Goal: Information Seeking & Learning: Learn about a topic

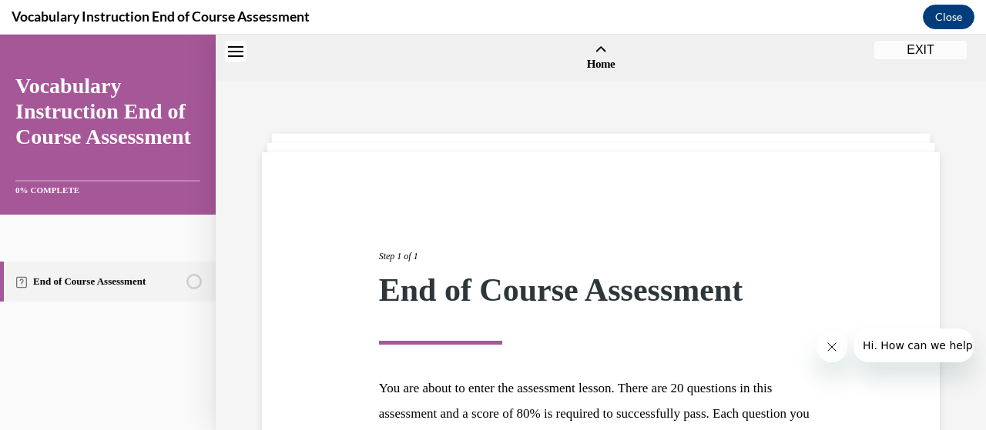
scroll to position [276, 0]
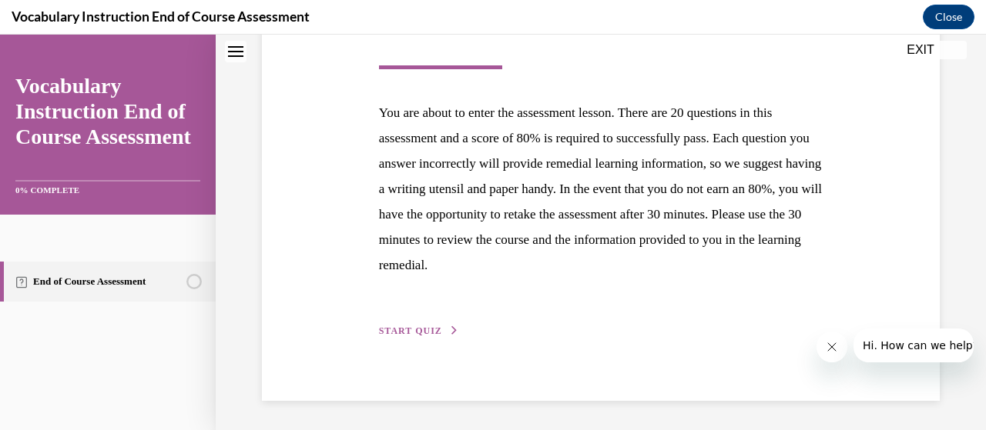
click at [421, 331] on span "START QUIZ" at bounding box center [410, 331] width 63 height 11
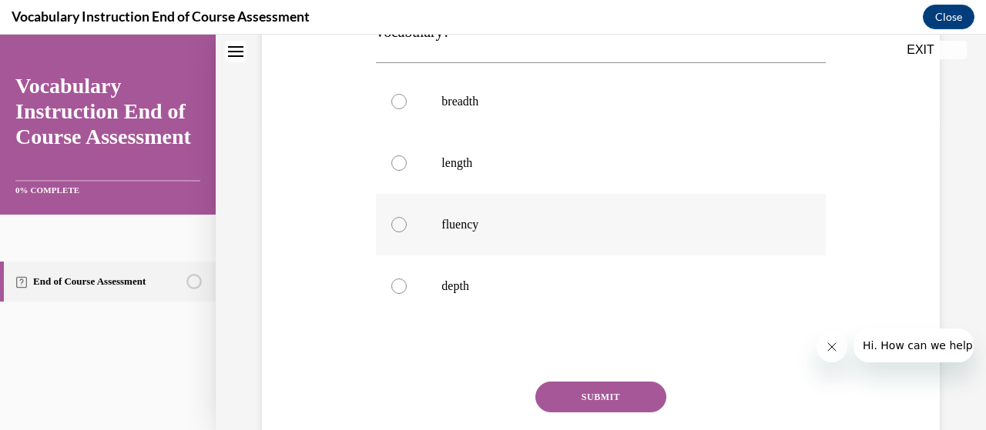
scroll to position [231, 0]
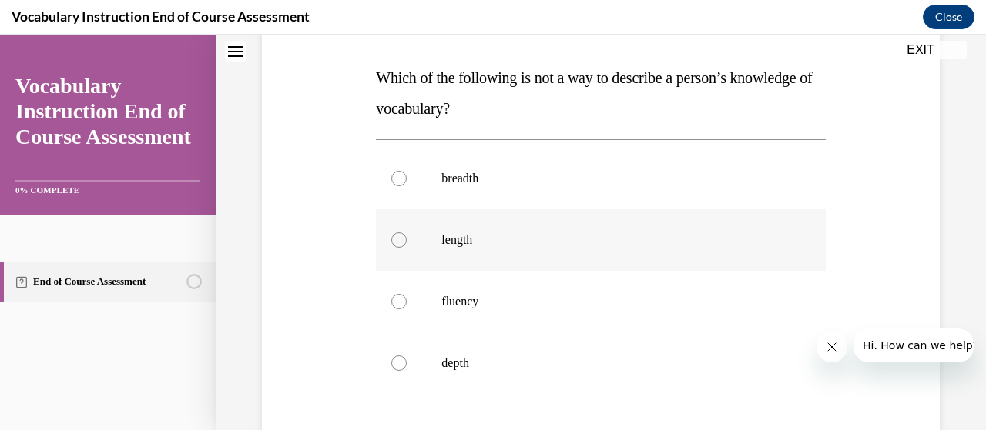
click at [402, 243] on div at bounding box center [398, 240] width 15 height 15
click at [402, 243] on input "length" at bounding box center [398, 240] width 15 height 15
radio input "true"
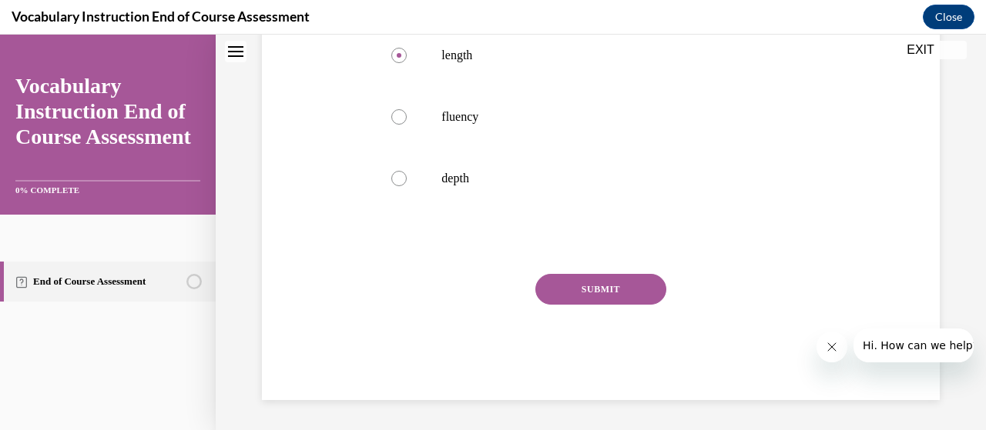
click at [605, 290] on button "SUBMIT" at bounding box center [600, 289] width 131 height 31
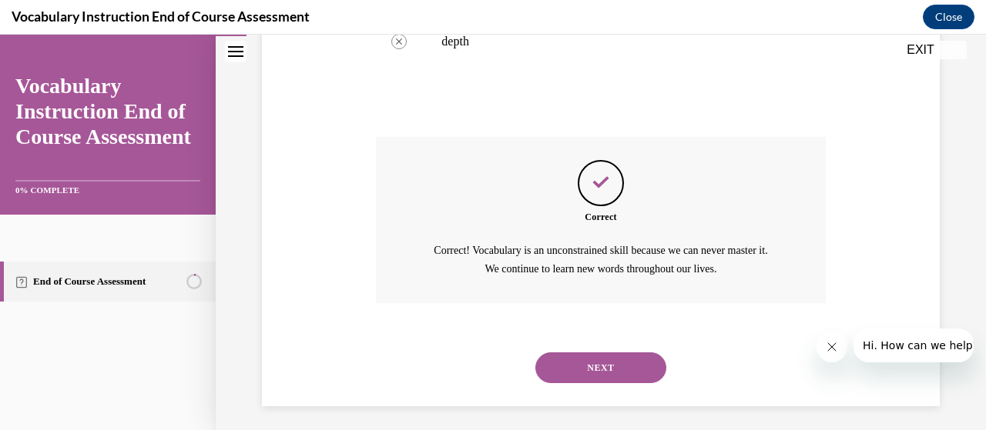
scroll to position [558, 0]
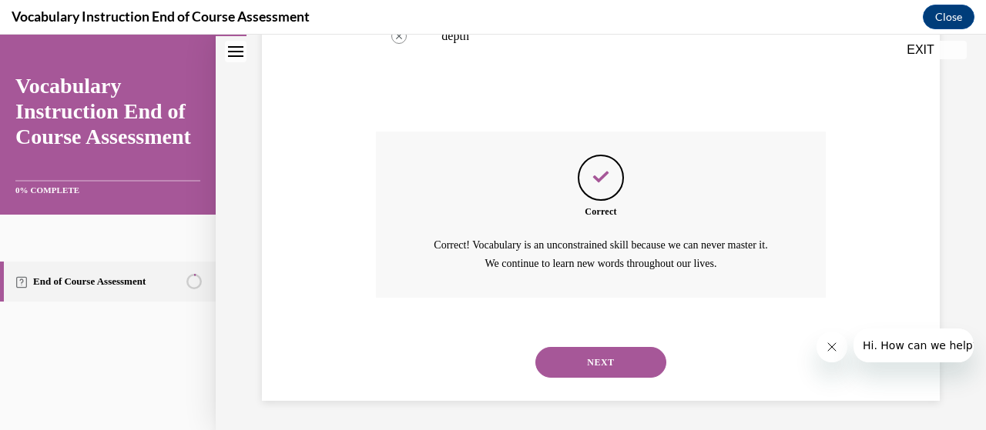
click at [624, 370] on button "NEXT" at bounding box center [600, 362] width 131 height 31
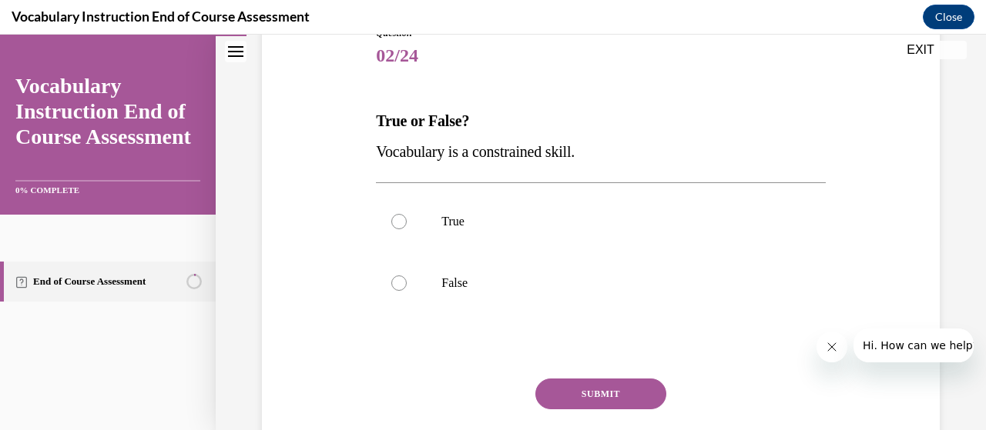
scroll to position [231, 0]
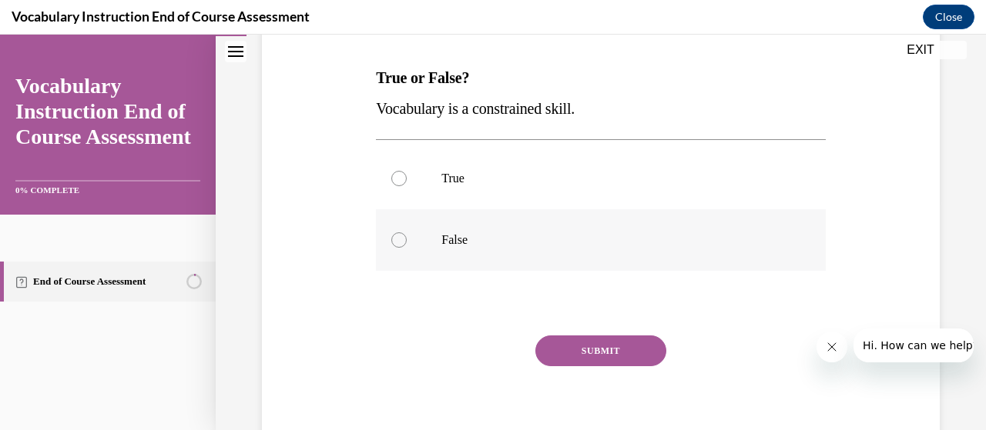
click at [399, 244] on div at bounding box center [398, 240] width 15 height 15
click at [399, 244] on input "False" at bounding box center [398, 240] width 15 height 15
radio input "true"
click at [567, 359] on button "SUBMIT" at bounding box center [600, 351] width 131 height 31
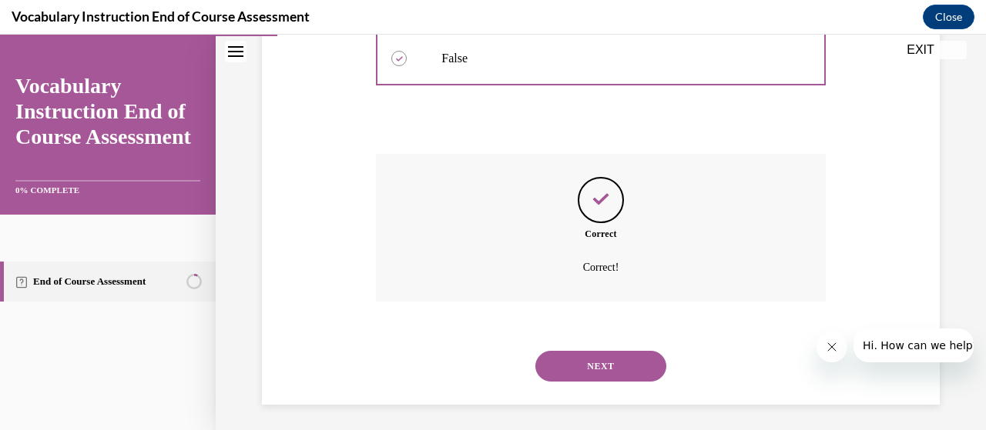
scroll to position [417, 0]
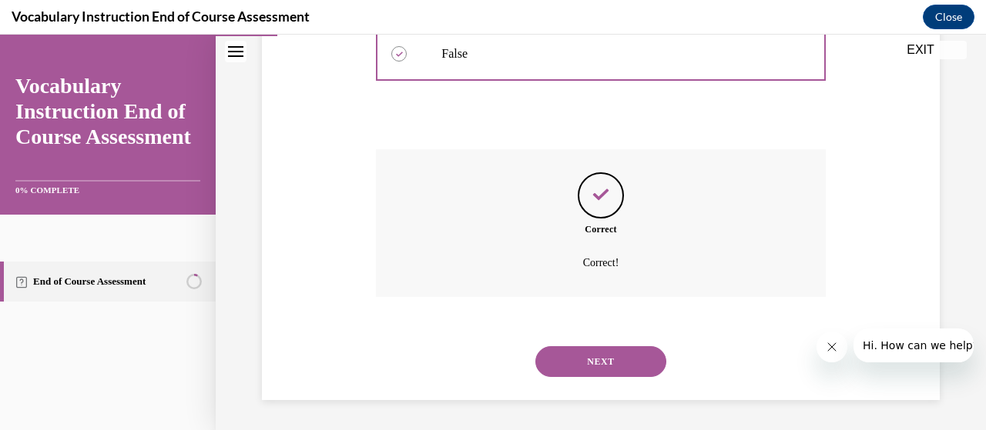
click at [573, 363] on button "NEXT" at bounding box center [600, 361] width 131 height 31
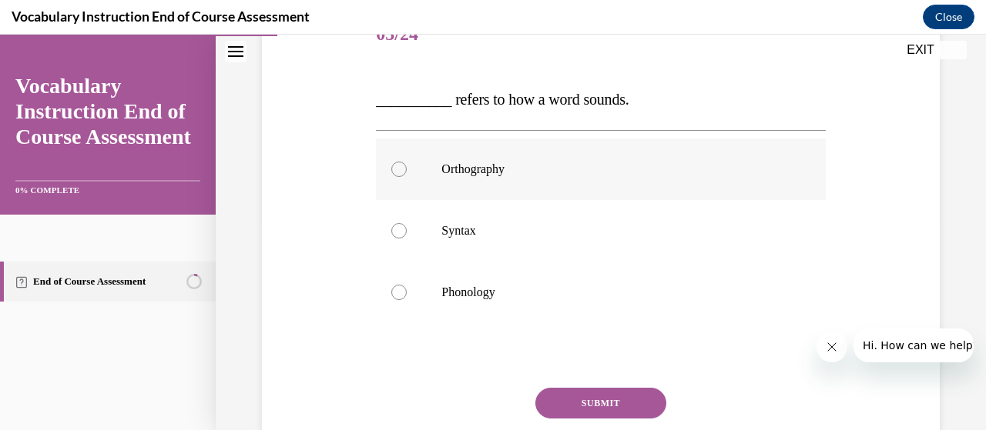
scroll to position [231, 0]
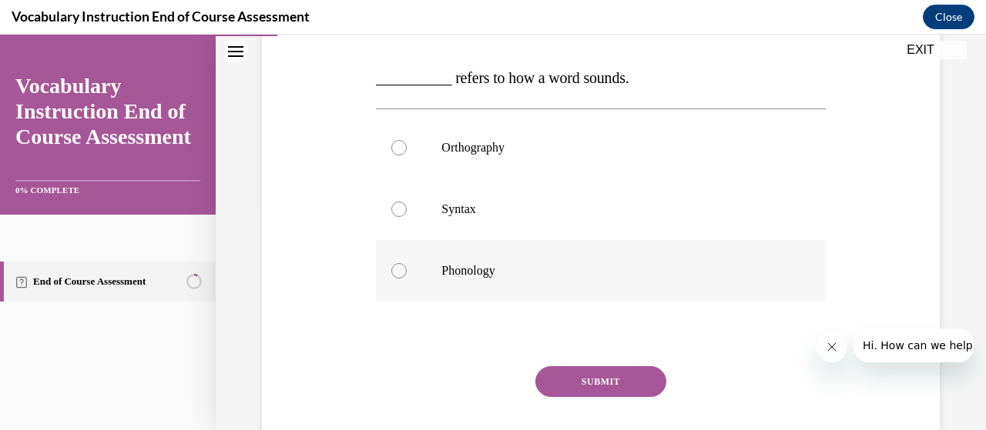
click at [392, 276] on div at bounding box center [398, 270] width 15 height 15
click at [392, 276] on input "Phonology" at bounding box center [398, 270] width 15 height 15
radio input "true"
click at [617, 380] on button "SUBMIT" at bounding box center [600, 381] width 131 height 31
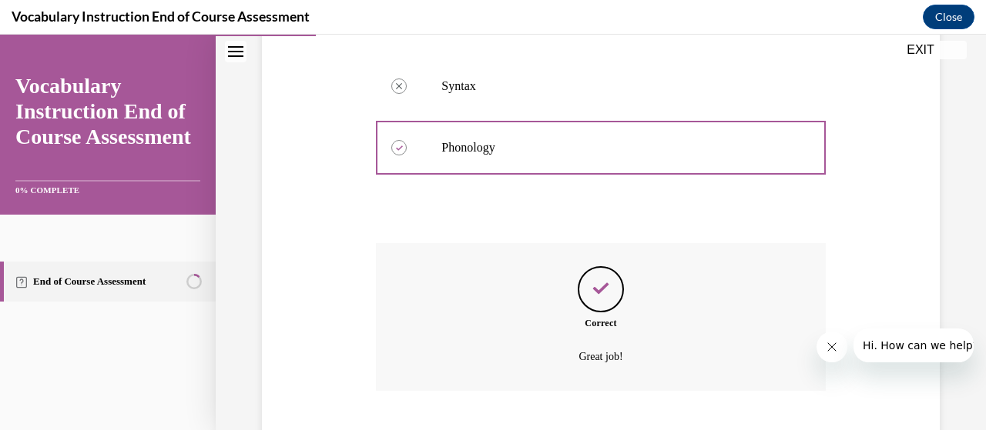
scroll to position [448, 0]
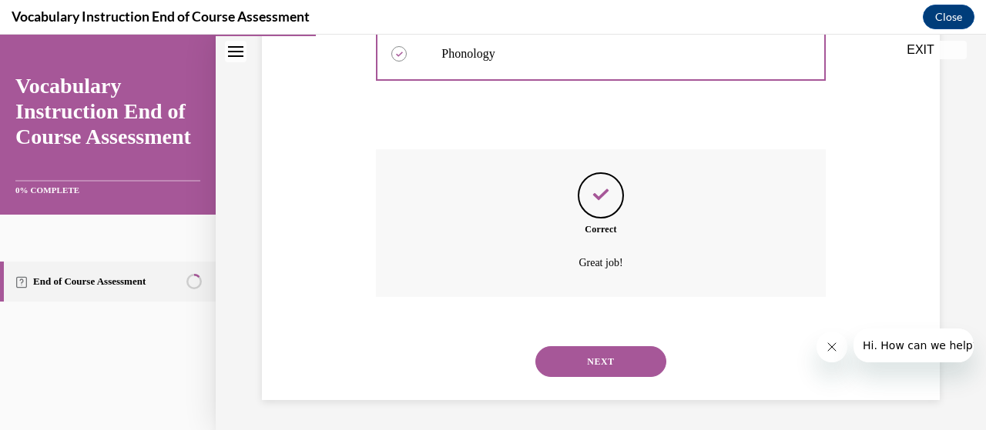
click at [633, 361] on button "NEXT" at bounding box center [600, 361] width 131 height 31
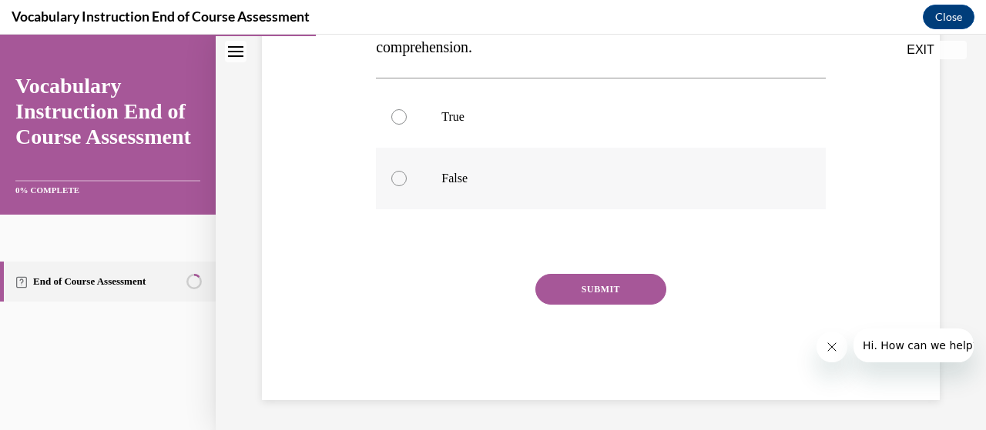
scroll to position [200, 0]
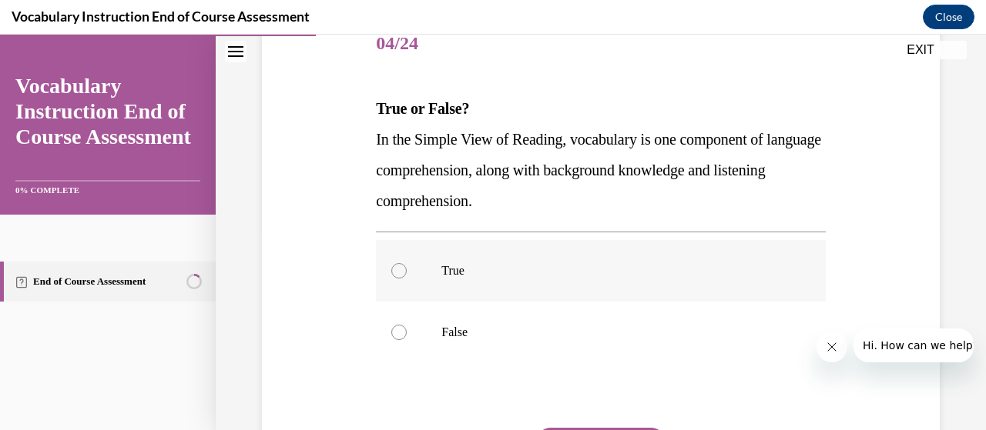
click at [400, 274] on div at bounding box center [398, 270] width 15 height 15
click at [400, 274] on input "True" at bounding box center [398, 270] width 15 height 15
radio input "true"
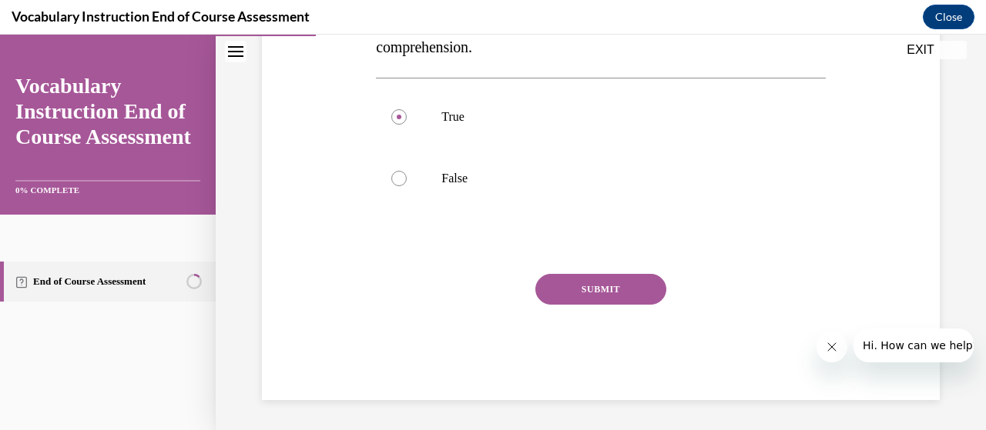
click at [604, 286] on button "SUBMIT" at bounding box center [600, 289] width 131 height 31
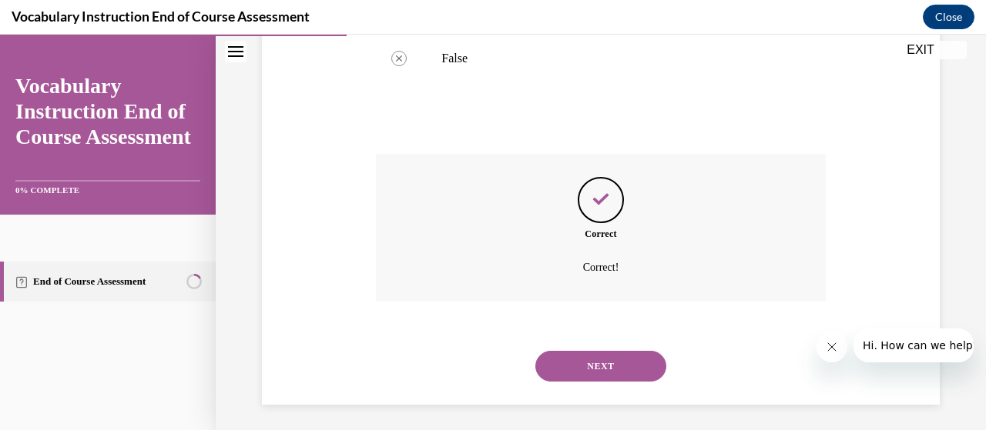
scroll to position [479, 0]
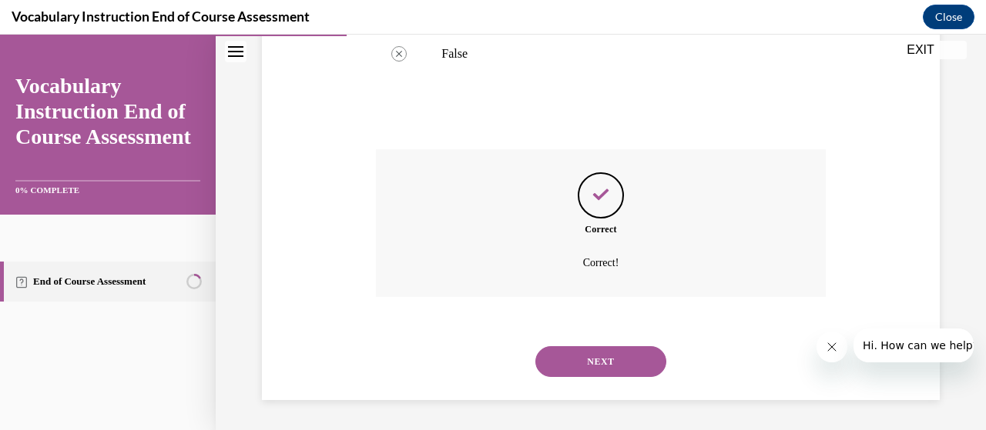
click at [605, 350] on button "NEXT" at bounding box center [600, 361] width 131 height 31
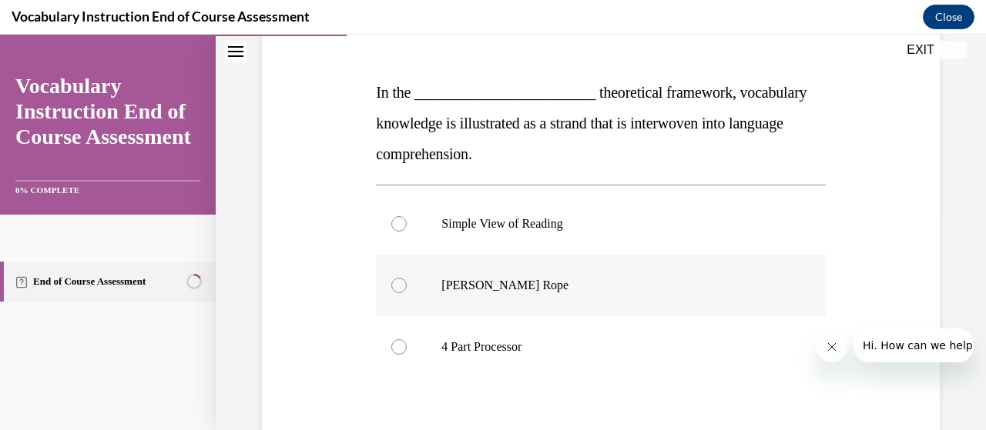
scroll to position [231, 0]
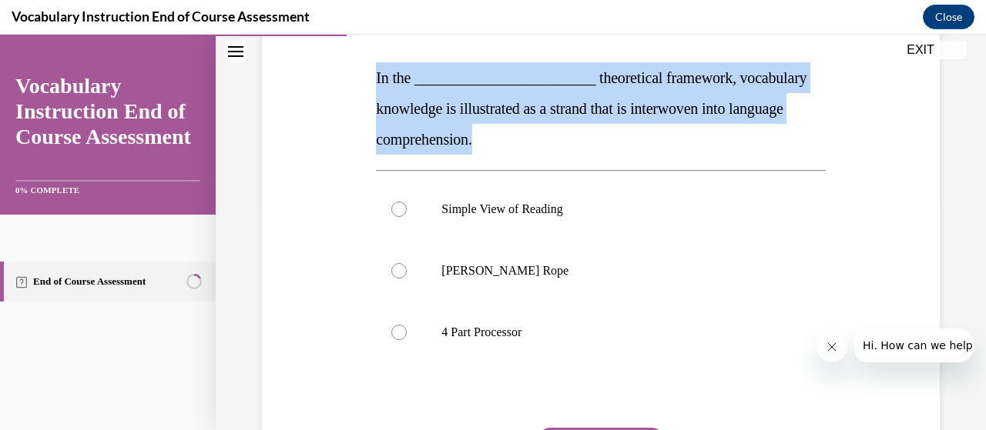
drag, startPoint x: 376, startPoint y: 75, endPoint x: 558, endPoint y: 141, distance: 193.9
click at [558, 141] on p "In the ________________________ theoretical framework, vocabulary knowledge is …" at bounding box center [600, 108] width 449 height 92
copy span "In the ________________________ theoretical framework, vocabulary knowledge is …"
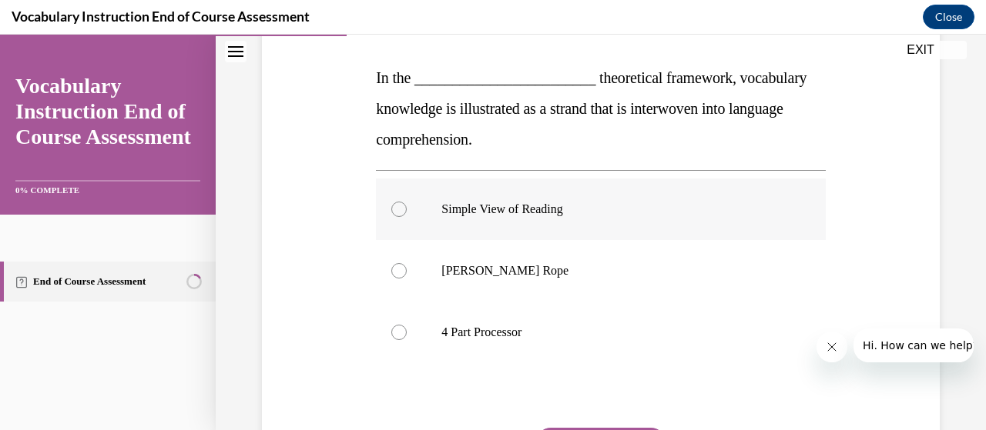
click at [391, 212] on div at bounding box center [398, 209] width 15 height 15
click at [391, 212] on input "Simple View of Reading" at bounding box center [398, 209] width 15 height 15
radio input "true"
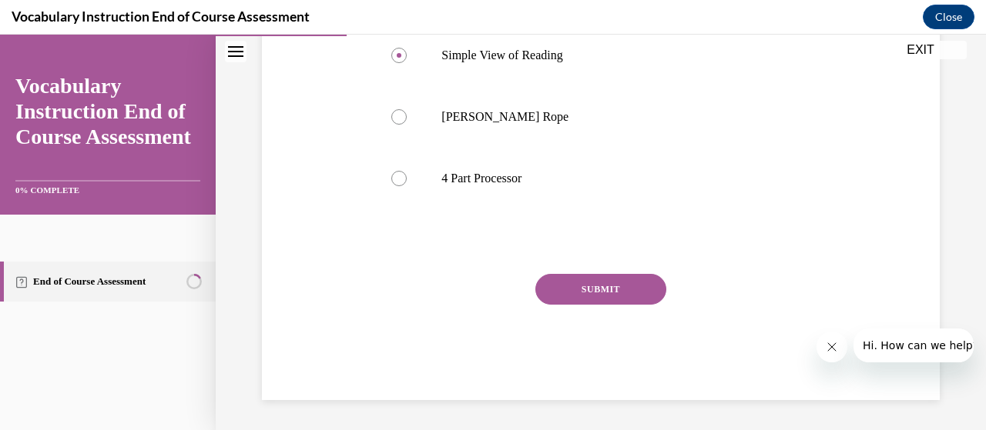
click at [590, 292] on button "SUBMIT" at bounding box center [600, 289] width 131 height 31
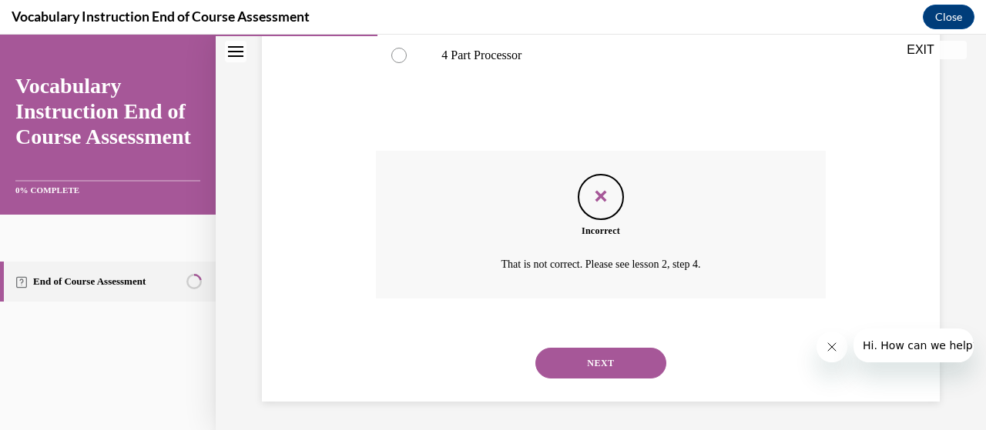
scroll to position [510, 0]
click at [610, 356] on button "NEXT" at bounding box center [600, 361] width 131 height 31
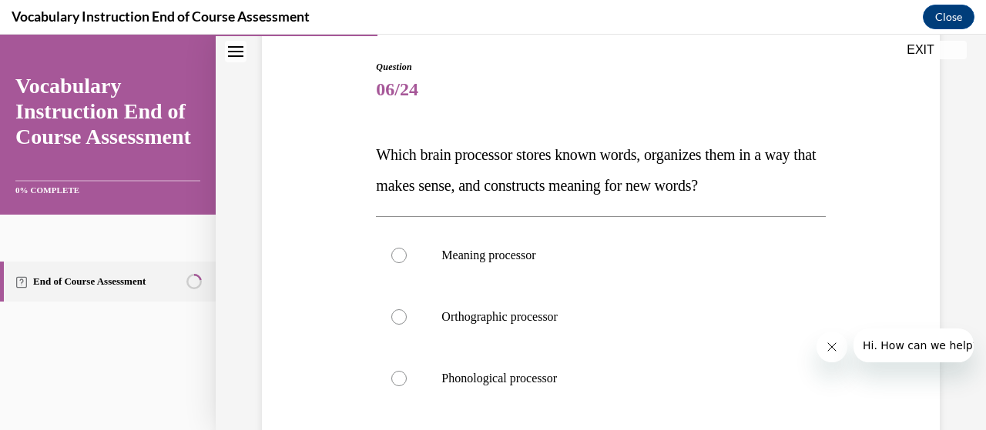
scroll to position [231, 0]
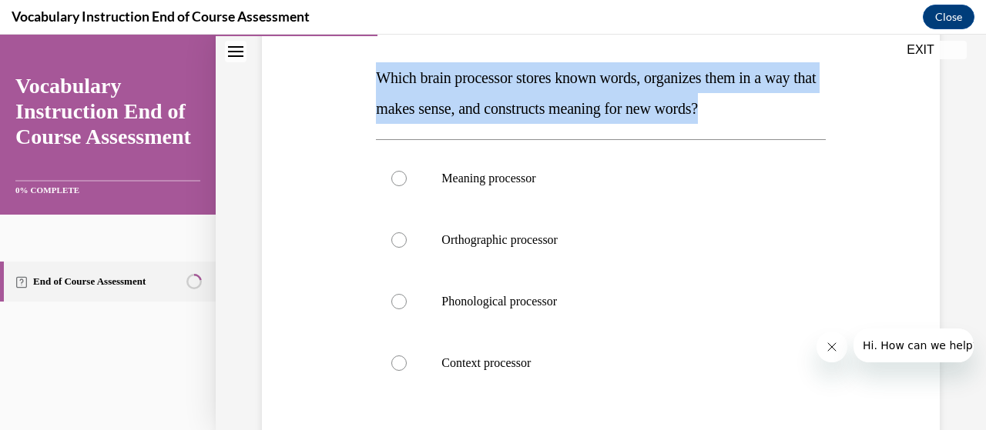
drag, startPoint x: 380, startPoint y: 74, endPoint x: 808, endPoint y: 102, distance: 428.3
click at [808, 102] on p "Which brain processor stores known words, organizes them in a way that makes se…" at bounding box center [600, 93] width 449 height 62
copy span "Which brain processor stores known words, organizes them in a way that makes se…"
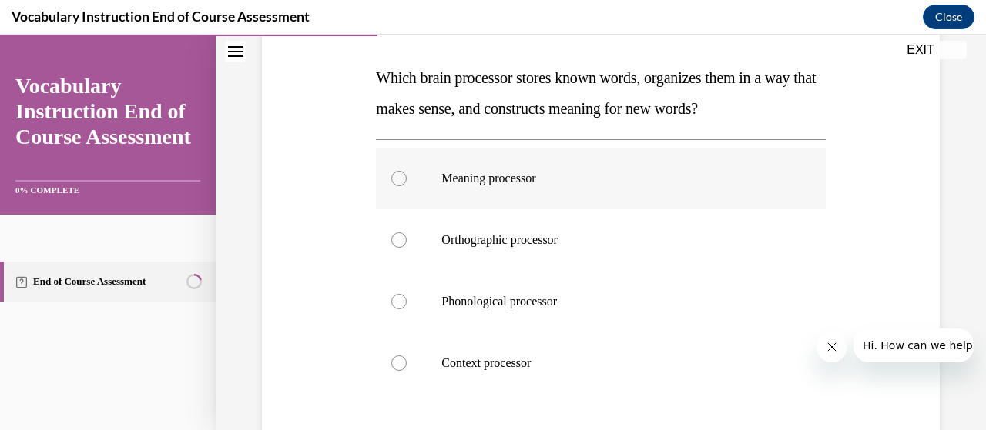
drag, startPoint x: 400, startPoint y: 182, endPoint x: 462, endPoint y: 195, distance: 63.0
click at [400, 182] on div at bounding box center [398, 178] width 15 height 15
click at [400, 182] on input "Meaning processor" at bounding box center [398, 178] width 15 height 15
radio input "true"
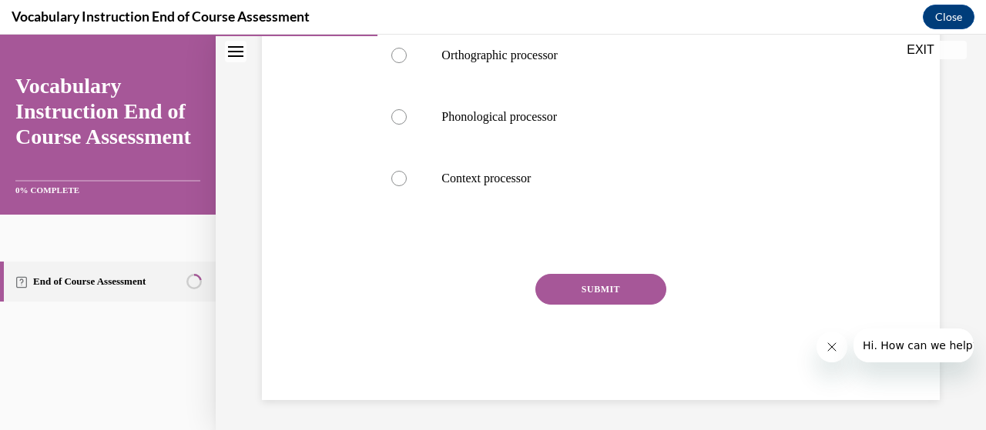
click at [627, 289] on button "SUBMIT" at bounding box center [600, 289] width 131 height 31
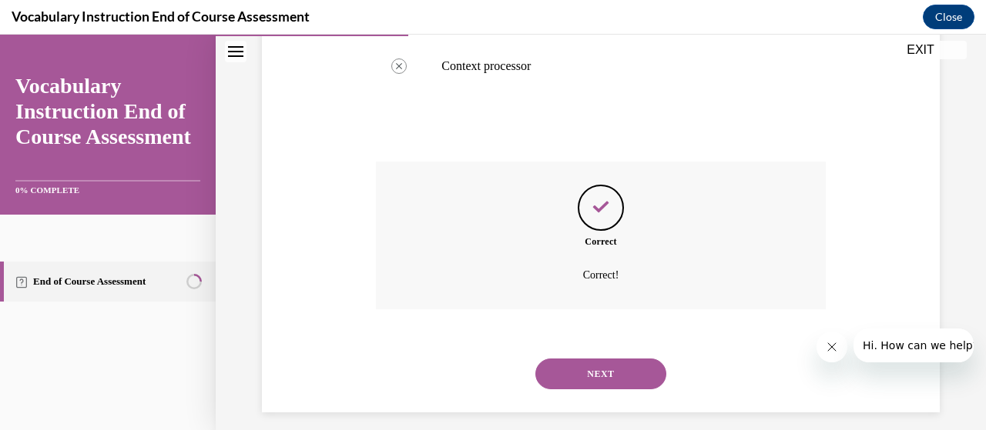
scroll to position [540, 0]
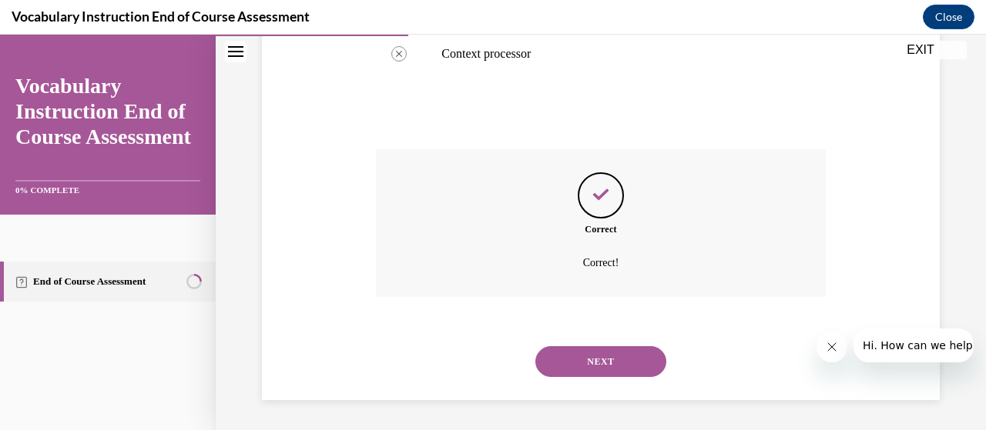
click at [630, 363] on button "NEXT" at bounding box center [600, 361] width 131 height 31
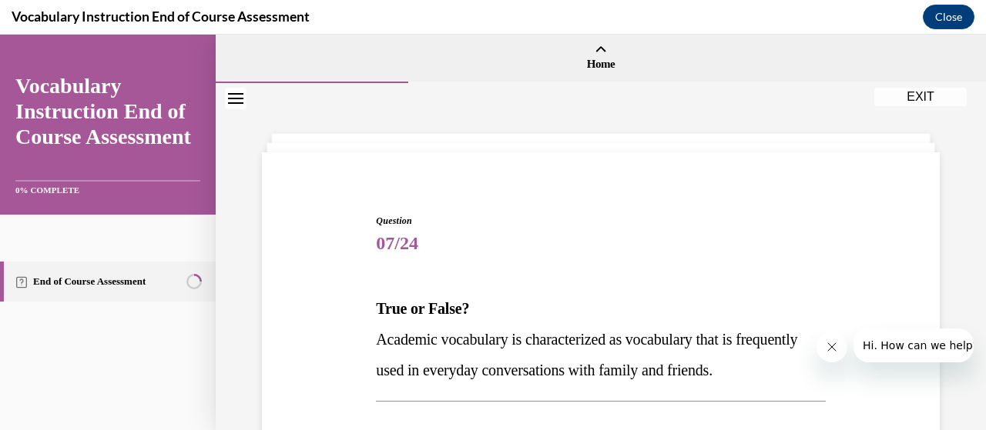
scroll to position [231, 0]
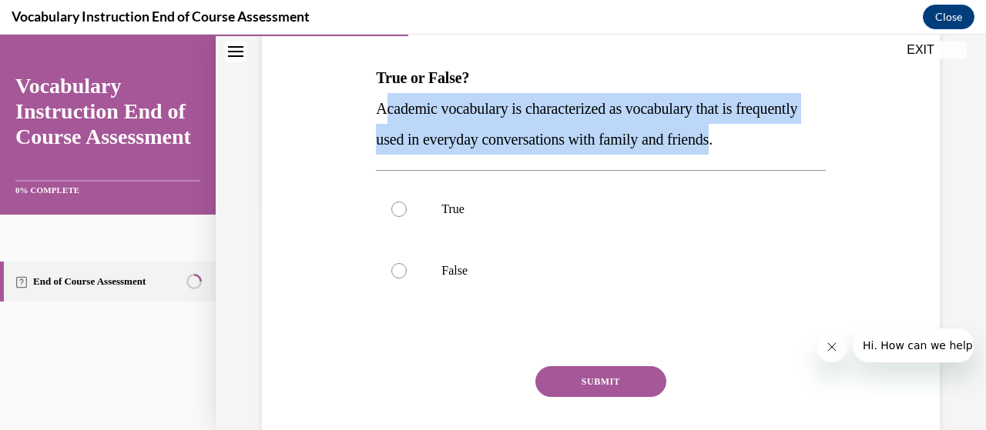
drag, startPoint x: 386, startPoint y: 107, endPoint x: 804, endPoint y: 136, distance: 419.1
click at [797, 136] on span "Academic vocabulary is characterized as vocabulary that is frequently used in e…" at bounding box center [586, 124] width 421 height 48
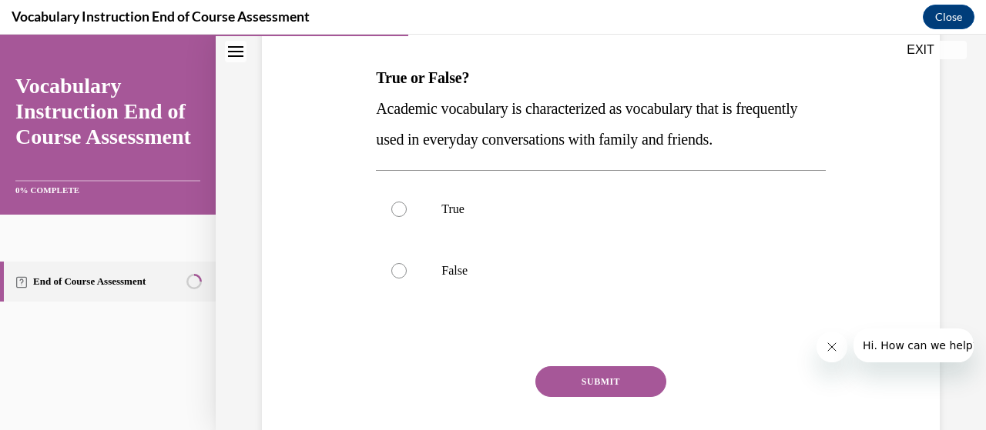
click at [814, 144] on p "Academic vocabulary is characterized as vocabulary that is frequently used in e…" at bounding box center [600, 124] width 449 height 62
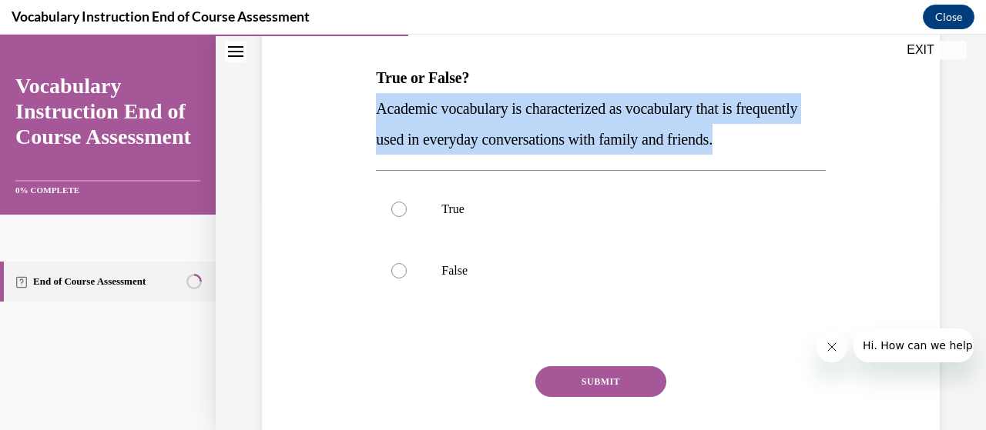
drag, startPoint x: 812, startPoint y: 140, endPoint x: 391, endPoint y: 116, distance: 421.1
click at [368, 109] on div "Question 07/24 True or False? Academic vocabulary is characterized as vocabular…" at bounding box center [600, 215] width 685 height 556
copy span "Academic vocabulary is characterized as vocabulary that is frequently used in e…"
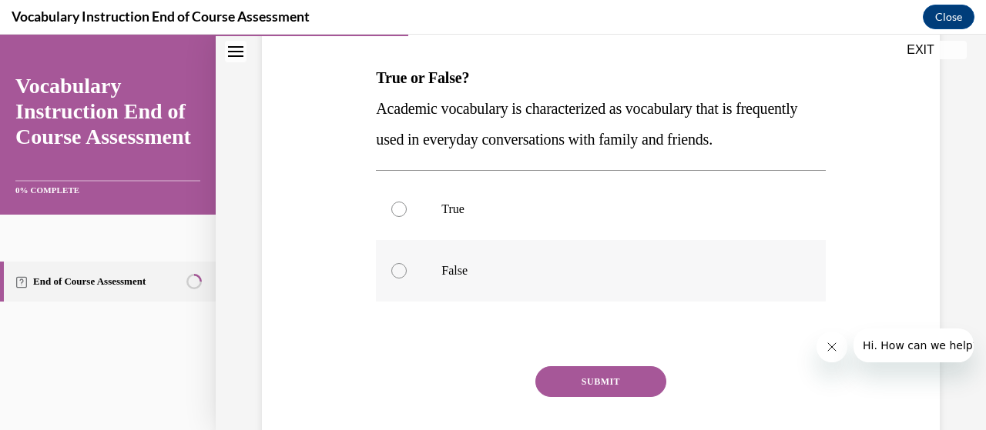
click at [392, 273] on div at bounding box center [398, 270] width 15 height 15
click at [392, 273] on input "False" at bounding box center [398, 270] width 15 height 15
radio input "true"
click at [644, 387] on button "SUBMIT" at bounding box center [600, 381] width 131 height 31
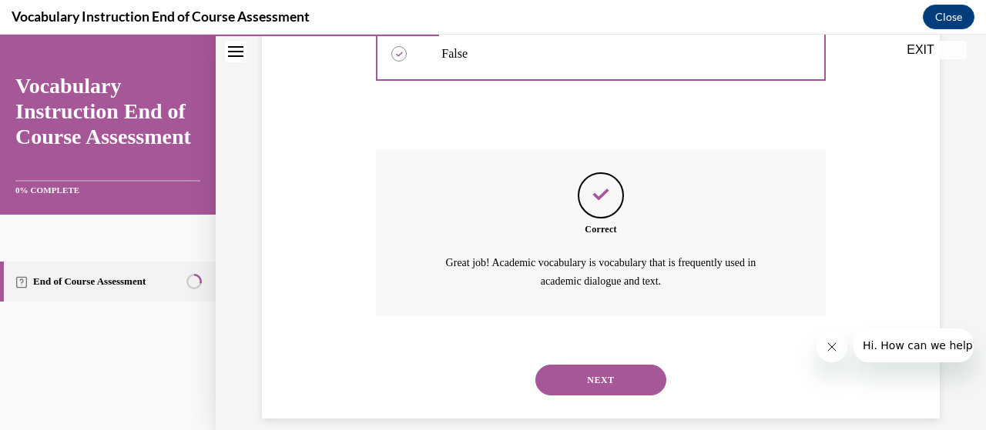
scroll to position [466, 0]
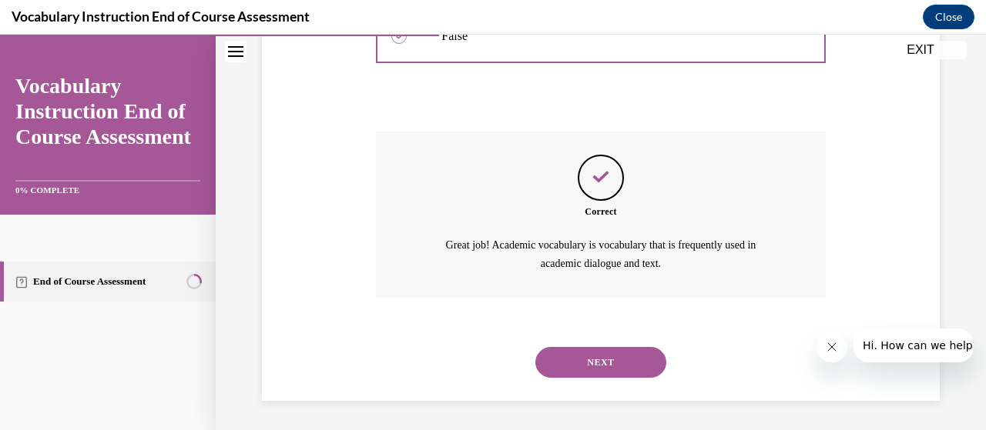
click at [633, 360] on button "NEXT" at bounding box center [600, 362] width 131 height 31
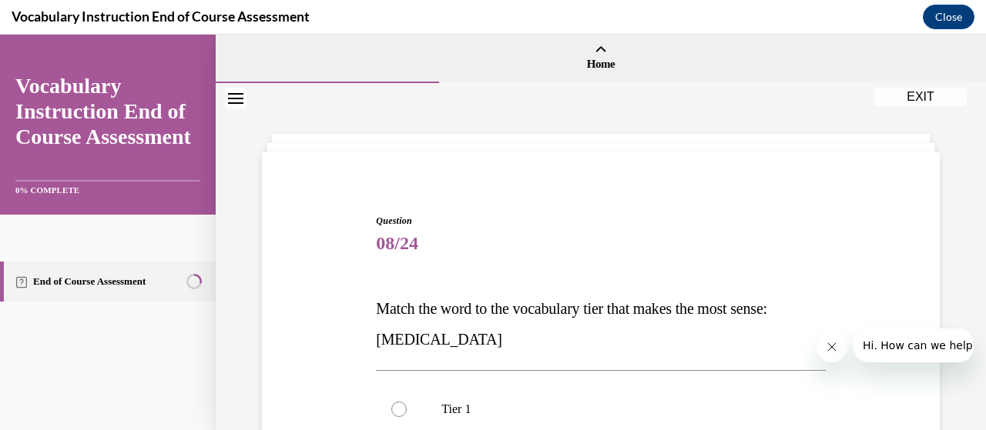
scroll to position [231, 0]
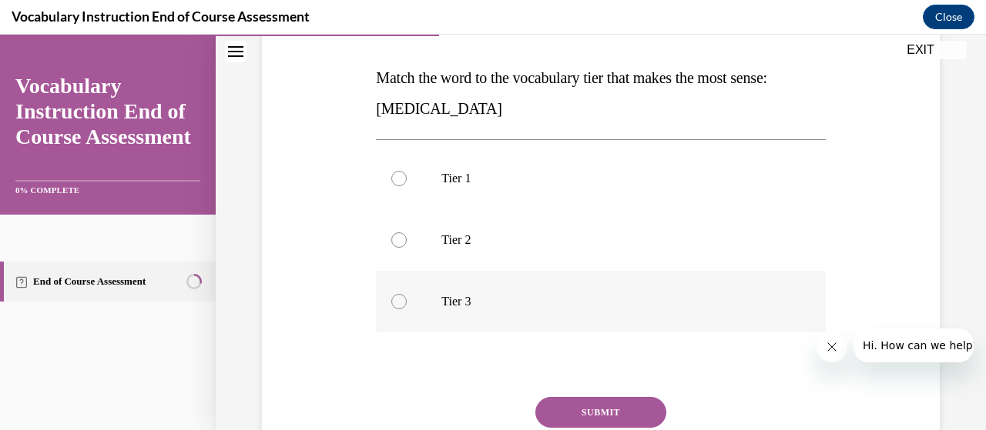
click at [399, 298] on div at bounding box center [398, 301] width 15 height 15
click at [399, 298] on input "Tier 3" at bounding box center [398, 301] width 15 height 15
radio input "true"
click at [577, 424] on button "SUBMIT" at bounding box center [600, 412] width 131 height 31
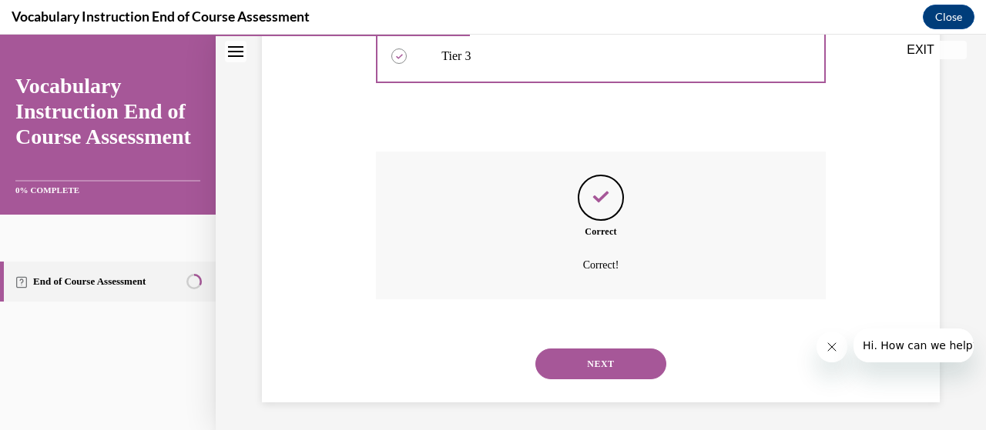
scroll to position [479, 0]
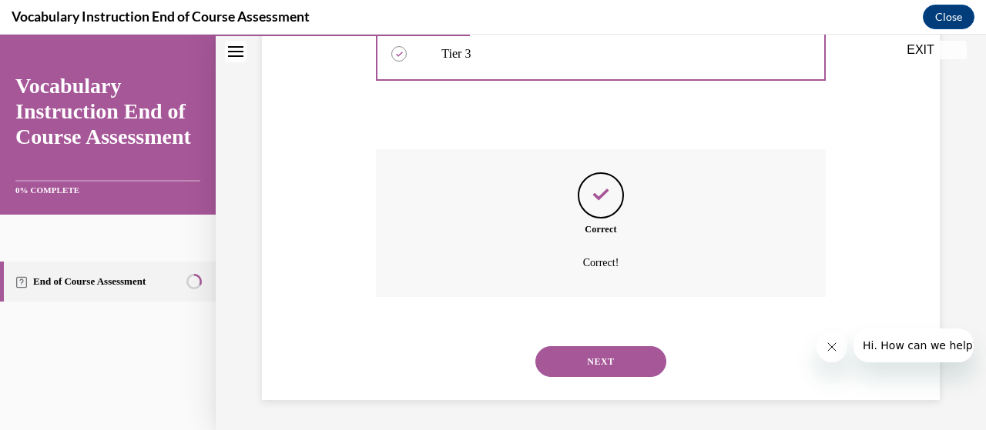
click at [628, 369] on button "NEXT" at bounding box center [600, 361] width 131 height 31
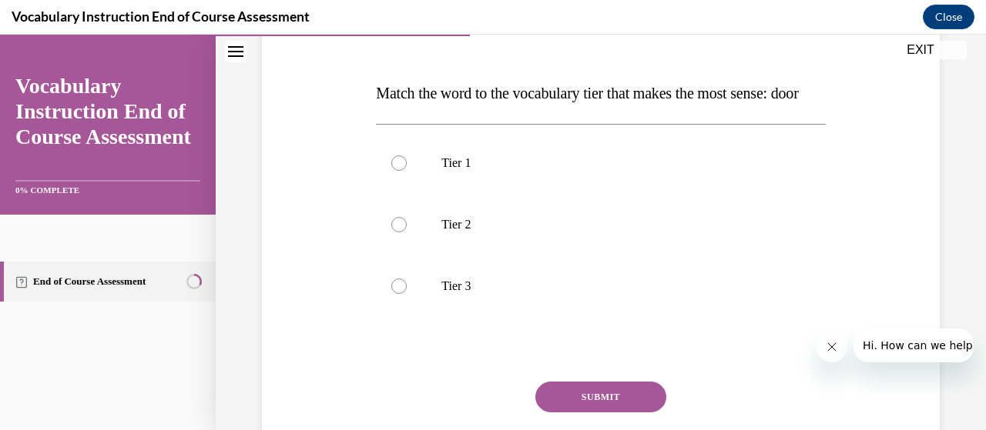
scroll to position [231, 0]
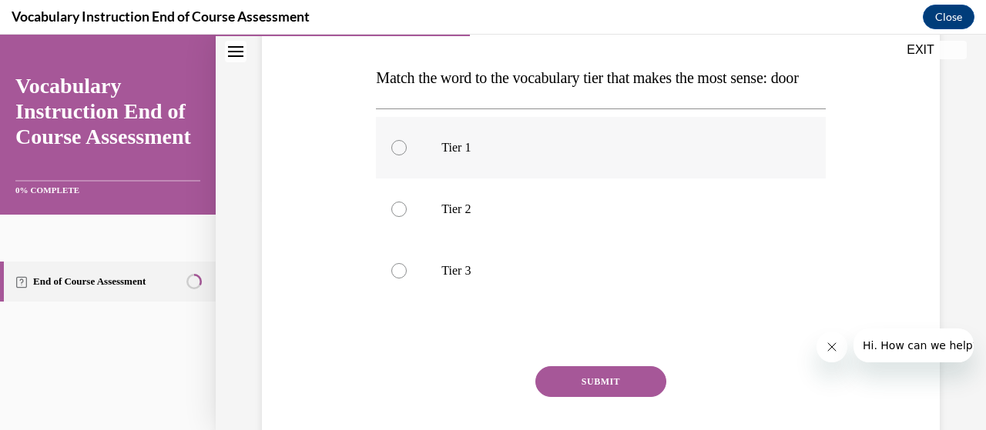
click at [403, 179] on label "Tier 1" at bounding box center [600, 148] width 449 height 62
click at [403, 156] on input "Tier 1" at bounding box center [398, 147] width 15 height 15
radio input "true"
click at [598, 397] on button "SUBMIT" at bounding box center [600, 381] width 131 height 31
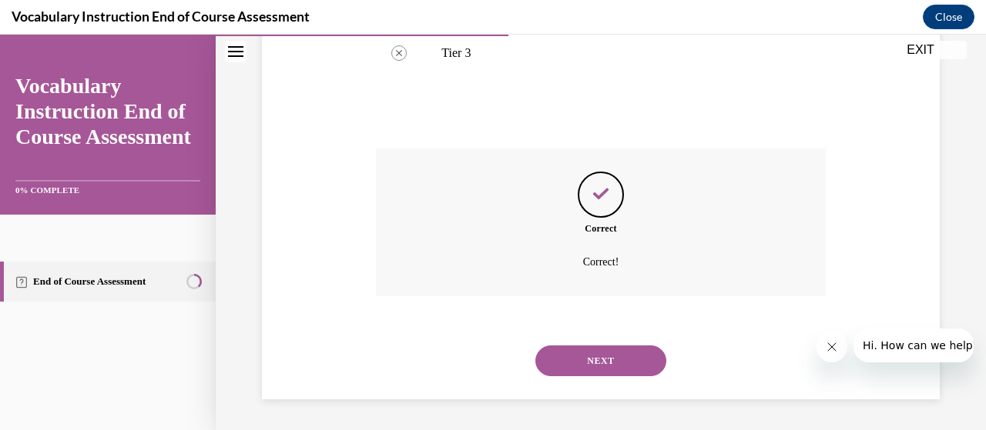
scroll to position [479, 0]
click at [601, 362] on button "NEXT" at bounding box center [600, 361] width 131 height 31
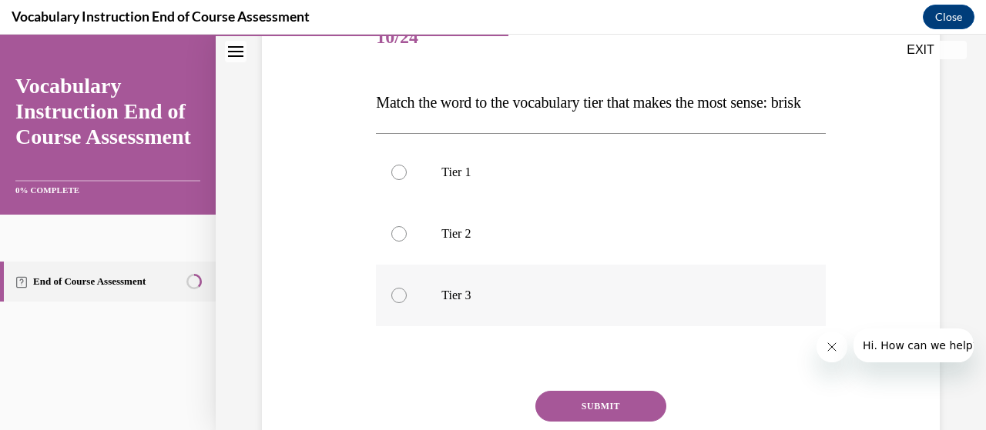
scroll to position [231, 0]
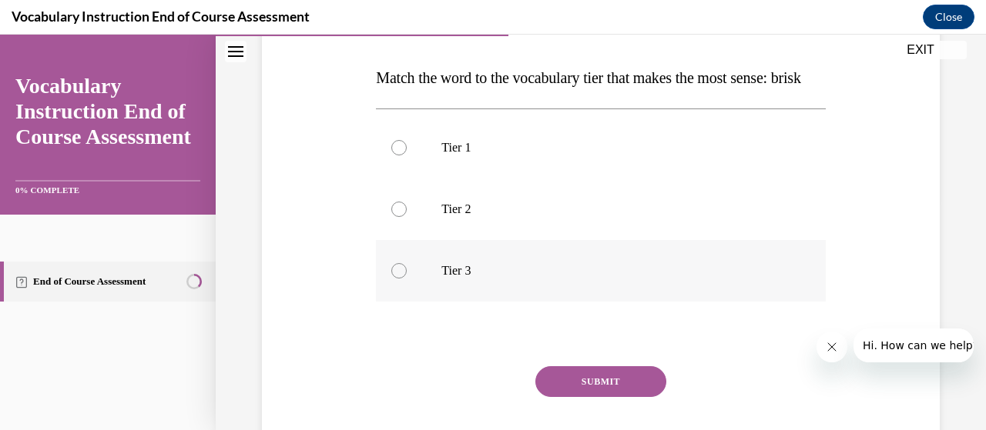
drag, startPoint x: 400, startPoint y: 233, endPoint x: 439, endPoint y: 284, distance: 64.2
click at [399, 217] on div at bounding box center [398, 209] width 15 height 15
click at [399, 217] on input "Tier 2" at bounding box center [398, 209] width 15 height 15
radio input "true"
click at [631, 397] on button "SUBMIT" at bounding box center [600, 381] width 131 height 31
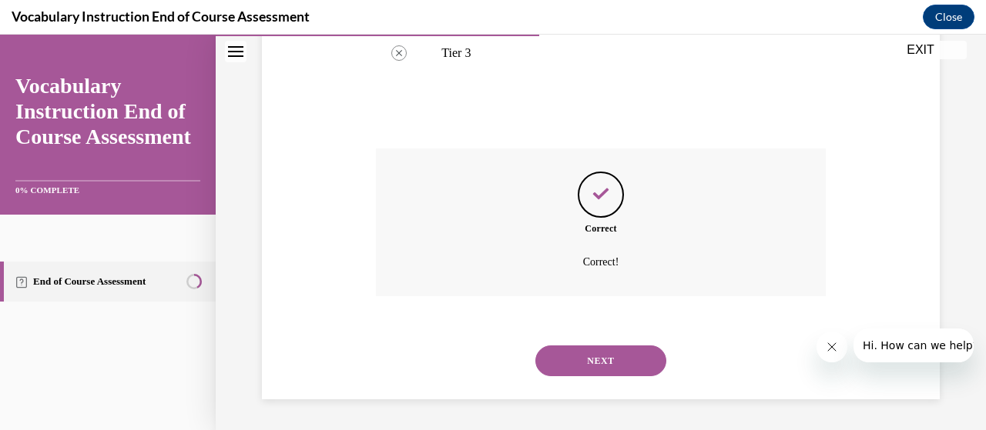
scroll to position [479, 0]
click at [604, 366] on button "NEXT" at bounding box center [600, 361] width 131 height 31
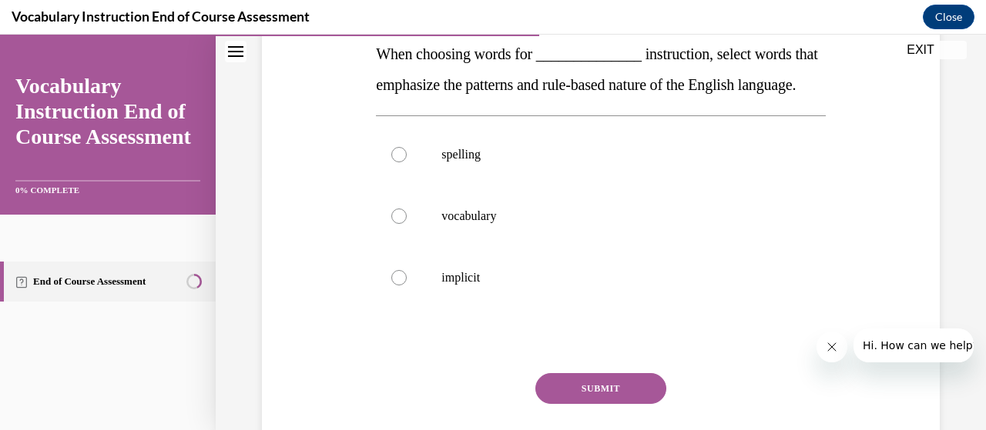
scroll to position [231, 0]
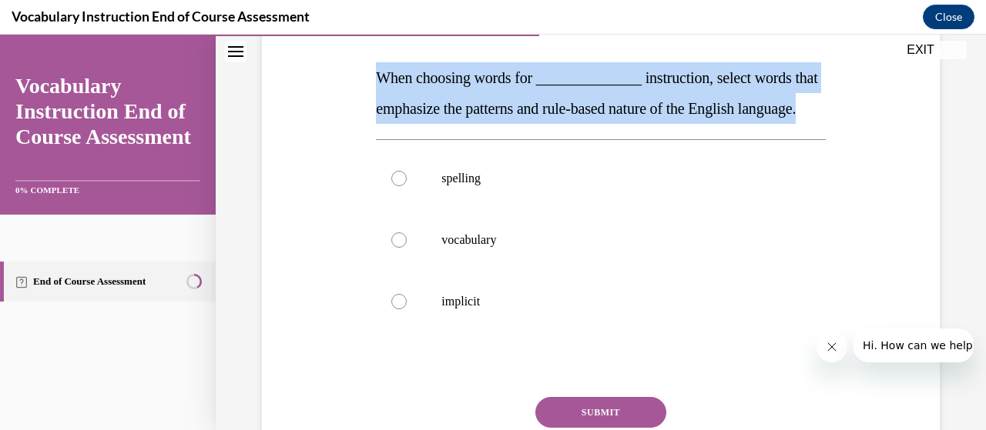
drag, startPoint x: 377, startPoint y: 75, endPoint x: 484, endPoint y: 143, distance: 126.7
click at [484, 124] on p "When choosing words for ______________ instruction, select words that emphasize…" at bounding box center [600, 93] width 449 height 62
copy span "When choosing words for ______________ instruction, select words that emphasize…"
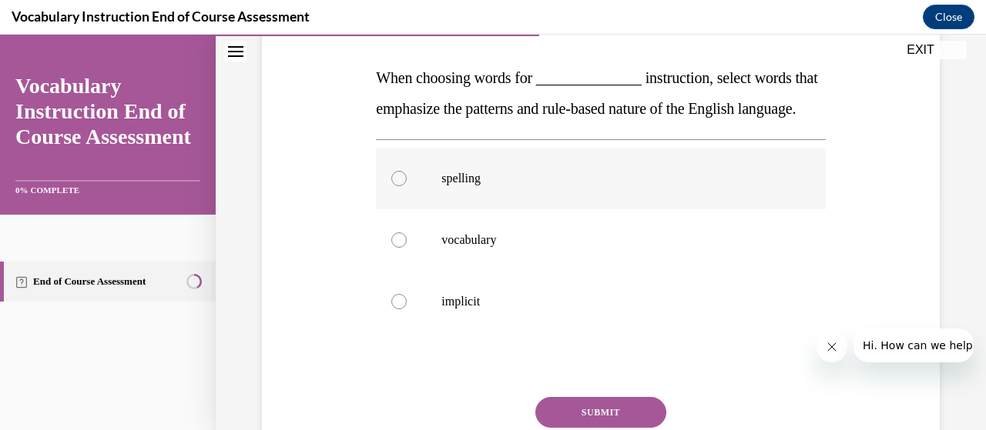
click at [405, 209] on label "spelling" at bounding box center [600, 179] width 449 height 62
click at [405, 186] on input "spelling" at bounding box center [398, 178] width 15 height 15
radio input "true"
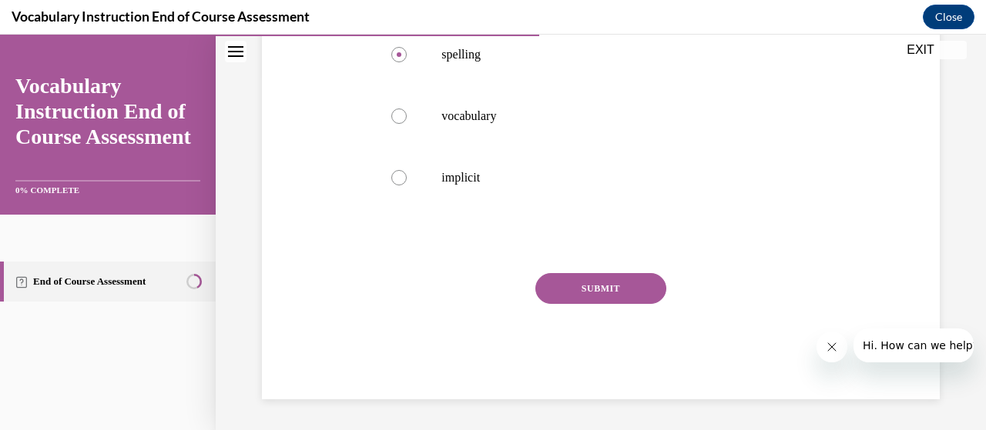
click at [620, 296] on button "SUBMIT" at bounding box center [600, 288] width 131 height 31
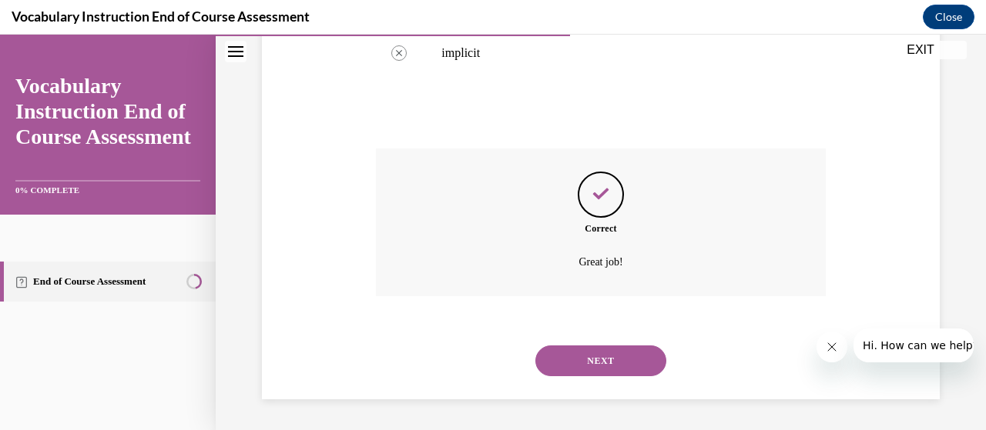
scroll to position [510, 0]
click at [627, 361] on button "NEXT" at bounding box center [600, 361] width 131 height 31
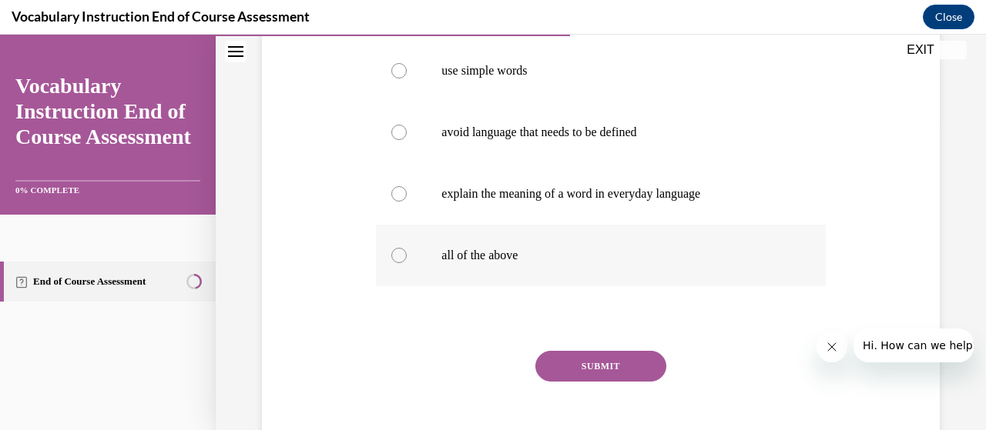
scroll to position [231, 0]
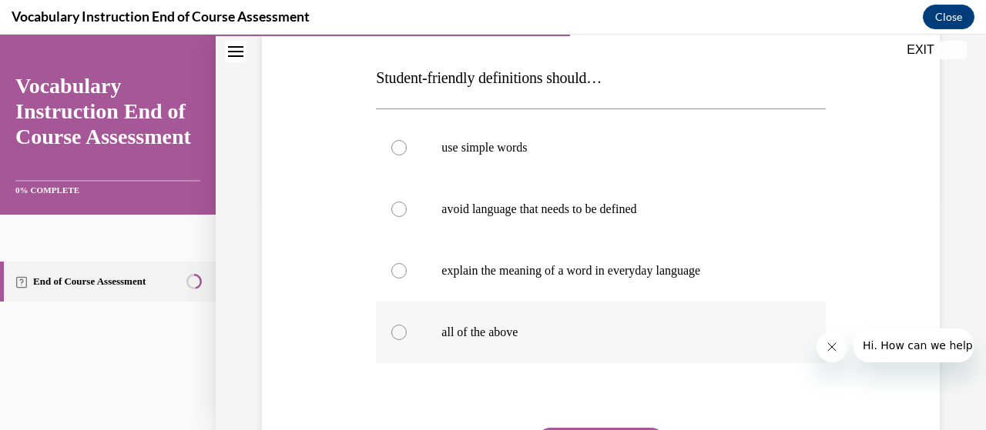
drag, startPoint x: 399, startPoint y: 333, endPoint x: 547, endPoint y: 306, distance: 150.4
click at [399, 333] on div at bounding box center [398, 332] width 15 height 15
click at [399, 333] on input "all of the above" at bounding box center [398, 332] width 15 height 15
radio input "true"
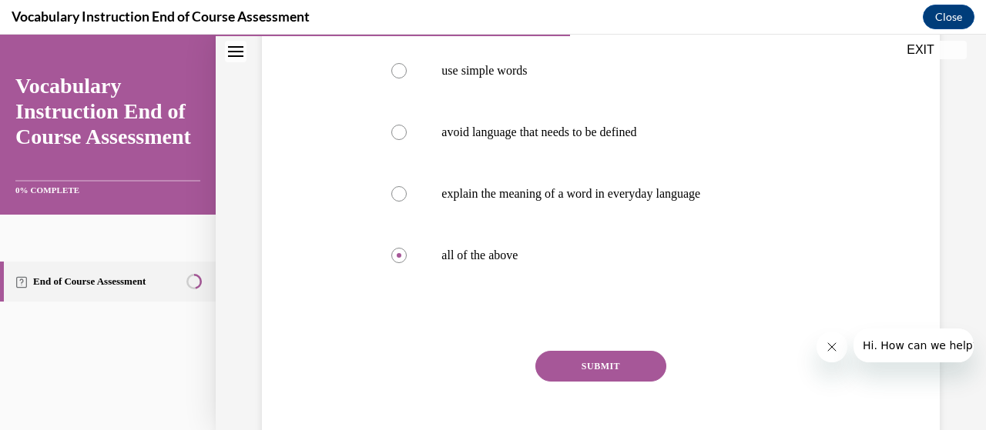
click at [621, 370] on button "SUBMIT" at bounding box center [600, 366] width 131 height 31
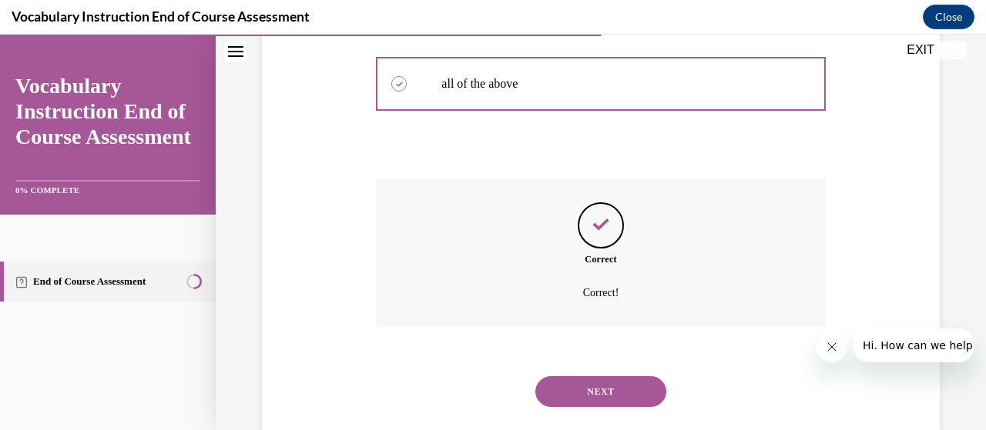
scroll to position [510, 0]
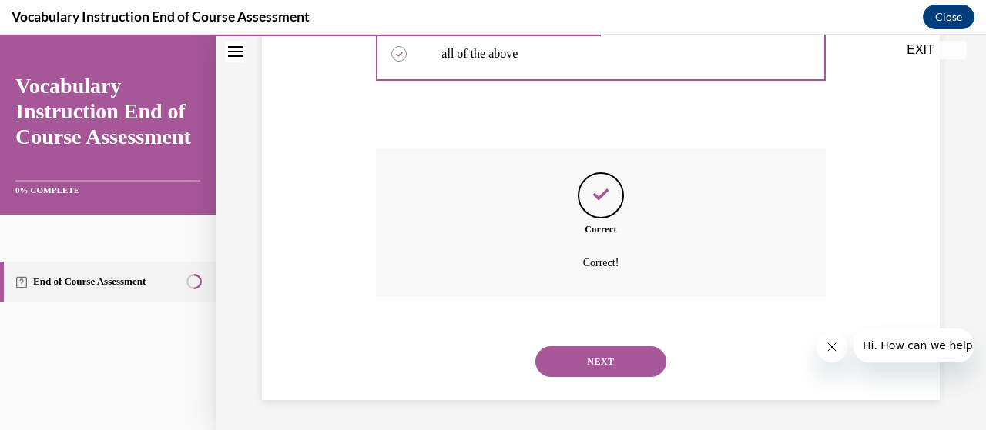
click at [618, 363] on button "NEXT" at bounding box center [600, 361] width 131 height 31
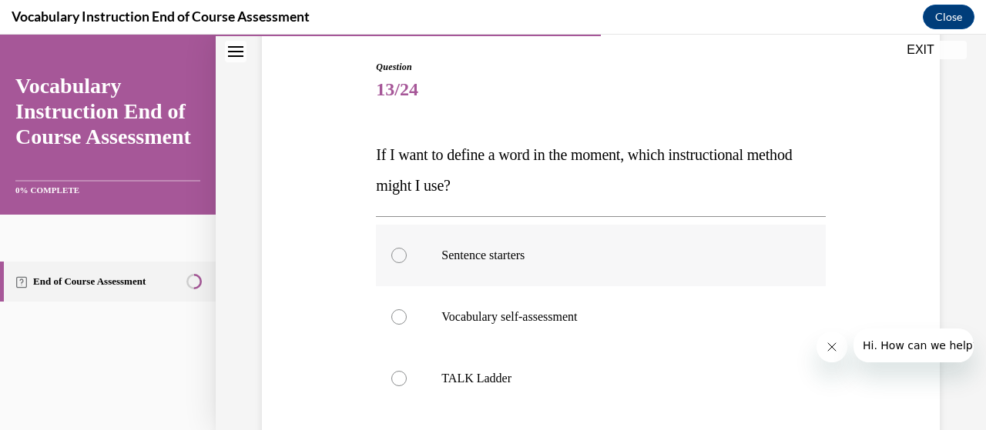
scroll to position [231, 0]
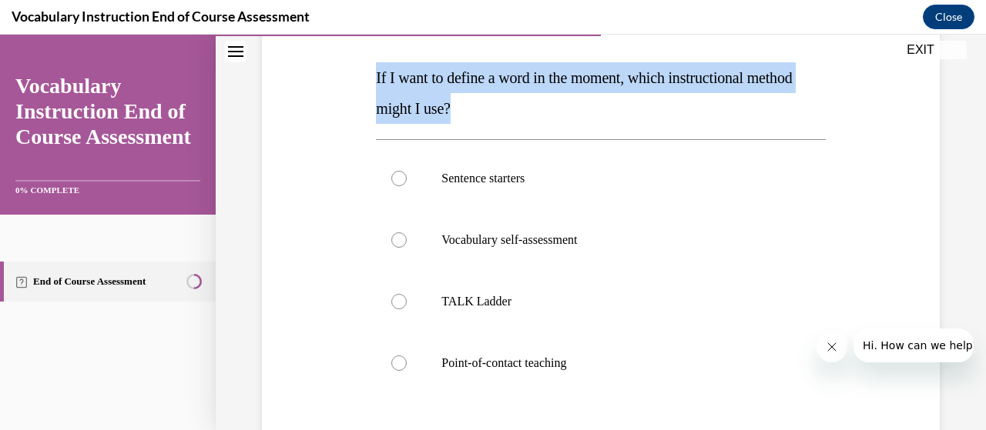
drag, startPoint x: 374, startPoint y: 79, endPoint x: 560, endPoint y: 120, distance: 190.0
click at [560, 120] on p "If I want to define a word in the moment, which instructional method might I us…" at bounding box center [600, 93] width 449 height 62
copy span "If I want to define a word in the moment, which instructional method might I us…"
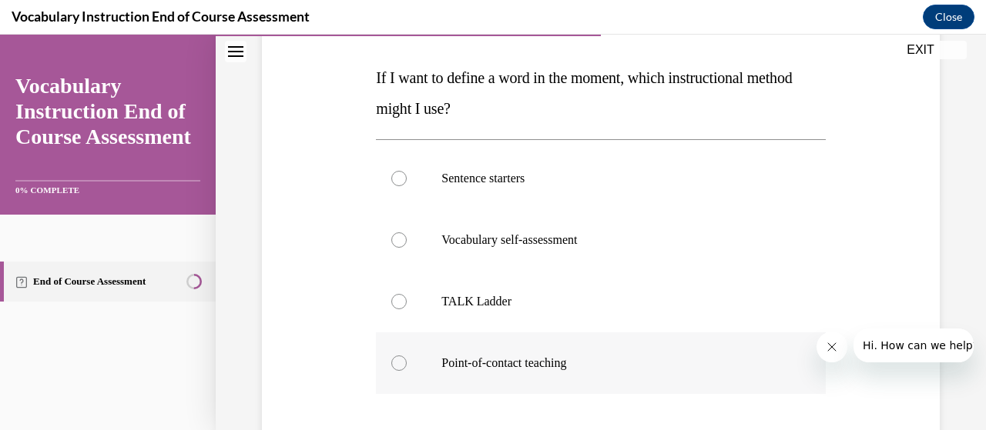
click at [393, 366] on div at bounding box center [398, 363] width 15 height 15
click at [393, 366] on input "Point-of-contact teaching" at bounding box center [398, 363] width 15 height 15
radio input "true"
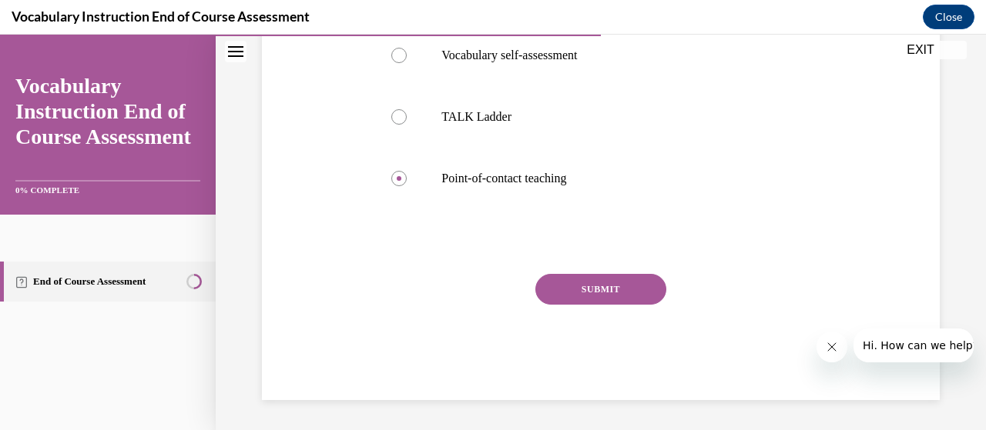
click at [578, 298] on button "SUBMIT" at bounding box center [600, 289] width 131 height 31
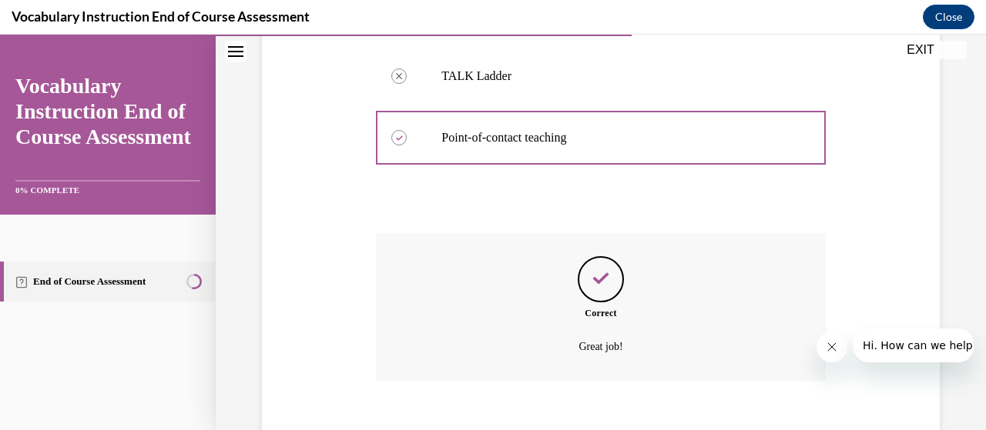
scroll to position [540, 0]
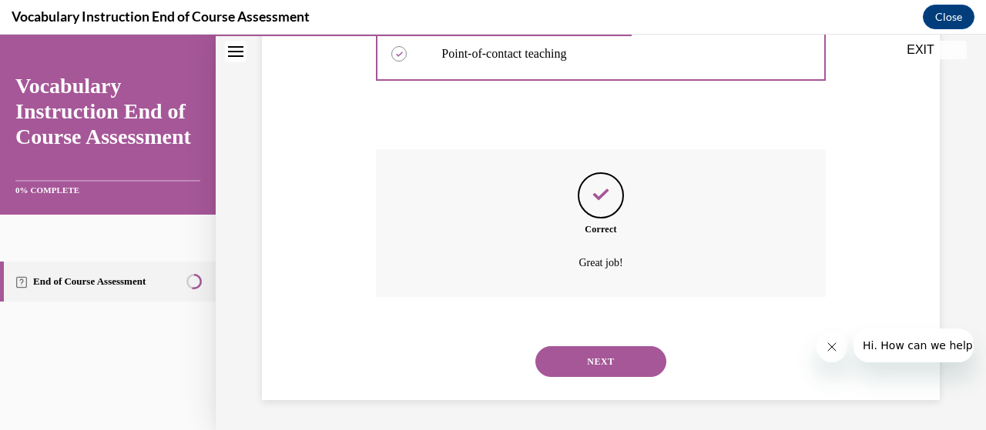
click at [604, 366] on button "NEXT" at bounding box center [600, 361] width 131 height 31
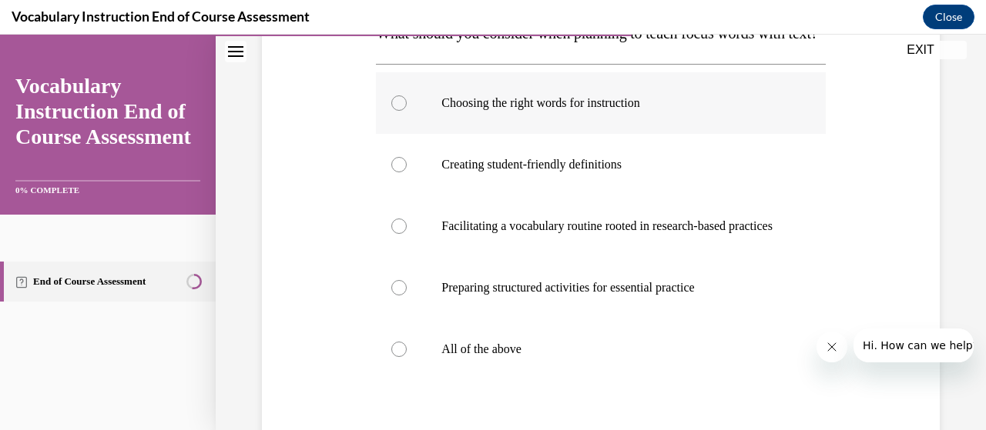
scroll to position [308, 0]
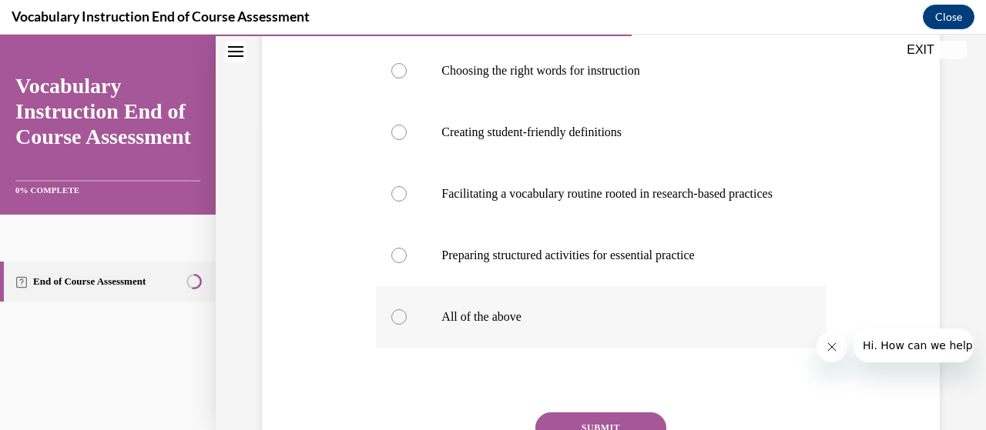
click at [402, 325] on div at bounding box center [398, 317] width 15 height 15
click at [402, 325] on input "All of the above" at bounding box center [398, 317] width 15 height 15
radio input "true"
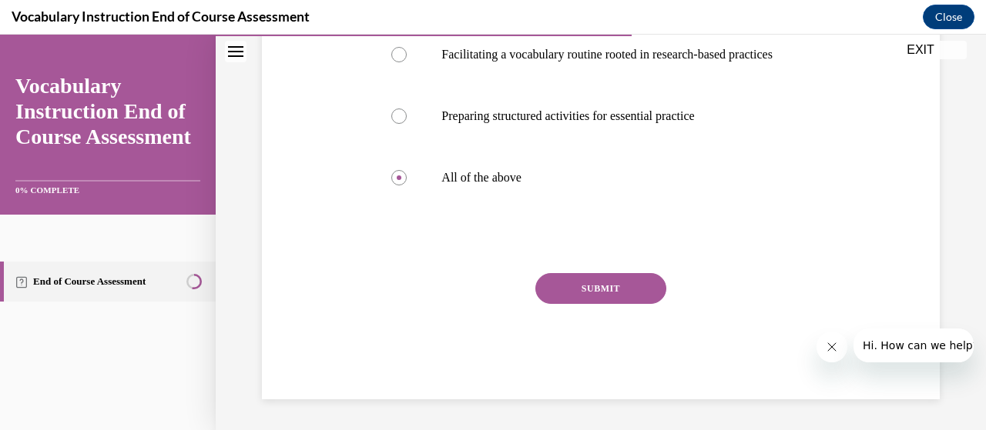
click at [588, 295] on button "SUBMIT" at bounding box center [600, 288] width 131 height 31
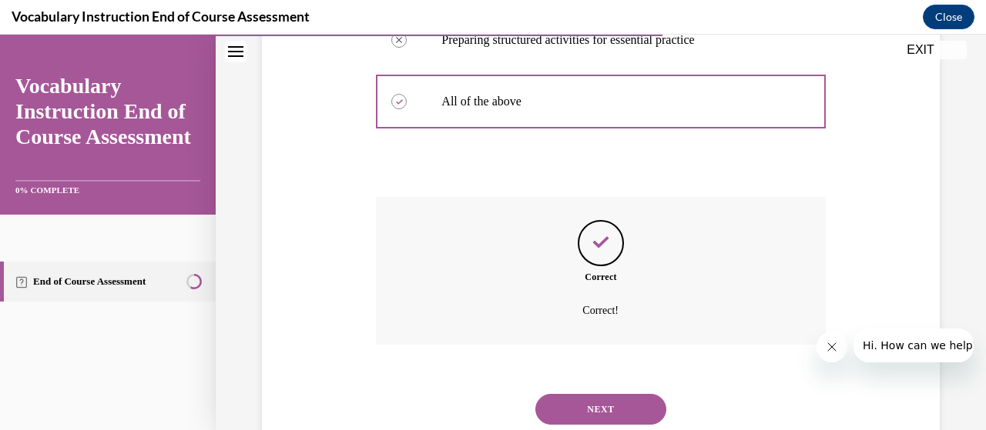
scroll to position [617, 0]
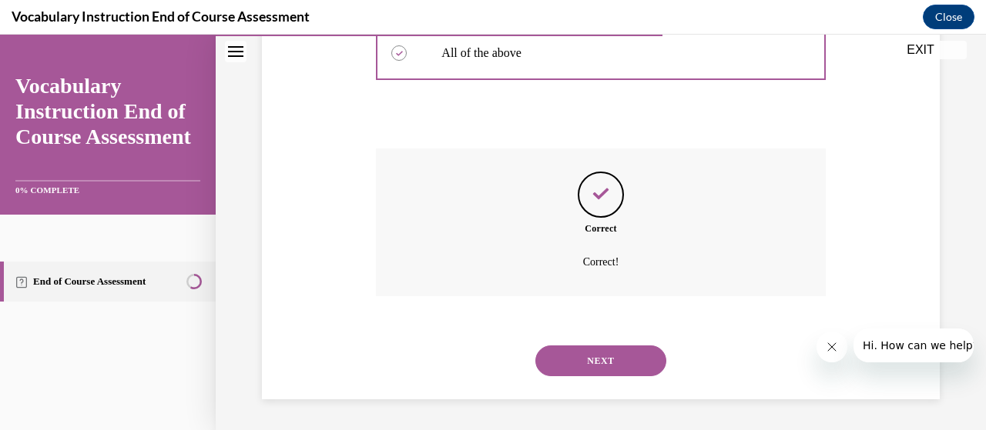
click at [591, 369] on button "NEXT" at bounding box center [600, 361] width 131 height 31
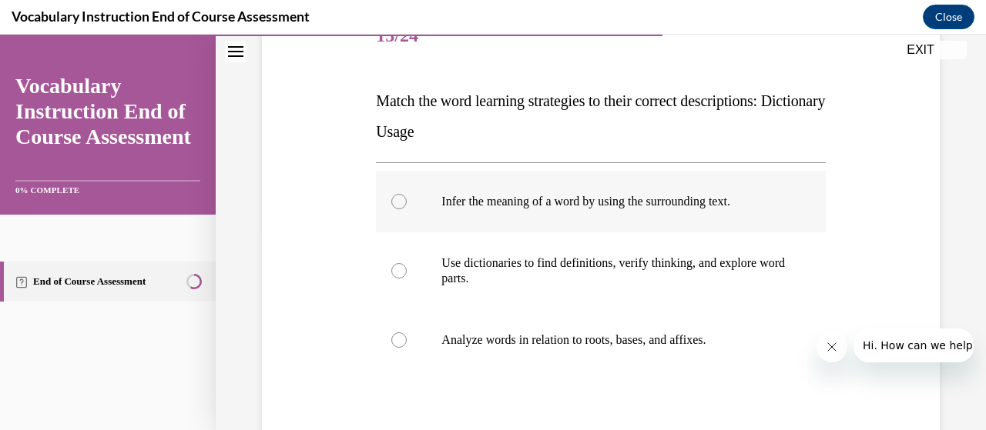
scroll to position [231, 0]
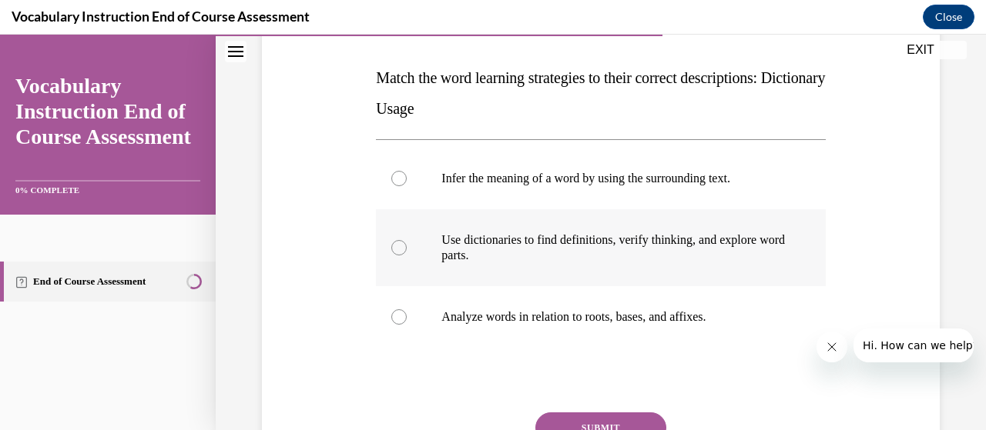
click at [400, 243] on div at bounding box center [398, 247] width 15 height 15
click at [400, 243] on input "Use dictionaries to find definitions, verify thinking, and explore word parts." at bounding box center [398, 247] width 15 height 15
radio input "true"
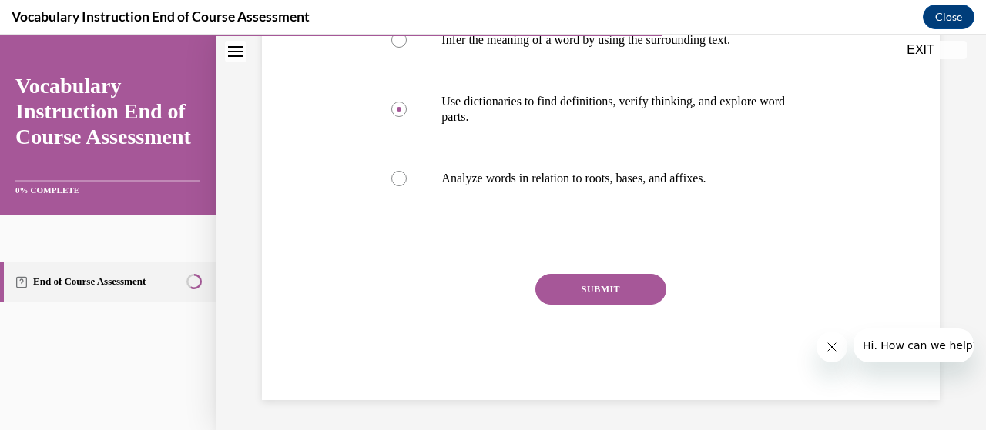
click at [611, 289] on button "SUBMIT" at bounding box center [600, 289] width 131 height 31
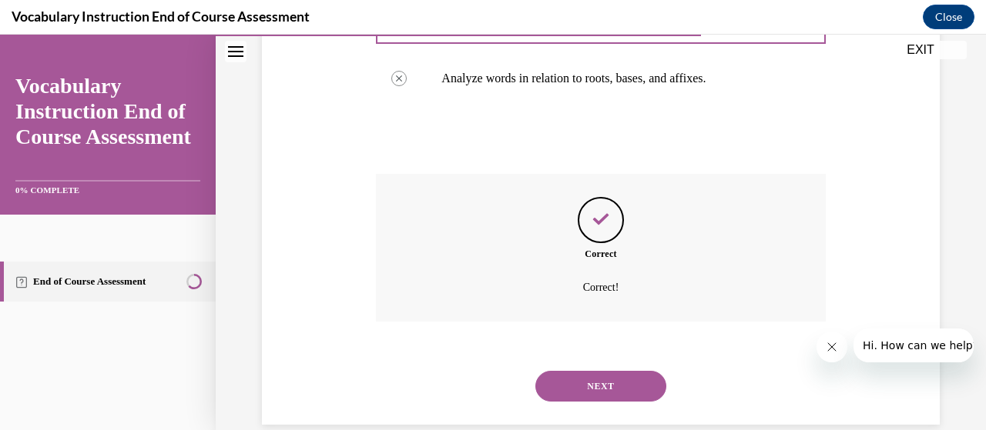
scroll to position [494, 0]
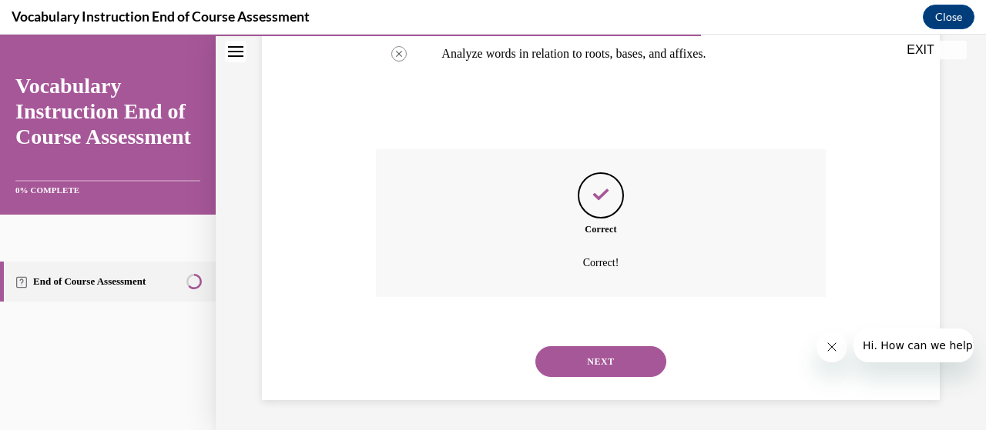
click at [591, 366] on button "NEXT" at bounding box center [600, 361] width 131 height 31
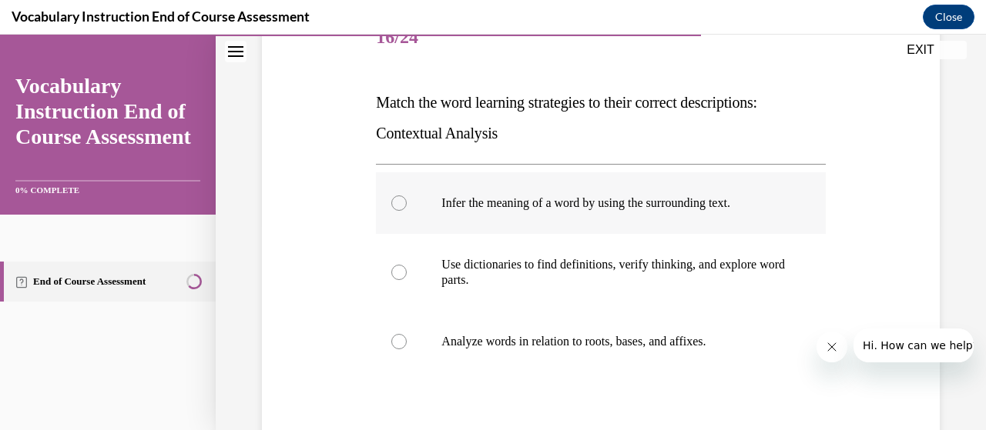
scroll to position [231, 0]
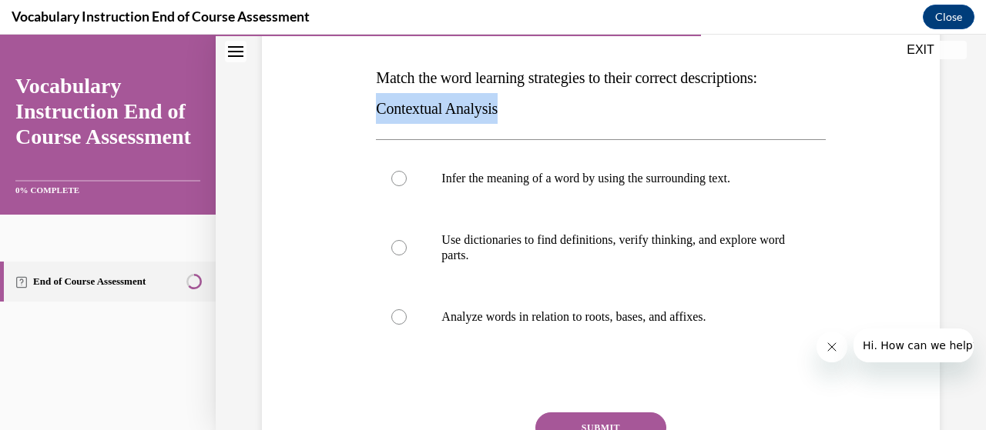
drag, startPoint x: 374, startPoint y: 107, endPoint x: 536, endPoint y: 121, distance: 162.3
click at [536, 121] on p "Match the word learning strategies to their correct descriptions: Contextual An…" at bounding box center [600, 93] width 449 height 62
click at [398, 178] on div at bounding box center [398, 178] width 15 height 15
click at [398, 178] on input "Infer the meaning of a word by using the surrounding text." at bounding box center [398, 178] width 15 height 15
radio input "true"
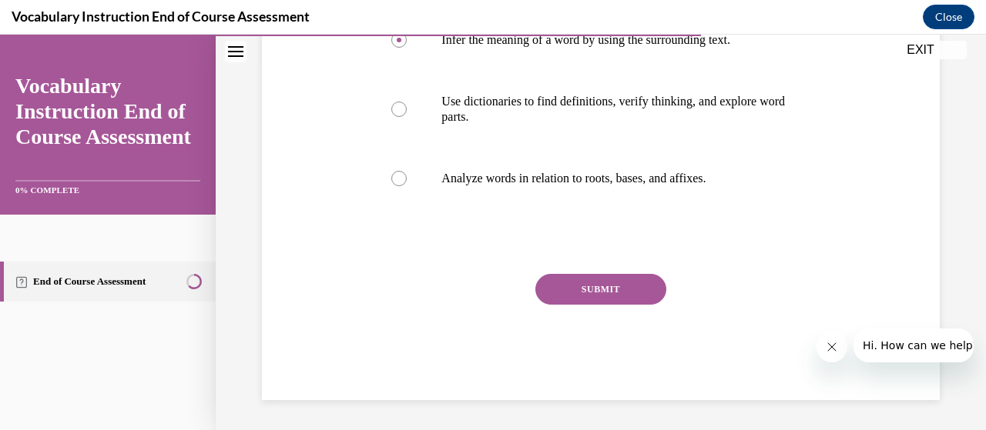
click at [607, 285] on button "SUBMIT" at bounding box center [600, 289] width 131 height 31
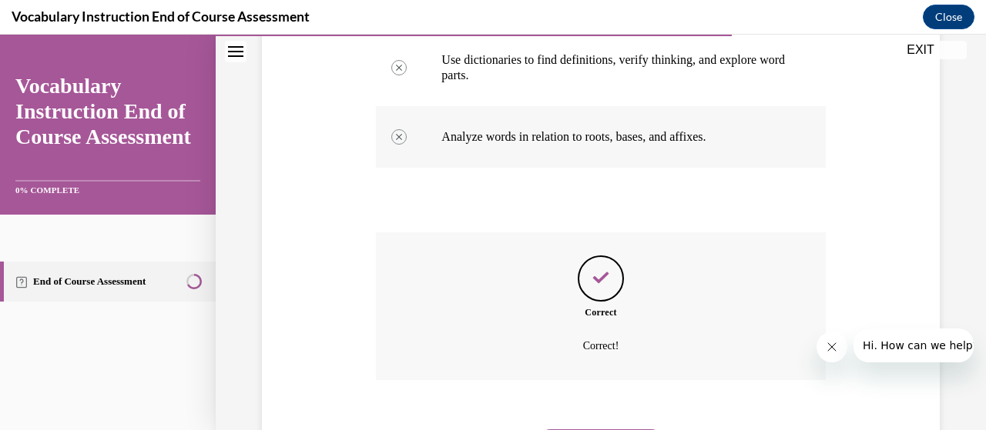
scroll to position [494, 0]
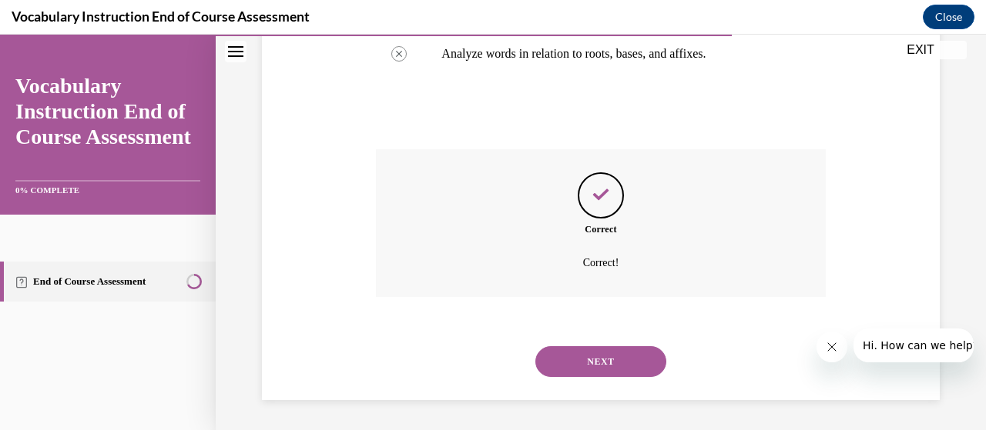
click at [627, 358] on button "NEXT" at bounding box center [600, 361] width 131 height 31
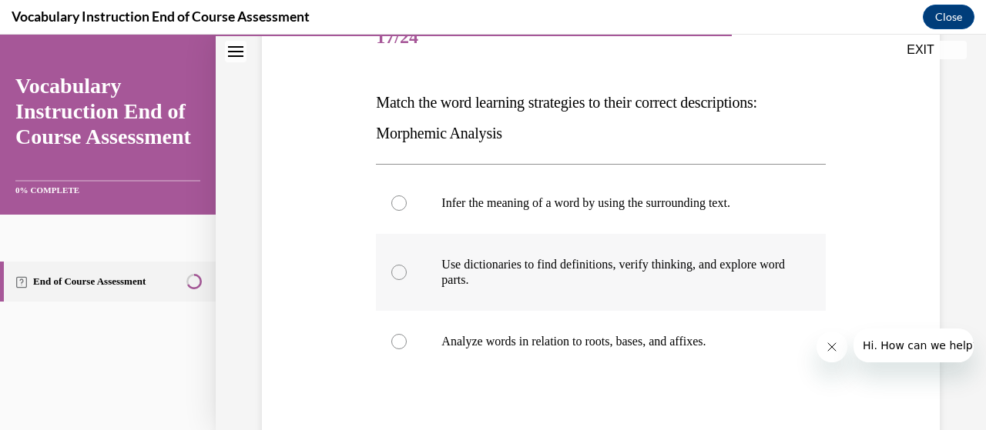
scroll to position [231, 0]
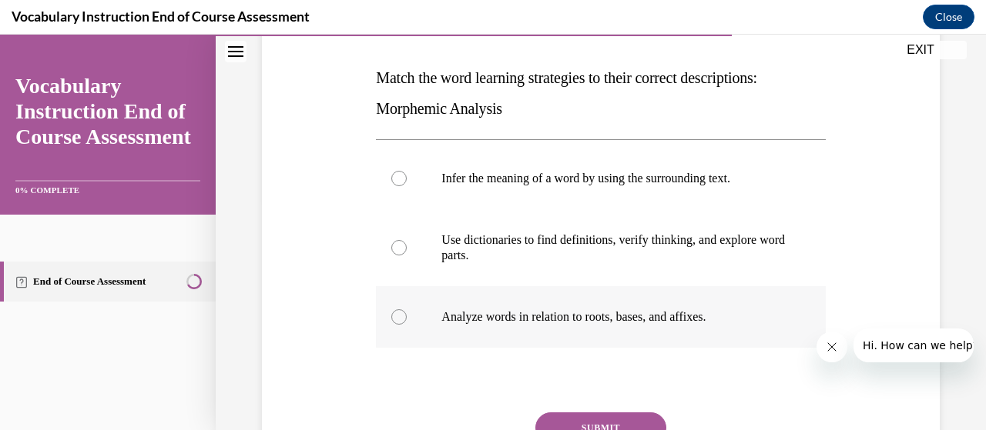
click at [391, 323] on label "Analyze words in relation to roots, bases, and affixes." at bounding box center [600, 317] width 449 height 62
click at [391, 323] on input "Analyze words in relation to roots, bases, and affixes." at bounding box center [398, 317] width 15 height 15
radio input "true"
click at [607, 415] on button "SUBMIT" at bounding box center [600, 428] width 131 height 31
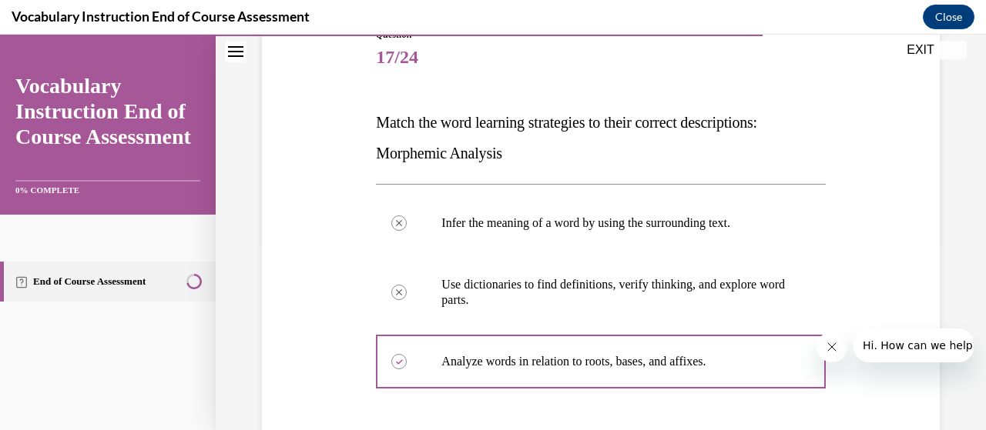
scroll to position [494, 0]
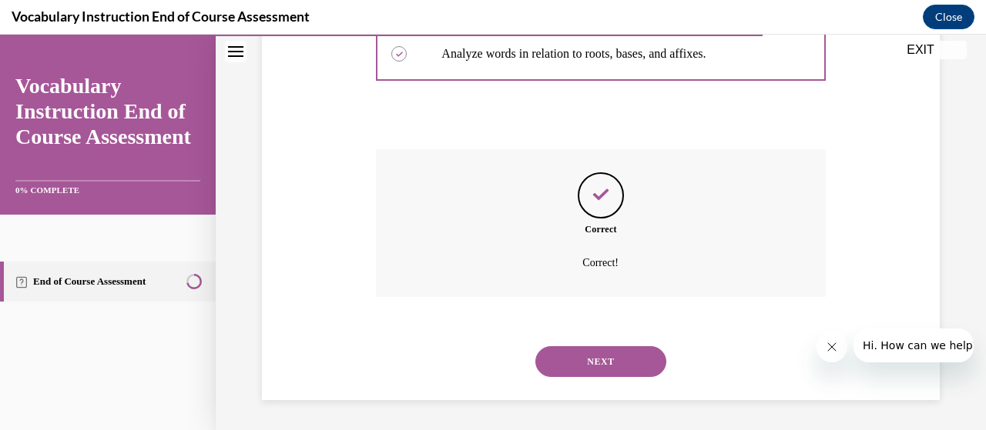
click at [612, 359] on button "NEXT" at bounding box center [600, 361] width 131 height 31
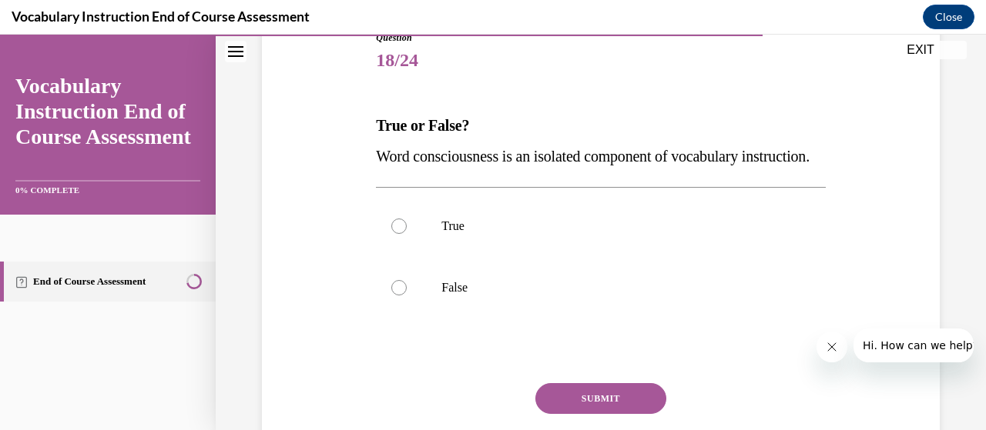
scroll to position [154, 0]
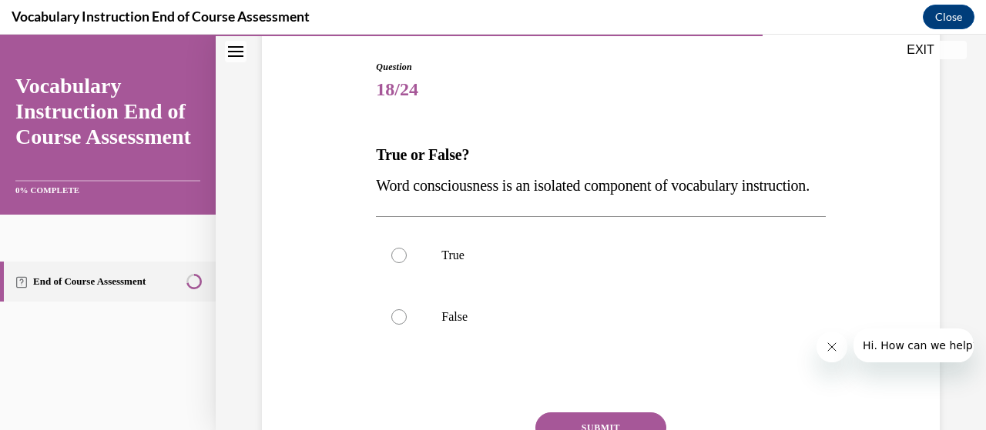
drag, startPoint x: 375, startPoint y: 155, endPoint x: 455, endPoint y: 229, distance: 109.0
click at [455, 201] on div "True or False? Word consciousness is an isolated component of vocabulary instru…" at bounding box center [600, 170] width 449 height 62
copy div "True or False? Word consciousness is an isolated component of vocabulary instru…"
click at [396, 325] on div at bounding box center [398, 317] width 15 height 15
click at [396, 325] on input "False" at bounding box center [398, 317] width 15 height 15
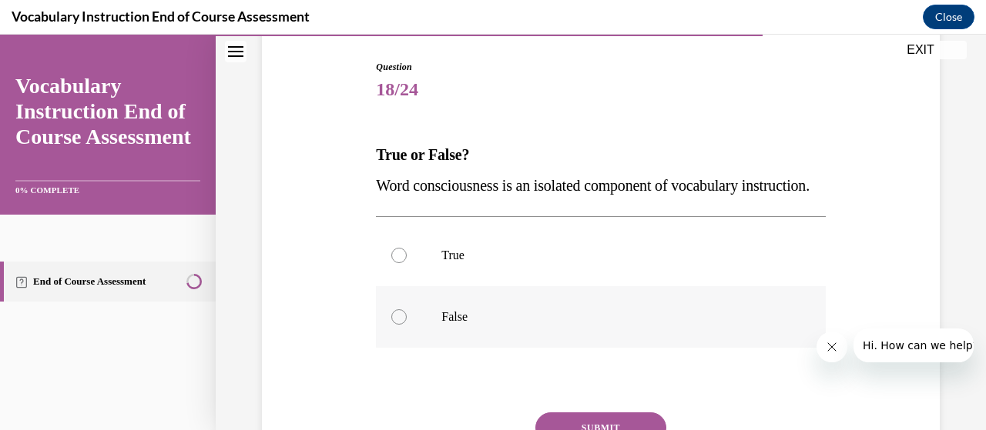
radio input "true"
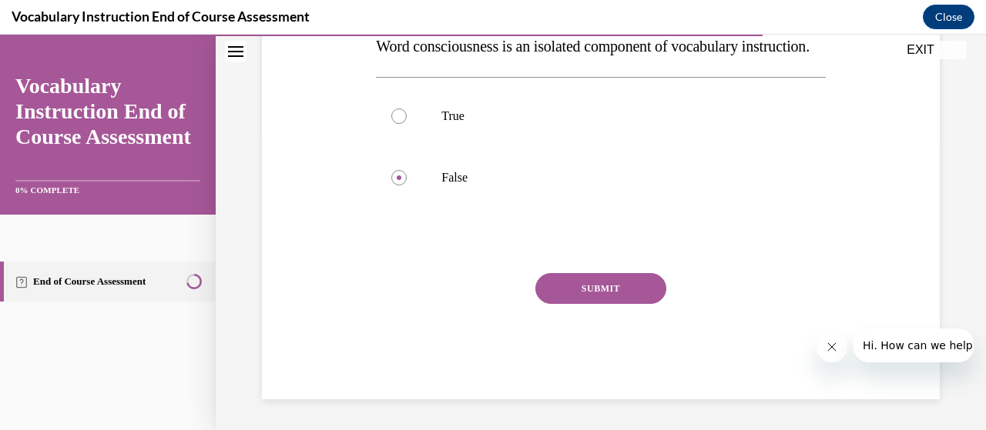
click at [622, 284] on button "SUBMIT" at bounding box center [600, 288] width 131 height 31
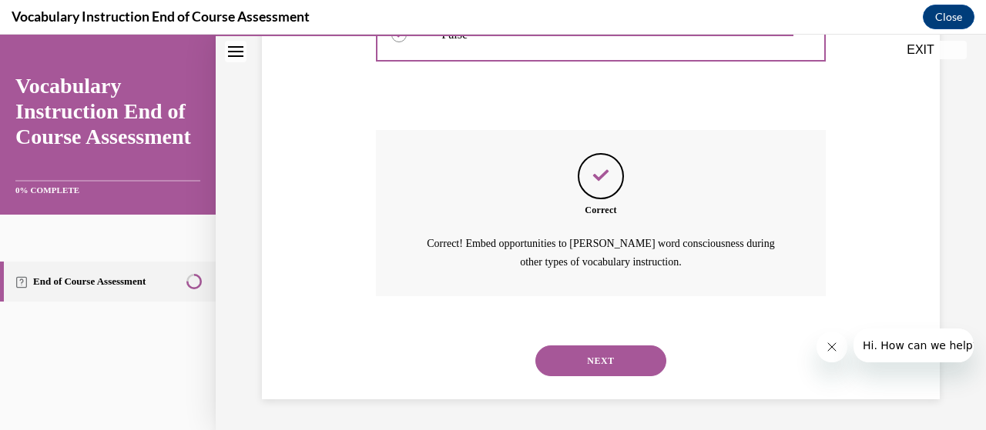
scroll to position [466, 0]
click at [615, 367] on button "NEXT" at bounding box center [600, 361] width 131 height 31
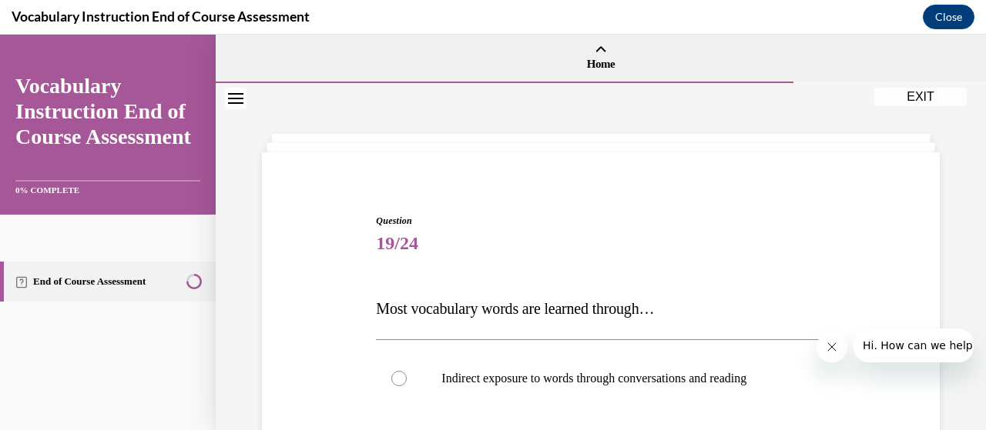
scroll to position [231, 0]
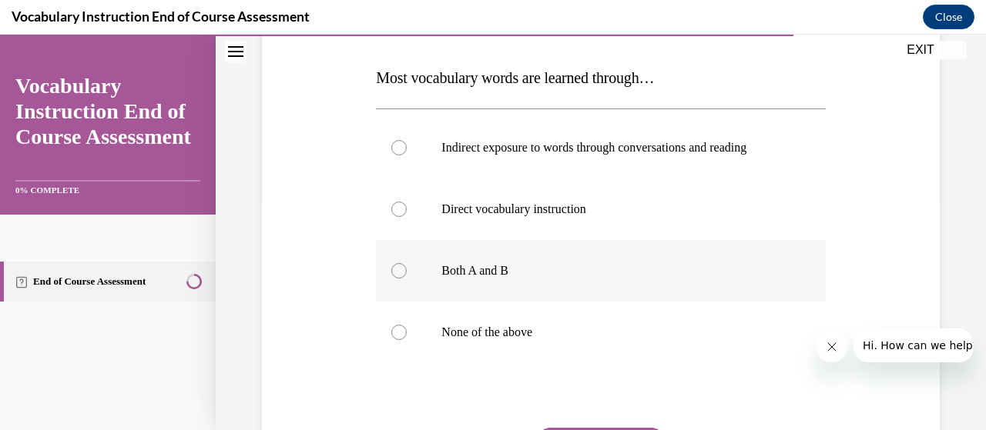
click at [396, 272] on div at bounding box center [398, 270] width 15 height 15
click at [396, 272] on input "Both A and B" at bounding box center [398, 270] width 15 height 15
radio input "true"
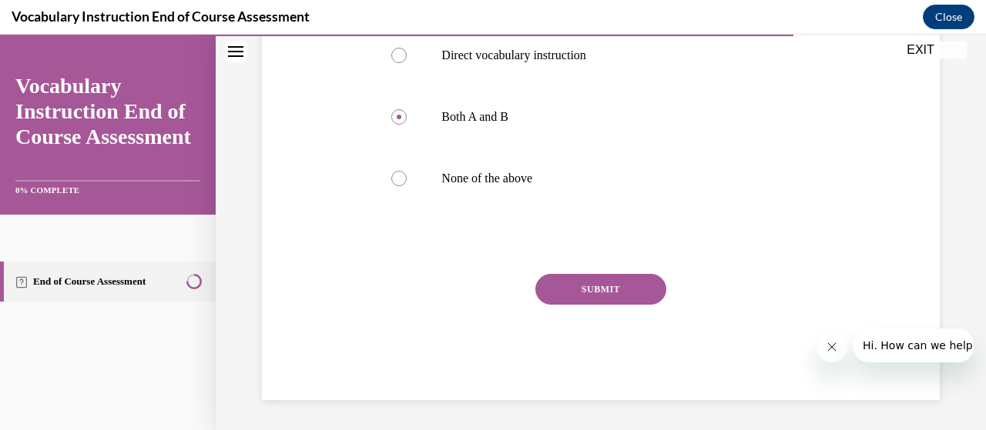
click at [628, 292] on button "SUBMIT" at bounding box center [600, 289] width 131 height 31
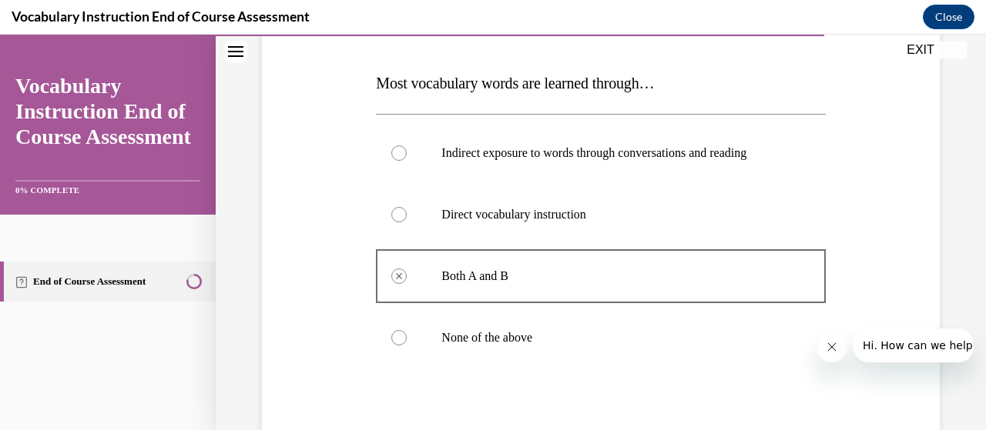
scroll to position [202, 0]
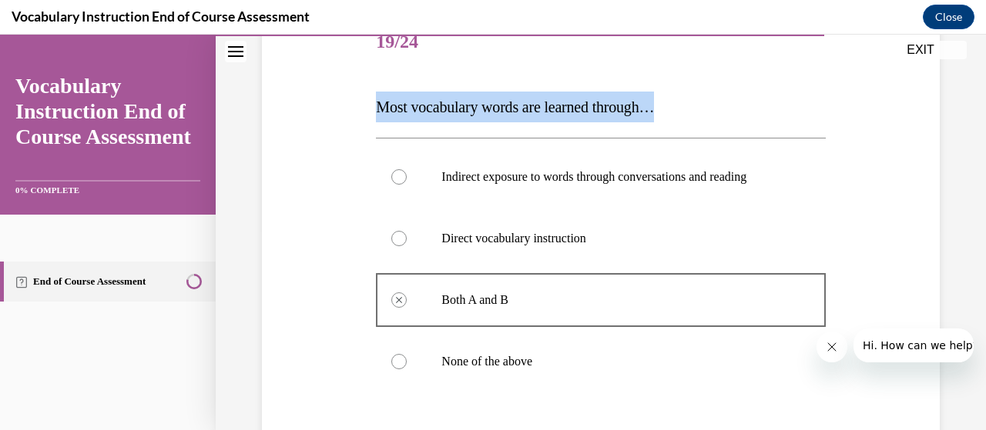
drag, startPoint x: 378, startPoint y: 108, endPoint x: 670, endPoint y: 119, distance: 292.0
click at [670, 119] on p "Most vocabulary words are learned through…" at bounding box center [600, 107] width 449 height 31
copy span "Most vocabulary words are learned through…"
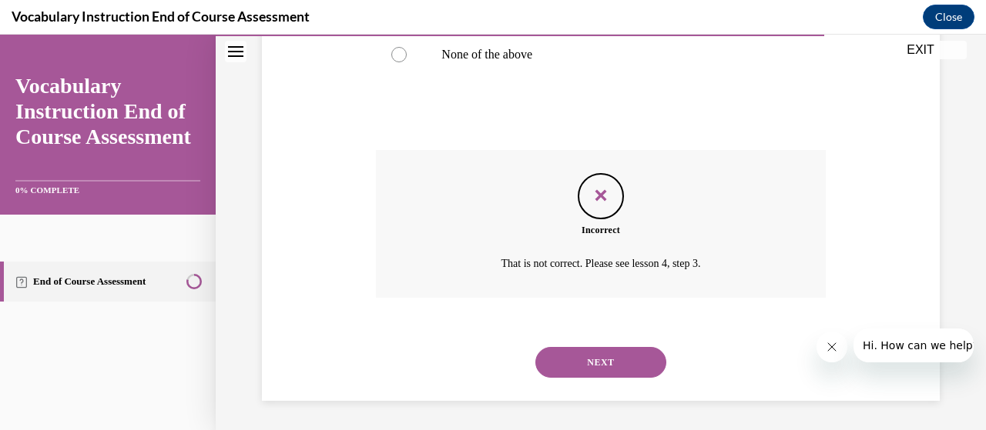
scroll to position [510, 0]
click at [621, 362] on button "NEXT" at bounding box center [600, 361] width 131 height 31
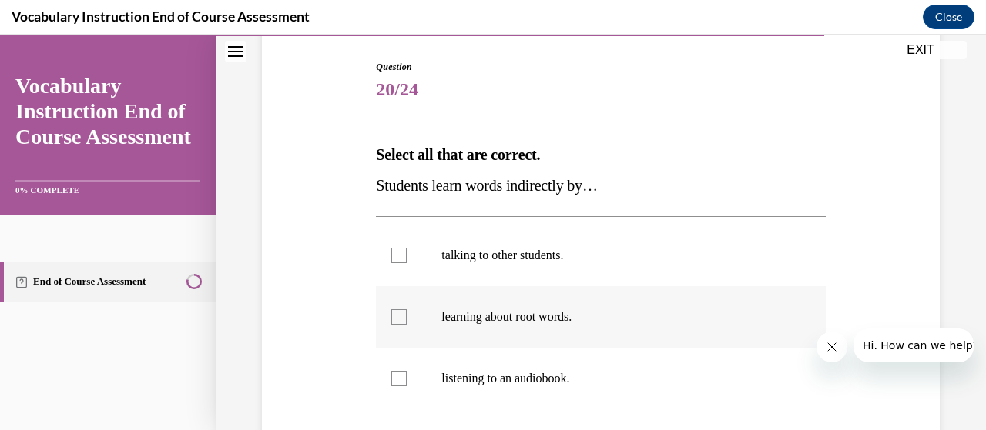
scroll to position [231, 0]
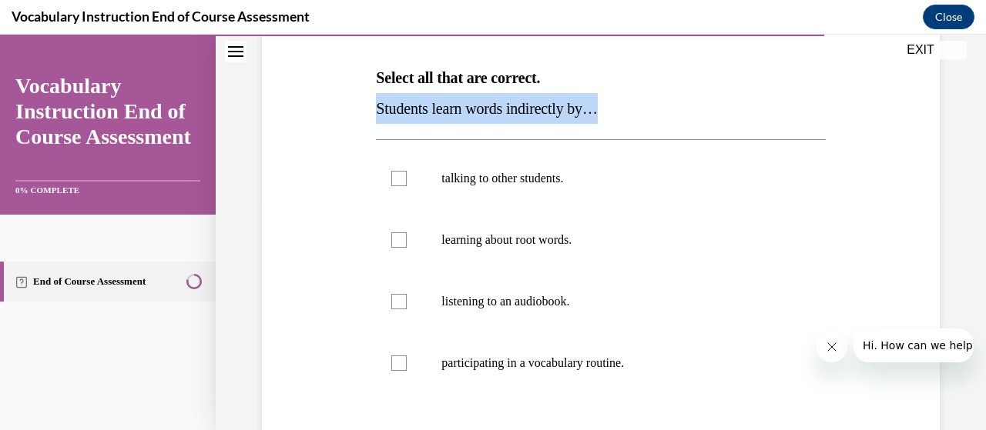
drag, startPoint x: 376, startPoint y: 107, endPoint x: 633, endPoint y: 99, distance: 257.3
click at [633, 99] on p "Students learn words indirectly by…" at bounding box center [600, 108] width 449 height 31
copy span "Students learn words indirectly by…"
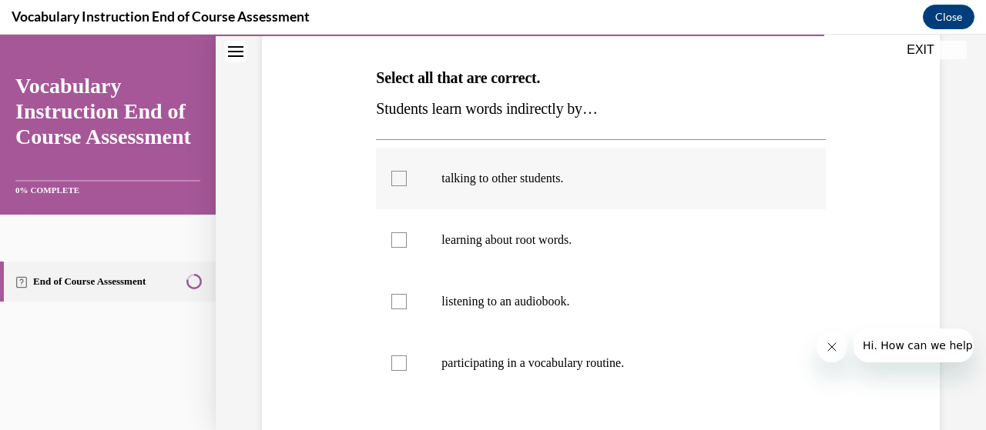
click at [393, 185] on div at bounding box center [398, 178] width 15 height 15
click at [393, 185] on input "talking to other students." at bounding box center [398, 178] width 15 height 15
checkbox input "true"
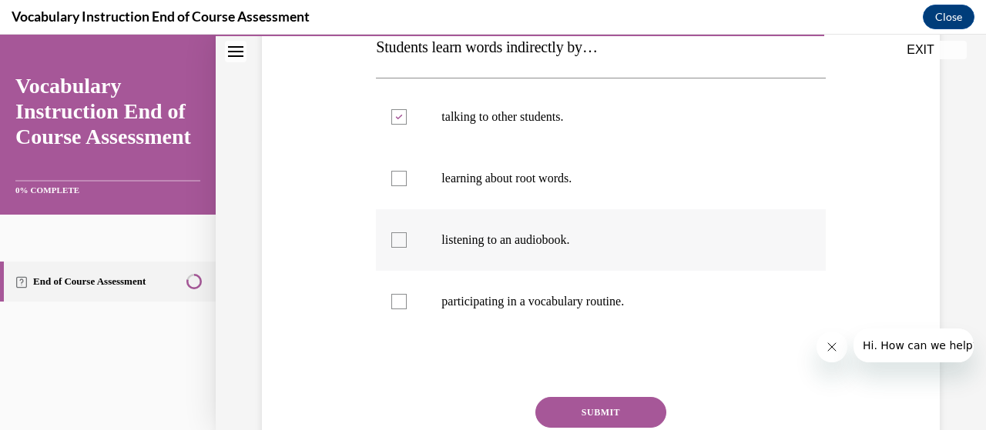
scroll to position [385, 0]
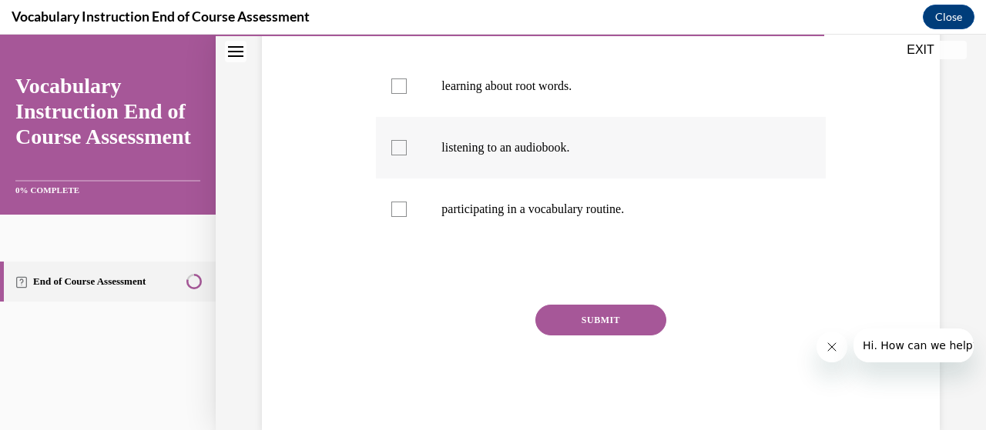
click at [403, 147] on div at bounding box center [398, 147] width 15 height 15
click at [403, 147] on input "listening to an audiobook." at bounding box center [398, 147] width 15 height 15
checkbox input "true"
click at [397, 210] on div at bounding box center [398, 209] width 15 height 15
click at [397, 210] on input "participating in a vocabulary routine." at bounding box center [398, 209] width 15 height 15
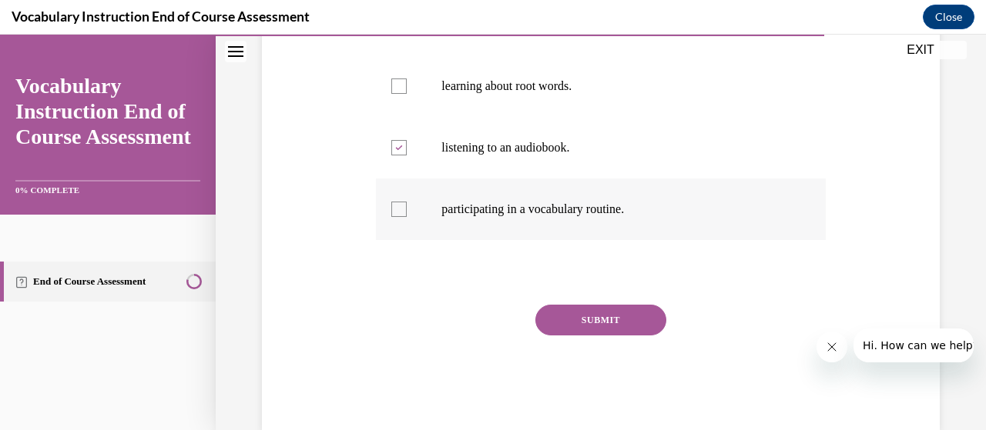
checkbox input "true"
click at [622, 317] on button "SUBMIT" at bounding box center [600, 320] width 131 height 31
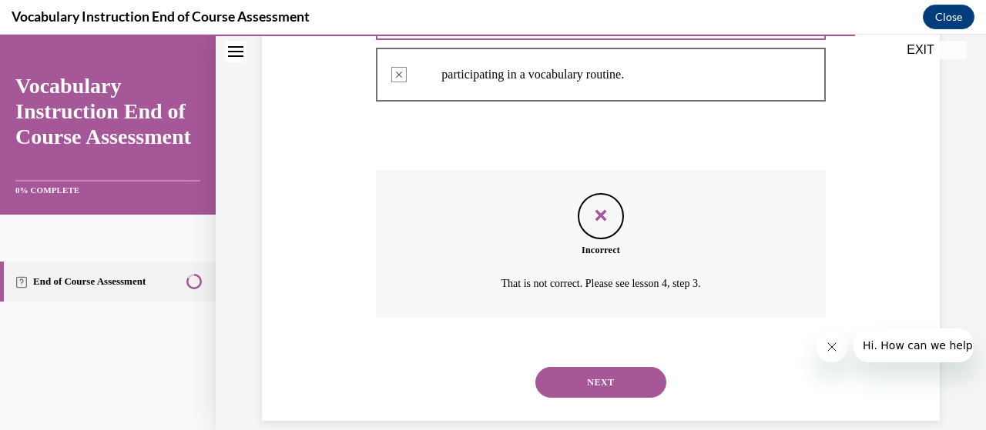
scroll to position [540, 0]
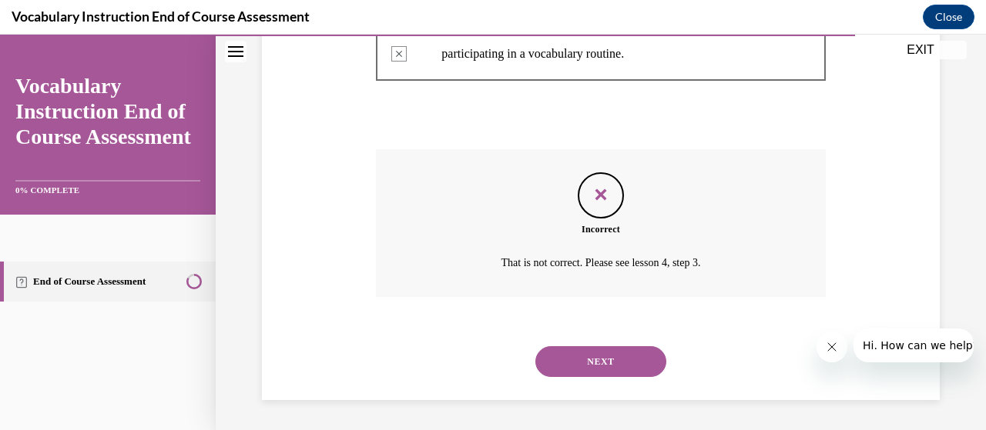
click at [612, 350] on button "NEXT" at bounding box center [600, 361] width 131 height 31
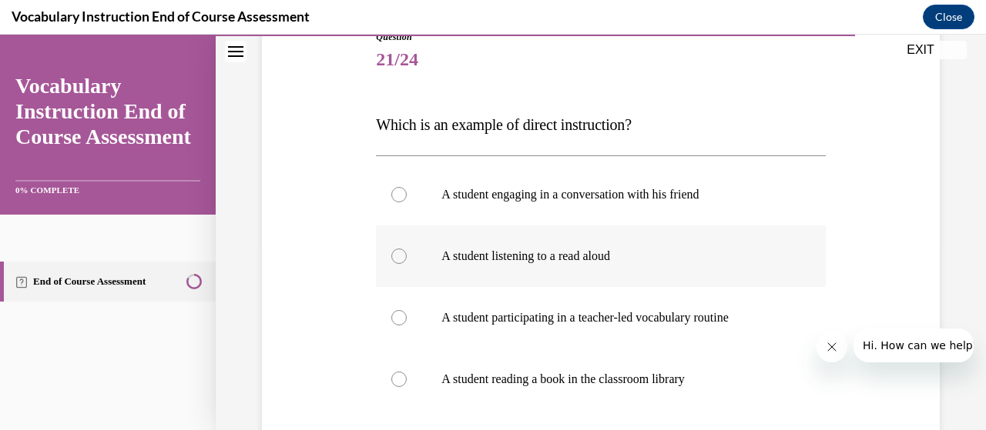
scroll to position [231, 0]
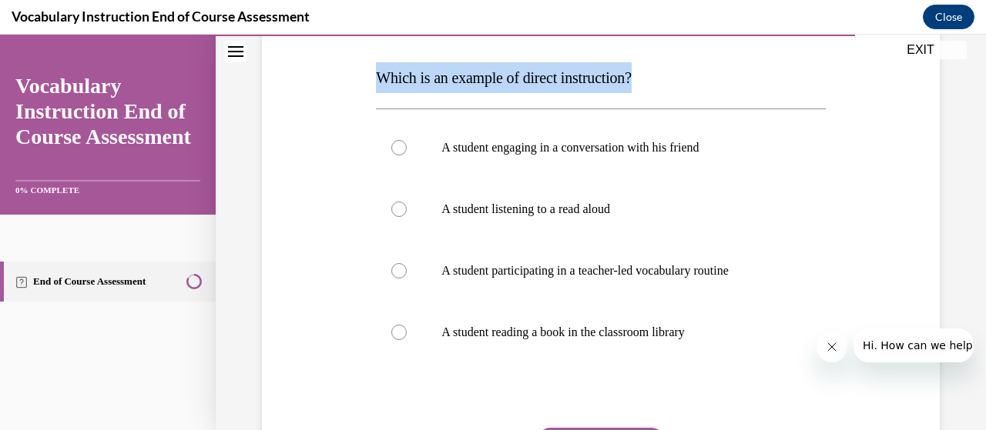
drag, startPoint x: 373, startPoint y: 76, endPoint x: 644, endPoint y: 84, distance: 270.4
click at [658, 78] on p "Which is an example of direct instruction?" at bounding box center [600, 77] width 449 height 31
copy span "Which is an example of direct instruction?"
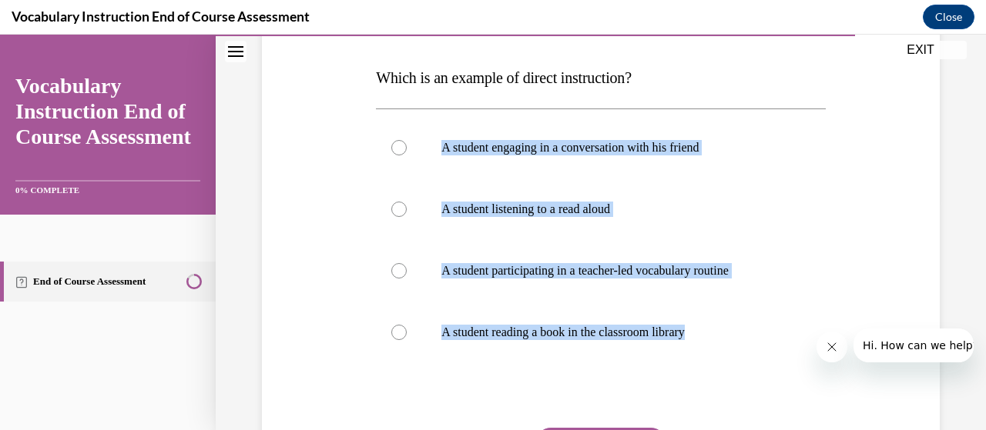
drag, startPoint x: 425, startPoint y: 142, endPoint x: 712, endPoint y: 367, distance: 364.7
click at [712, 367] on div "A student engaging in a conversation with his friend A student listening to a r…" at bounding box center [600, 240] width 449 height 263
copy div "A student engaging in a conversation with his friend A student listening to a r…"
click at [783, 172] on label "A student engaging in a conversation with his friend" at bounding box center [600, 148] width 449 height 62
click at [407, 156] on input "A student engaging in a conversation with his friend" at bounding box center [398, 147] width 15 height 15
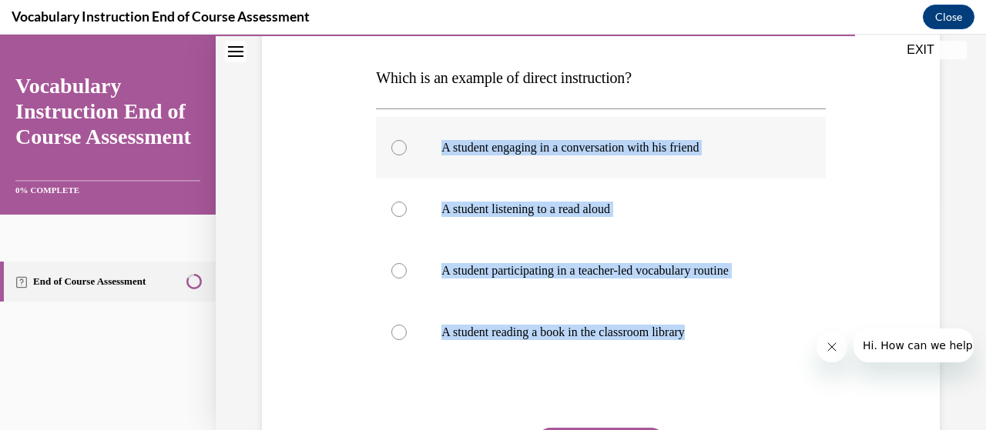
radio input "true"
click at [391, 275] on div at bounding box center [398, 270] width 15 height 15
click at [391, 275] on input "A student participating in a teacher-led vocabulary routine" at bounding box center [398, 270] width 15 height 15
radio input "true"
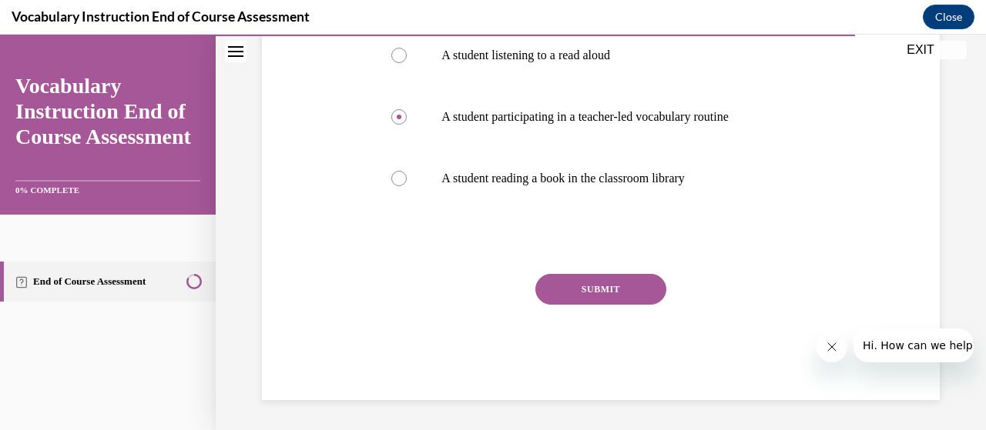
click at [632, 293] on button "SUBMIT" at bounding box center [600, 289] width 131 height 31
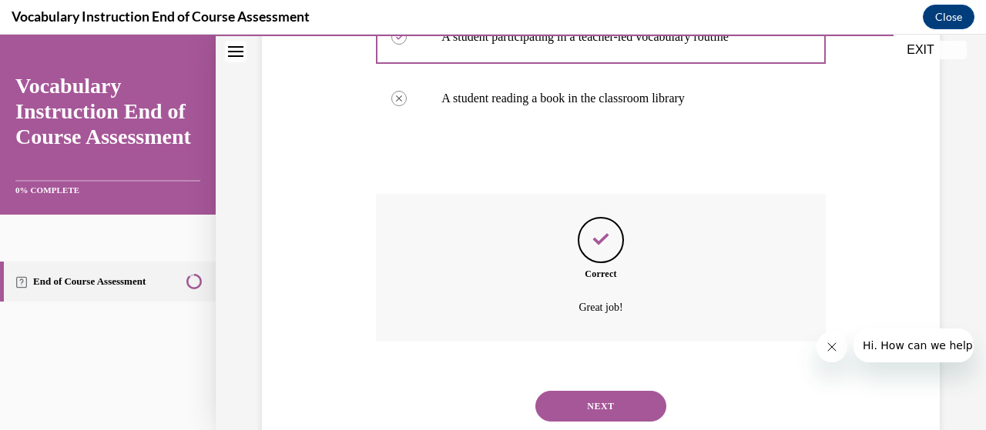
scroll to position [510, 0]
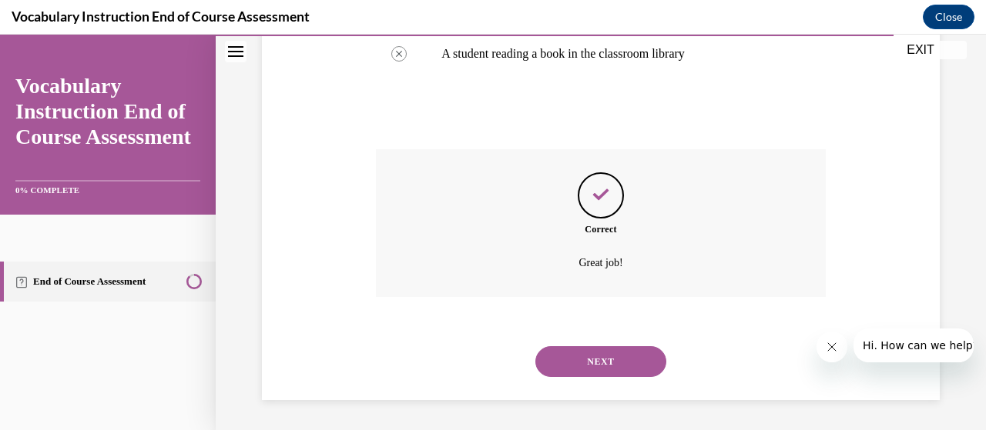
click at [617, 355] on button "NEXT" at bounding box center [600, 361] width 131 height 31
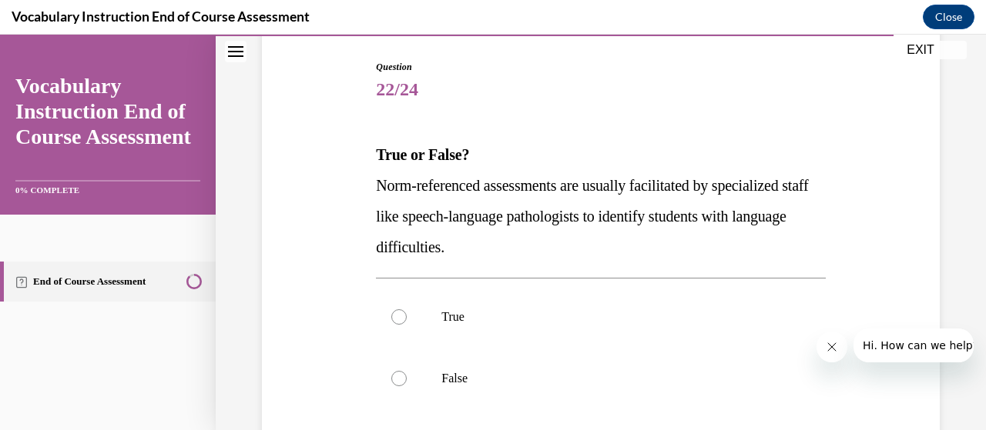
scroll to position [231, 0]
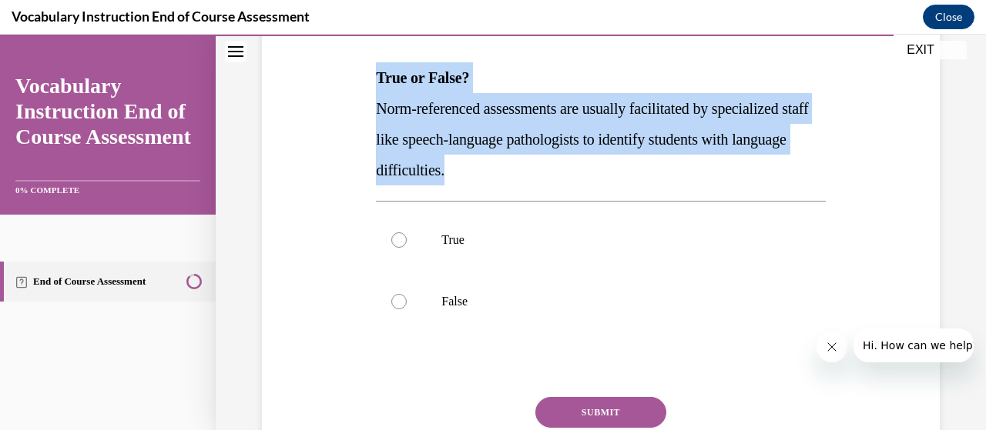
drag, startPoint x: 373, startPoint y: 75, endPoint x: 571, endPoint y: 186, distance: 226.8
click at [571, 186] on div "Question 22/24 True or False? Norm-referenced assessments are usually facilitat…" at bounding box center [600, 242] width 457 height 564
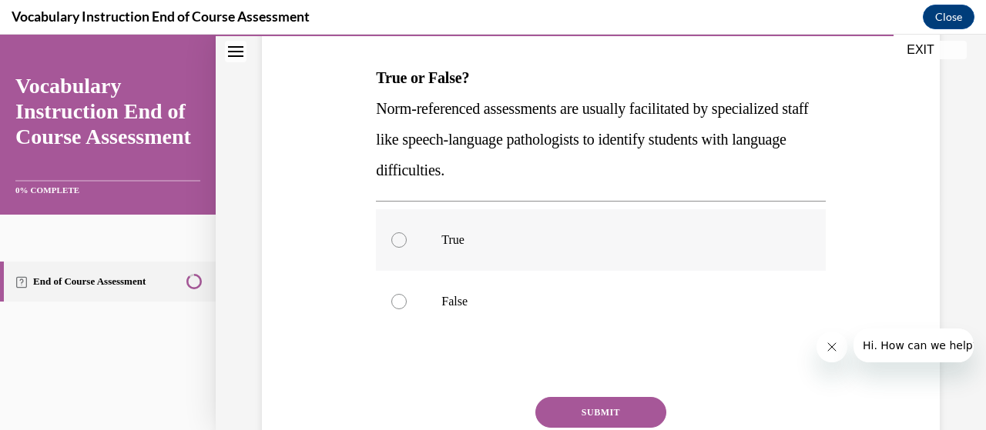
click at [403, 239] on div at bounding box center [398, 240] width 15 height 15
click at [403, 239] on input "True" at bounding box center [398, 240] width 15 height 15
radio input "true"
click at [610, 403] on button "SUBMIT" at bounding box center [600, 412] width 131 height 31
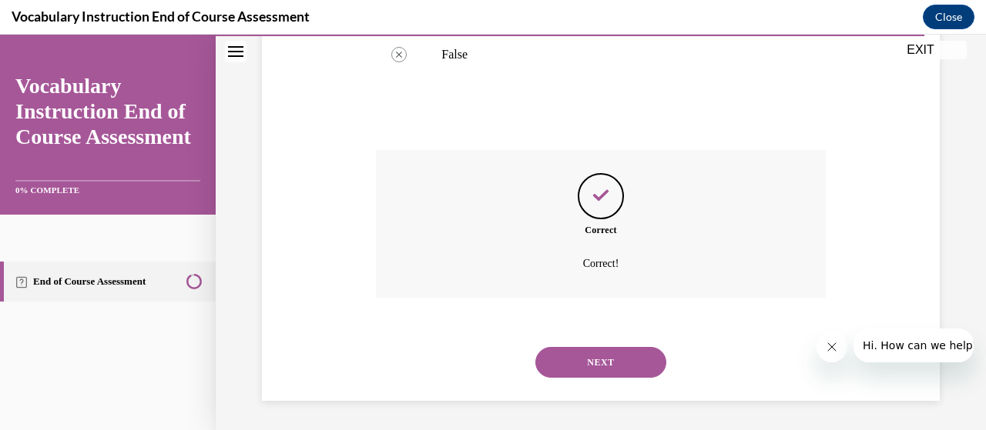
scroll to position [479, 0]
click at [614, 359] on button "NEXT" at bounding box center [600, 361] width 131 height 31
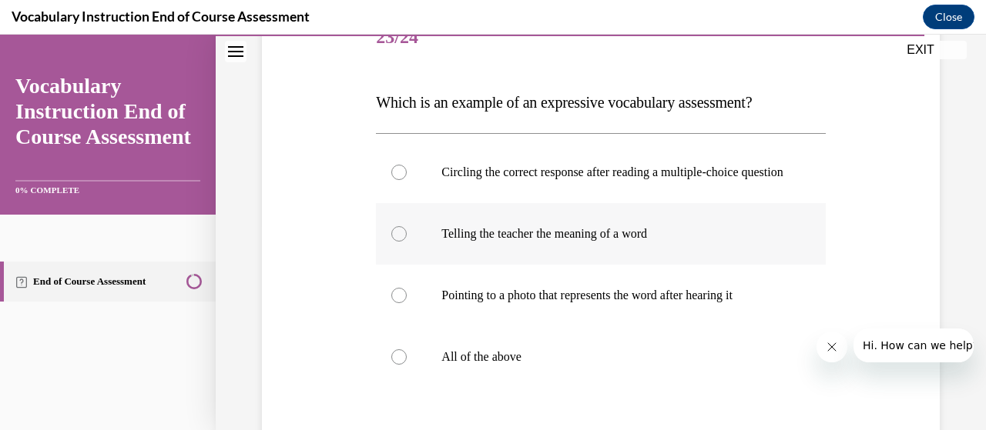
scroll to position [231, 0]
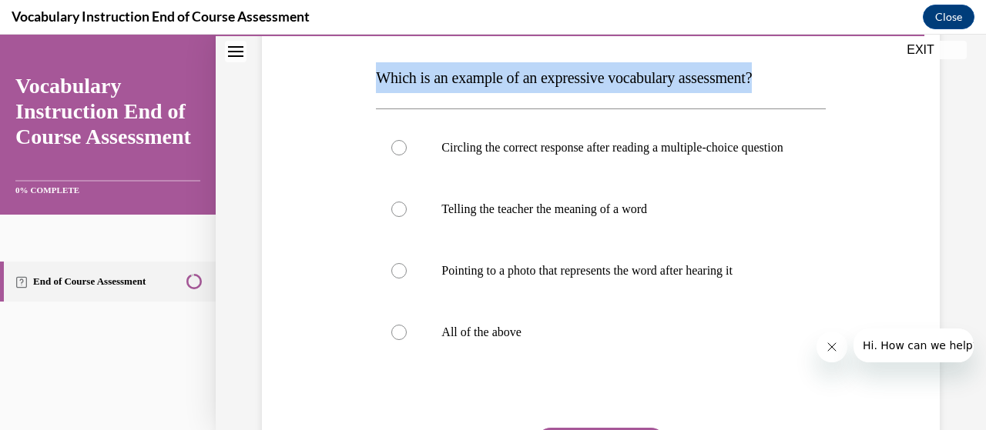
drag, startPoint x: 368, startPoint y: 76, endPoint x: 795, endPoint y: 82, distance: 426.6
click at [795, 82] on div "Question 23/24 Which is an example of an expressive vocabulary assessment? Circ…" at bounding box center [600, 245] width 685 height 617
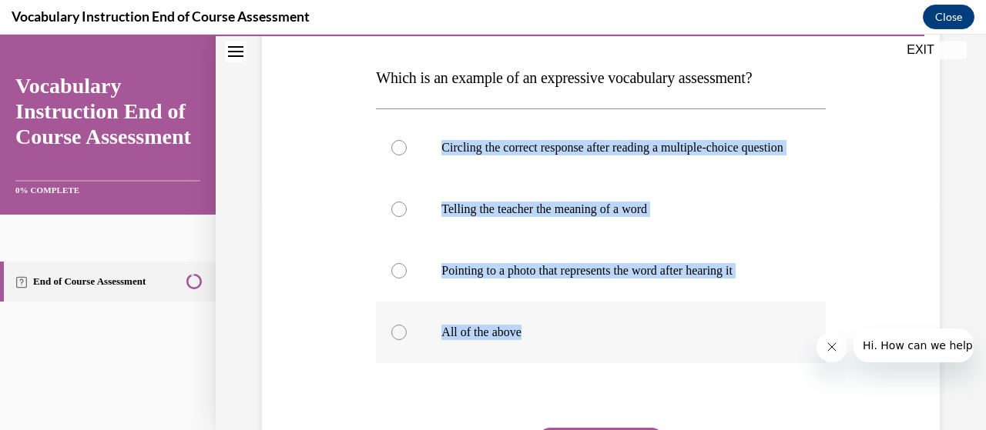
drag, startPoint x: 433, startPoint y: 145, endPoint x: 619, endPoint y: 366, distance: 289.6
click at [619, 363] on div "Circling the correct response after reading a multiple-choice question Telling …" at bounding box center [600, 240] width 449 height 246
click at [877, 204] on div "Question 23/24 Which is an example of an expressive vocabulary assessment? Circ…" at bounding box center [600, 245] width 685 height 617
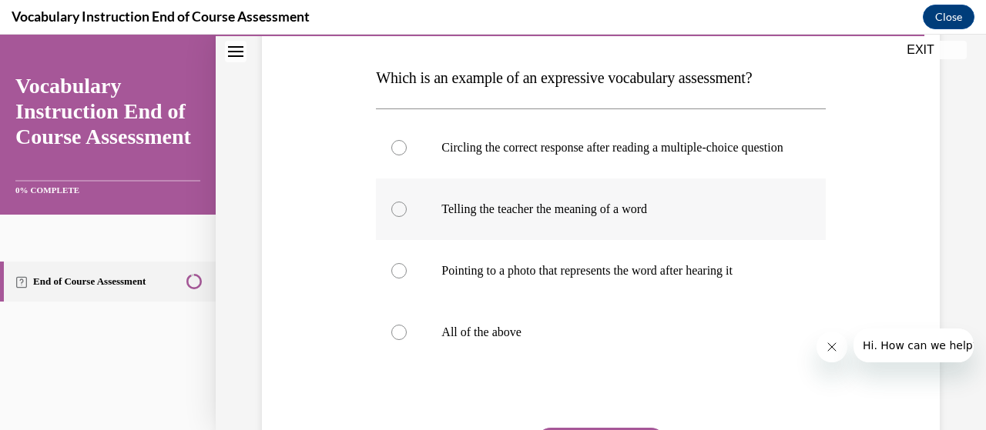
click at [400, 217] on div at bounding box center [398, 209] width 15 height 15
click at [400, 217] on input "Telling the teacher the meaning of a word" at bounding box center [398, 209] width 15 height 15
radio input "true"
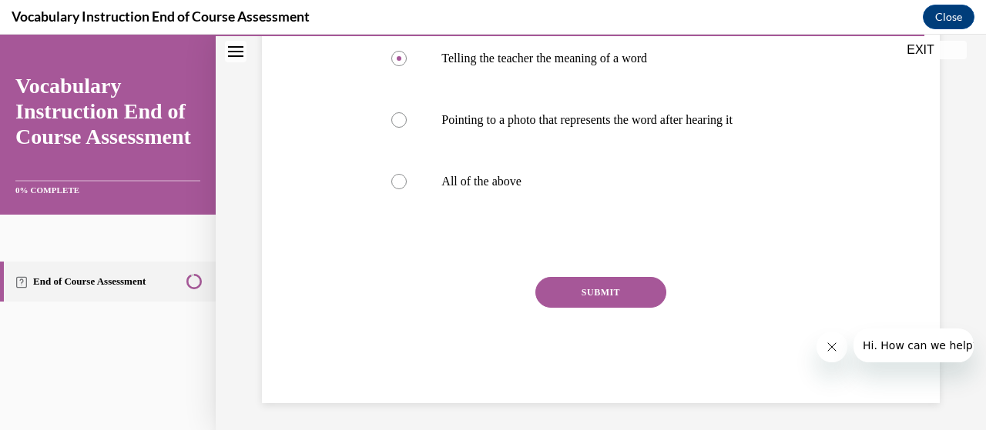
scroll to position [385, 0]
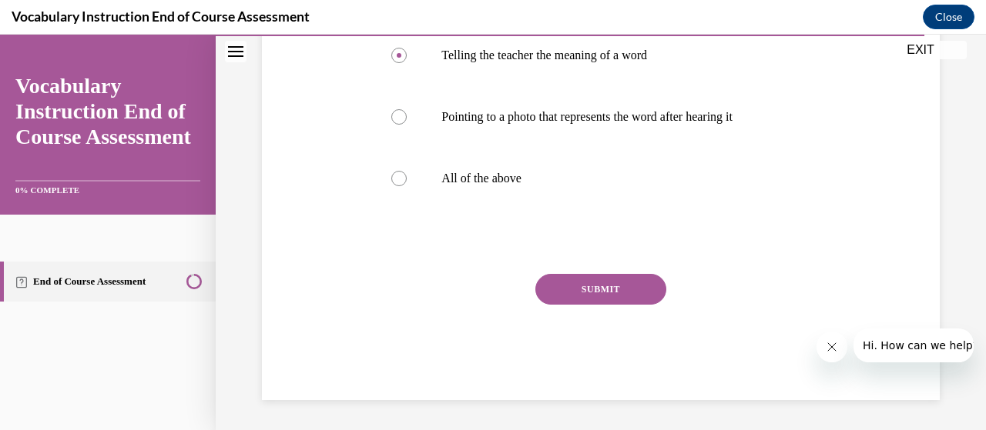
click at [640, 305] on button "SUBMIT" at bounding box center [600, 289] width 131 height 31
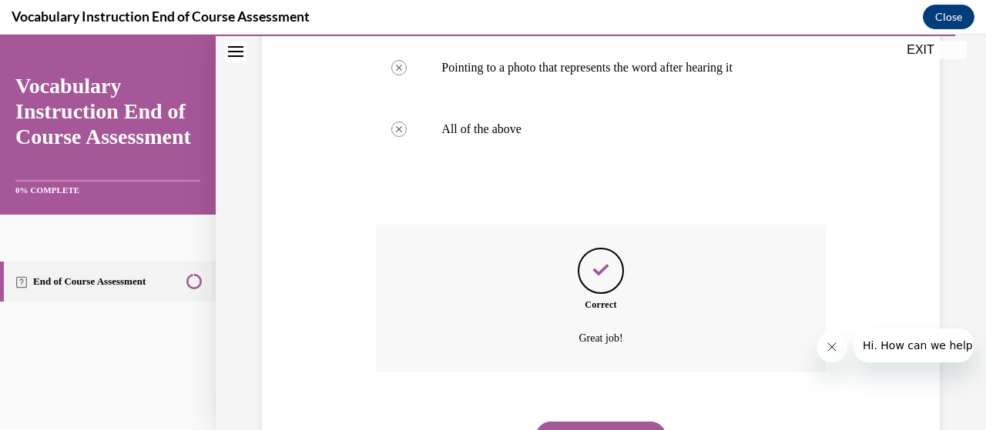
scroll to position [525, 0]
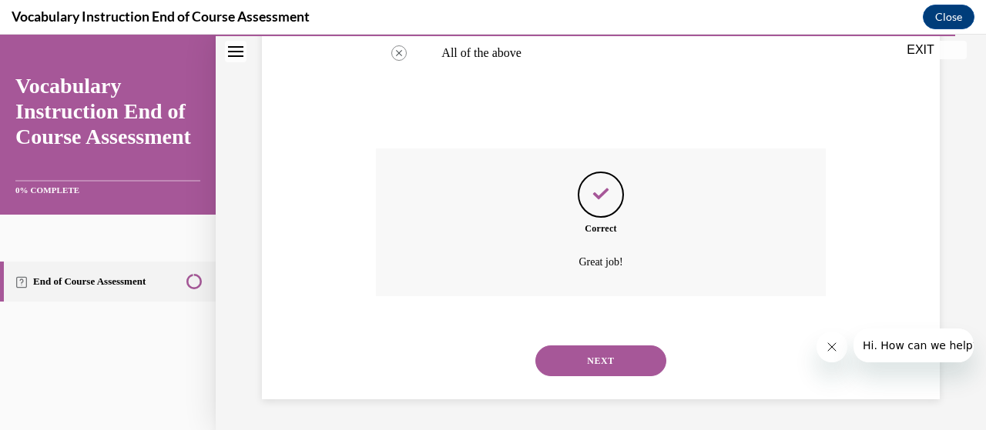
click at [611, 357] on button "NEXT" at bounding box center [600, 361] width 131 height 31
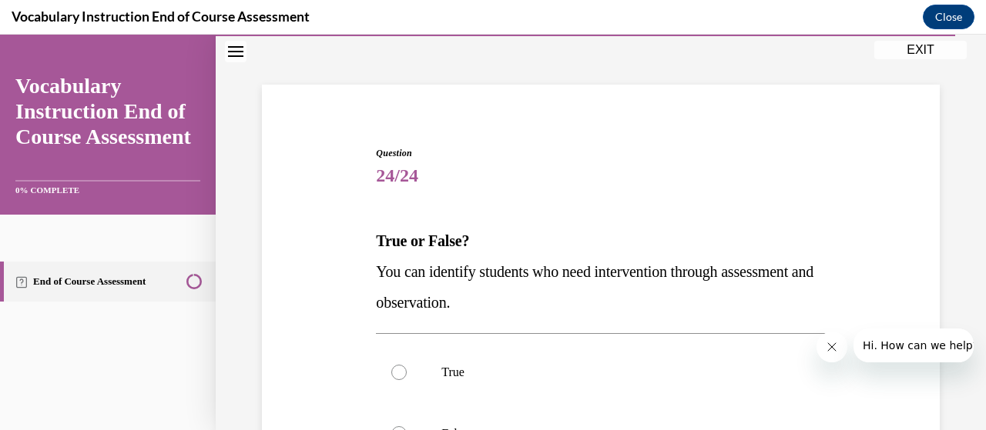
scroll to position [154, 0]
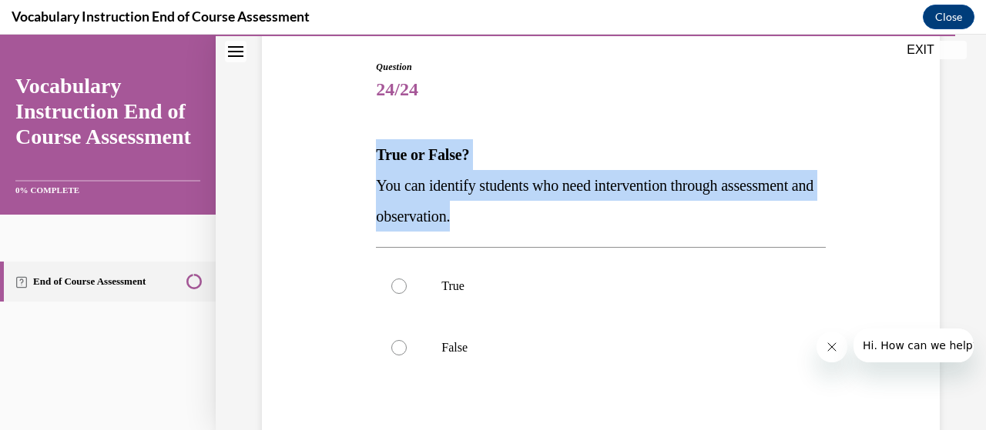
drag, startPoint x: 371, startPoint y: 151, endPoint x: 682, endPoint y: 224, distance: 319.5
click at [682, 224] on div "Question 24/24 True or False? You can identify students who need intervention t…" at bounding box center [600, 303] width 457 height 533
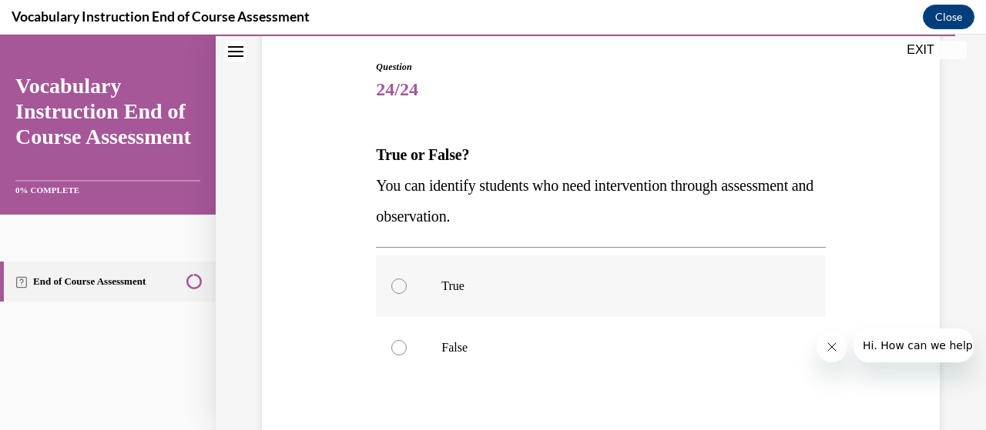
click at [394, 286] on div at bounding box center [398, 286] width 15 height 15
click at [394, 286] on input "True" at bounding box center [398, 286] width 15 height 15
radio input "true"
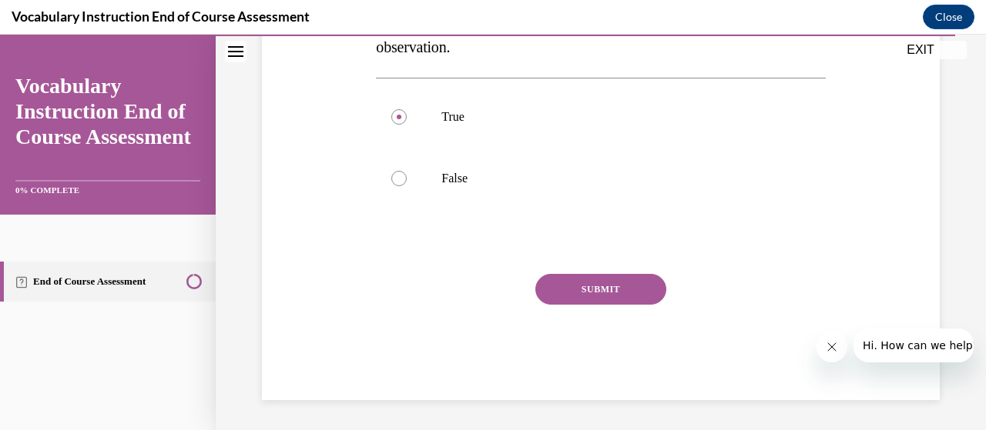
click at [602, 294] on button "SUBMIT" at bounding box center [600, 289] width 131 height 31
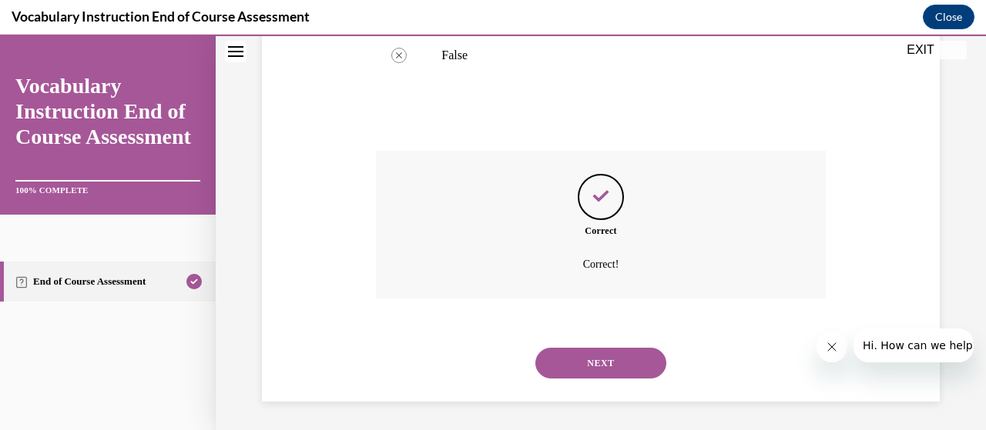
scroll to position [448, 0]
click at [603, 353] on button "NEXT" at bounding box center [600, 361] width 131 height 31
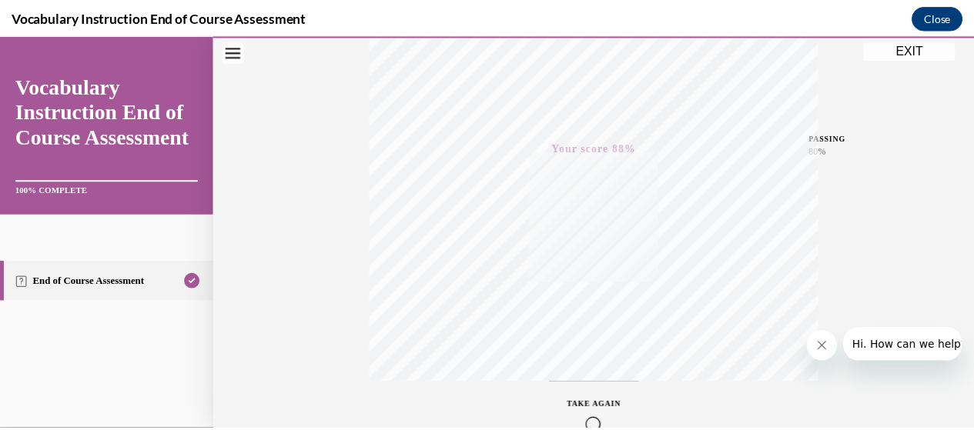
scroll to position [162, 0]
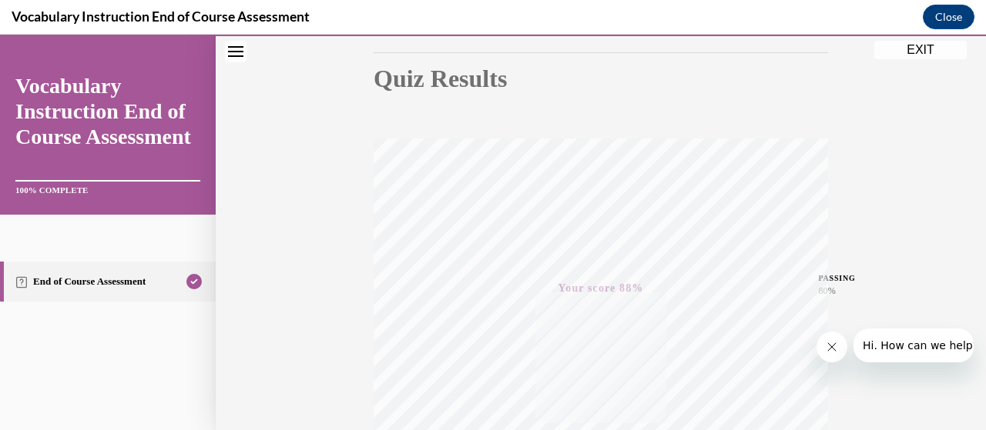
click at [905, 55] on button "EXIT" at bounding box center [920, 50] width 92 height 18
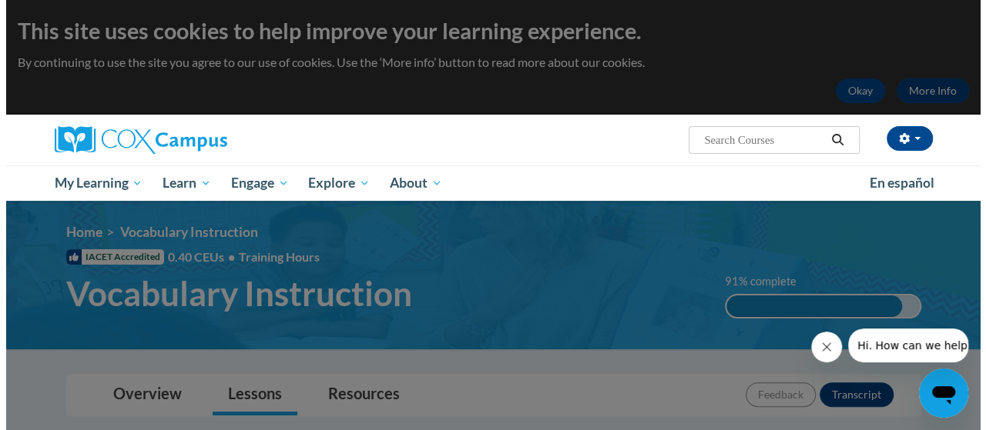
scroll to position [308, 0]
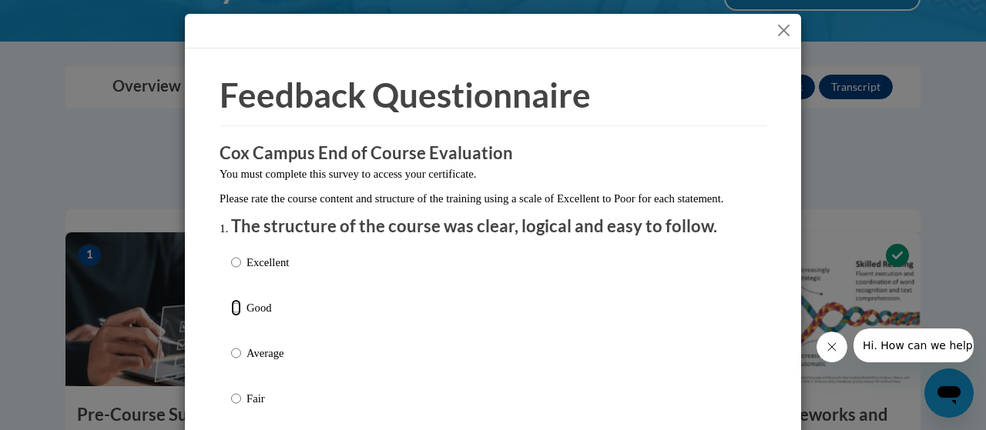
click at [233, 316] on input "Good" at bounding box center [236, 308] width 10 height 17
radio input "true"
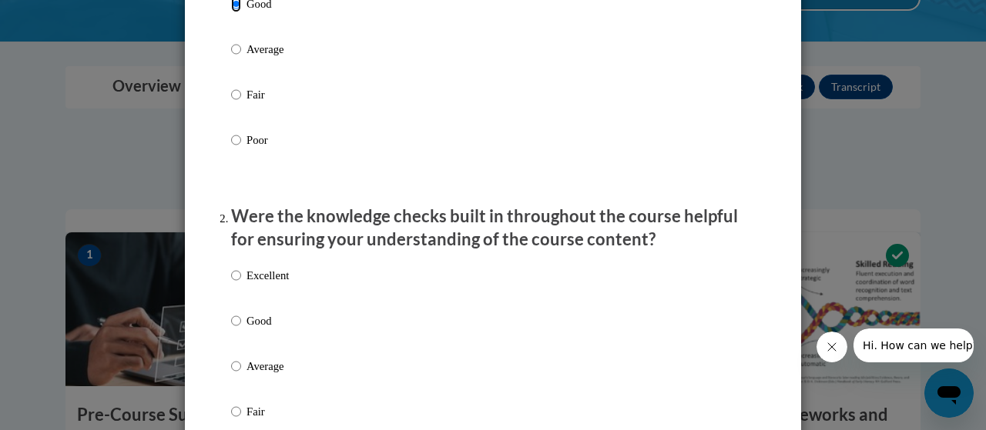
scroll to position [462, 0]
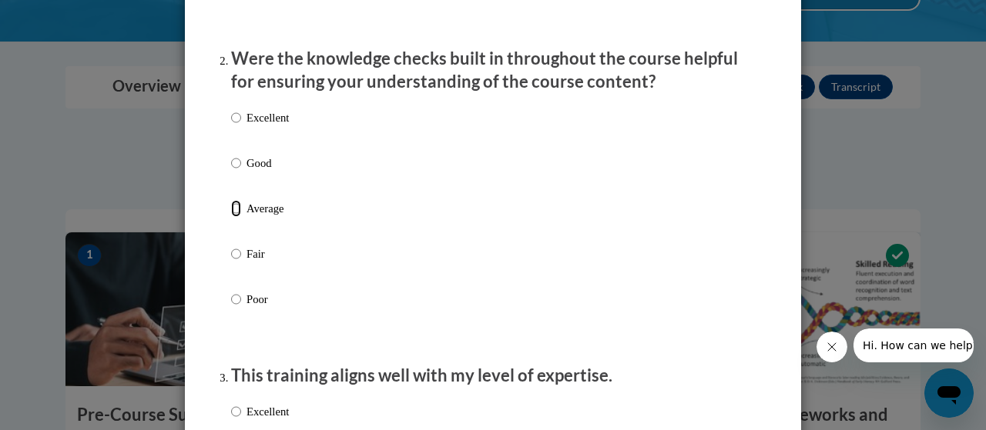
click at [231, 217] on input "Average" at bounding box center [236, 208] width 10 height 17
radio input "true"
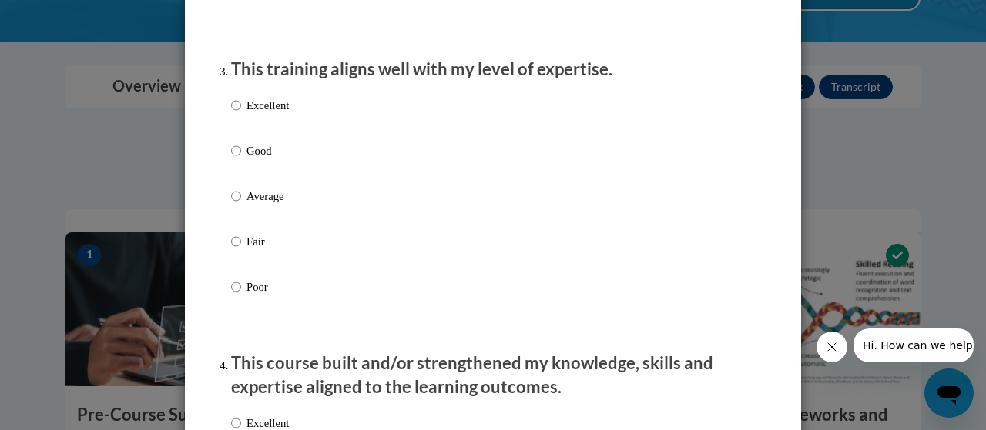
scroll to position [770, 0]
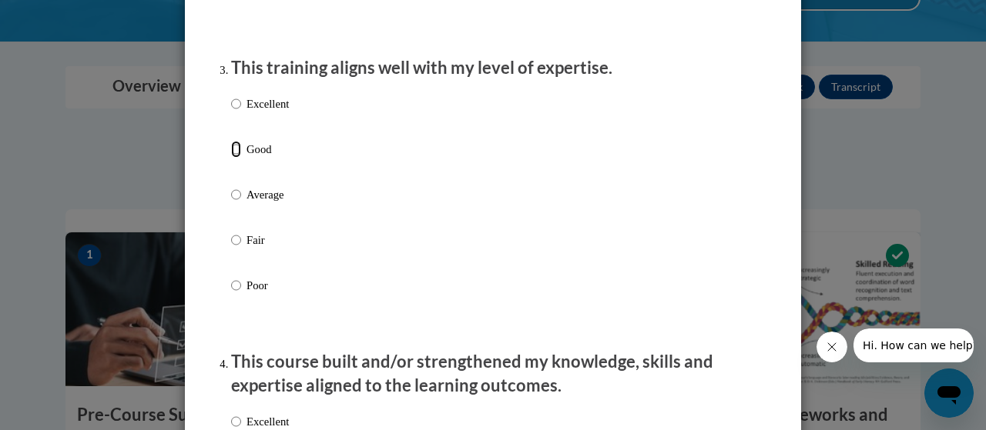
click at [231, 158] on input "Good" at bounding box center [236, 149] width 10 height 17
radio input "true"
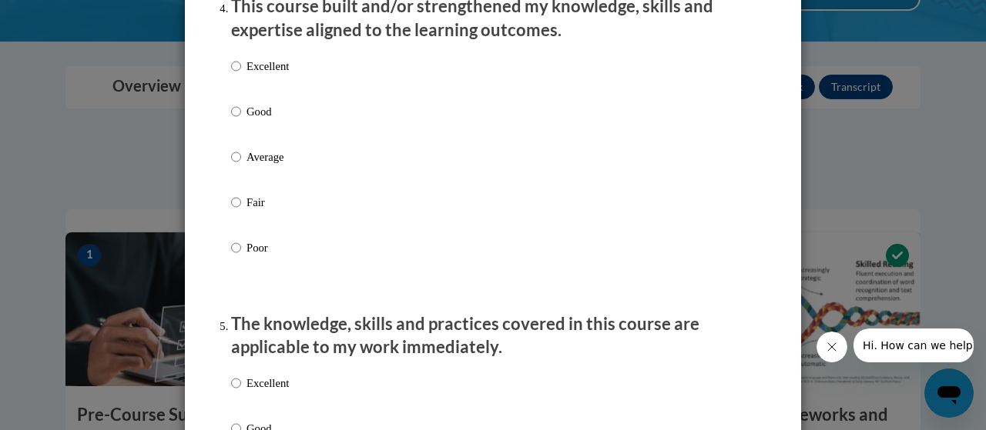
scroll to position [1078, 0]
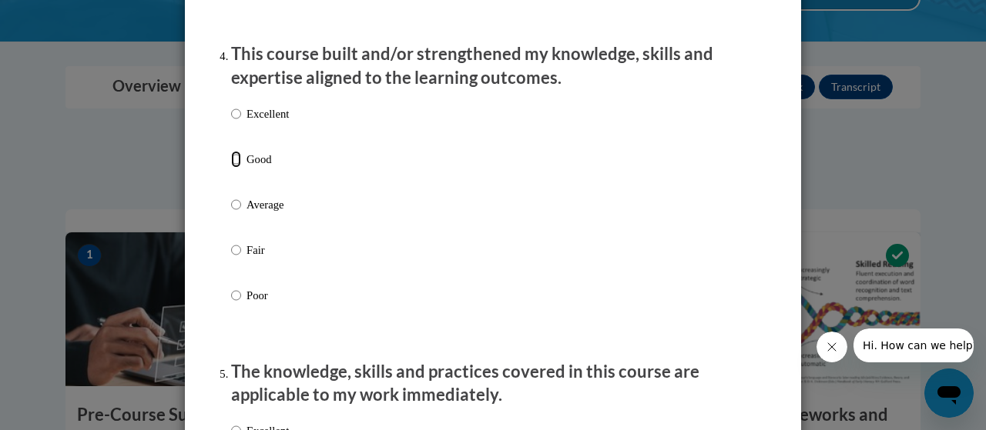
click at [233, 168] on input "Good" at bounding box center [236, 159] width 10 height 17
radio input "true"
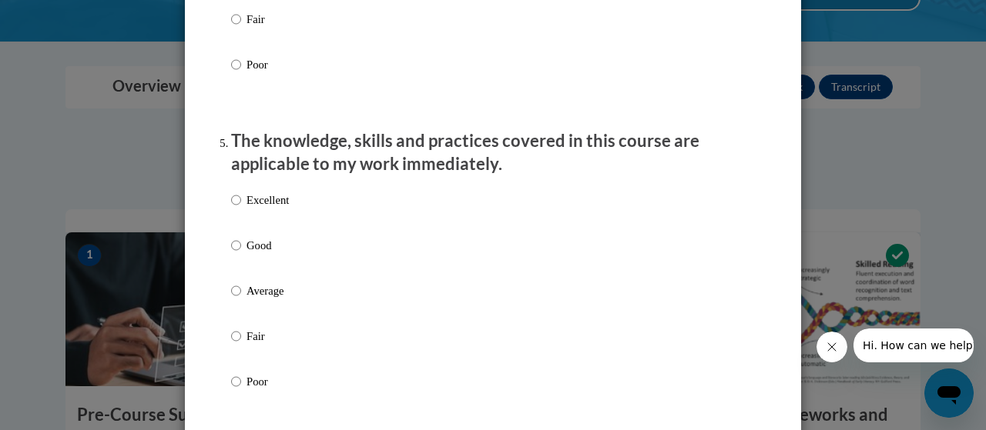
scroll to position [1463, 0]
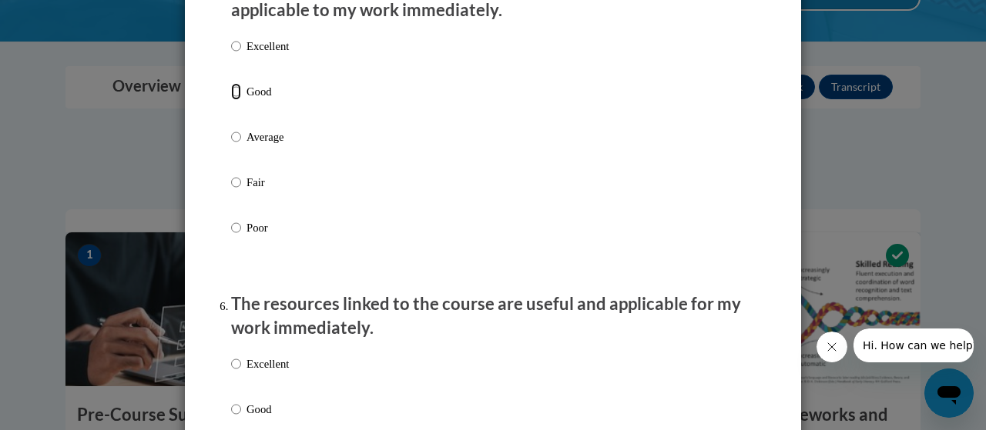
click at [231, 100] on input "Good" at bounding box center [236, 91] width 10 height 17
radio input "true"
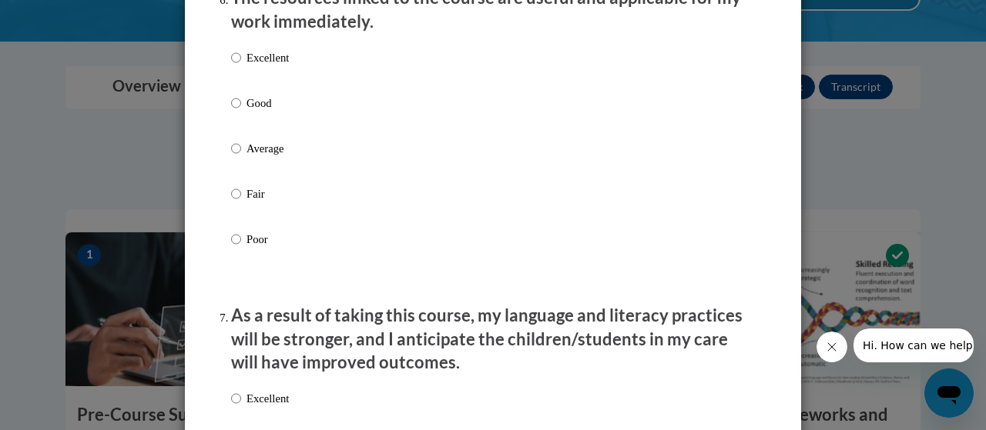
scroll to position [1771, 0]
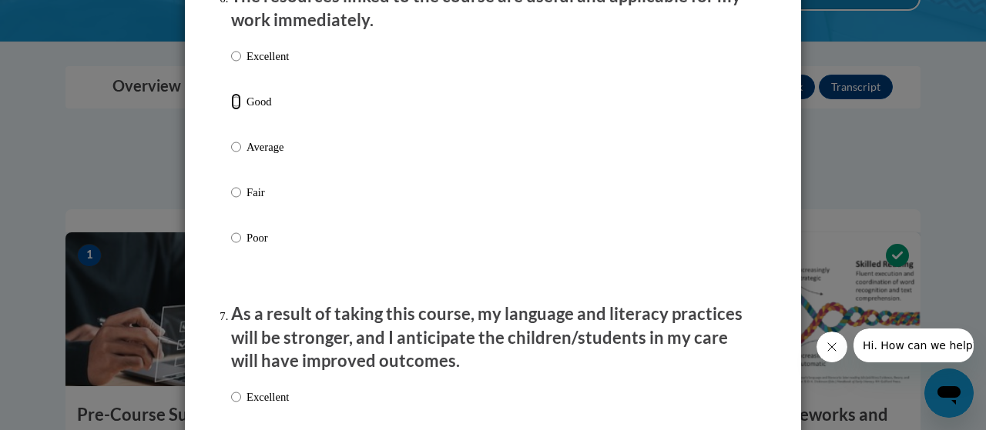
click at [233, 110] on input "Good" at bounding box center [236, 101] width 10 height 17
radio input "true"
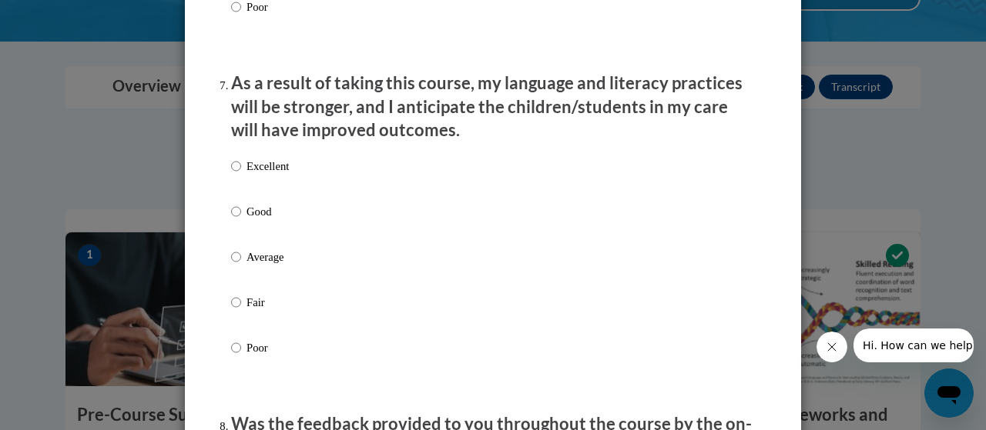
scroll to position [2079, 0]
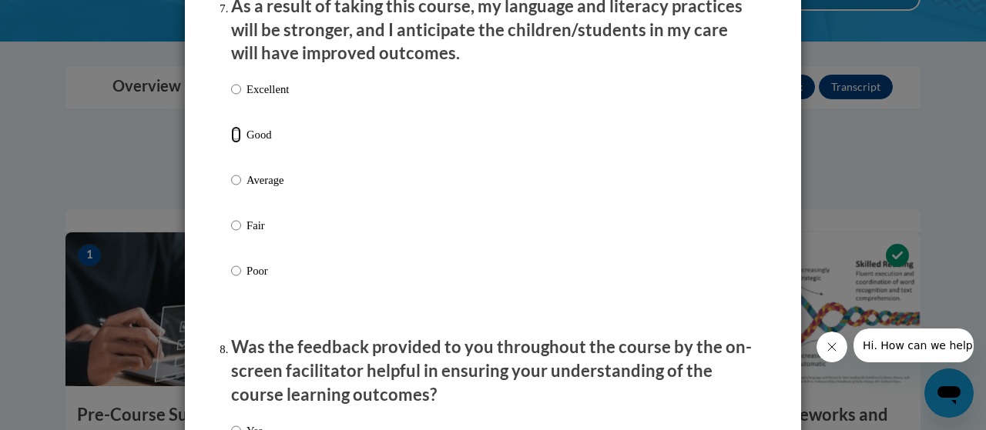
click at [231, 143] on input "Good" at bounding box center [236, 134] width 10 height 17
radio input "true"
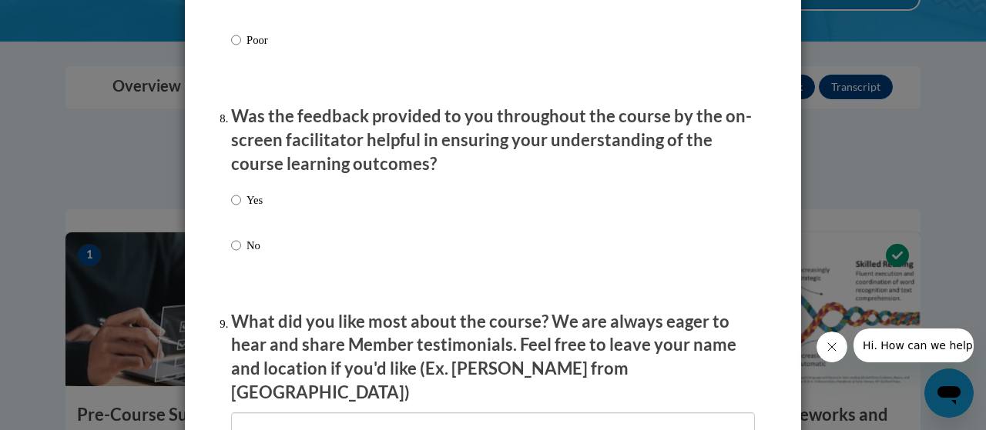
scroll to position [2387, 0]
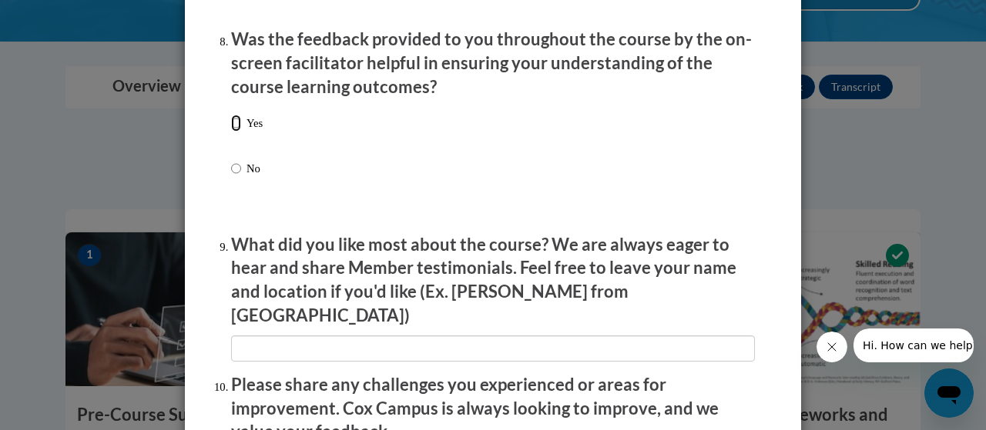
click at [231, 132] on input "Yes" at bounding box center [236, 123] width 10 height 17
radio input "true"
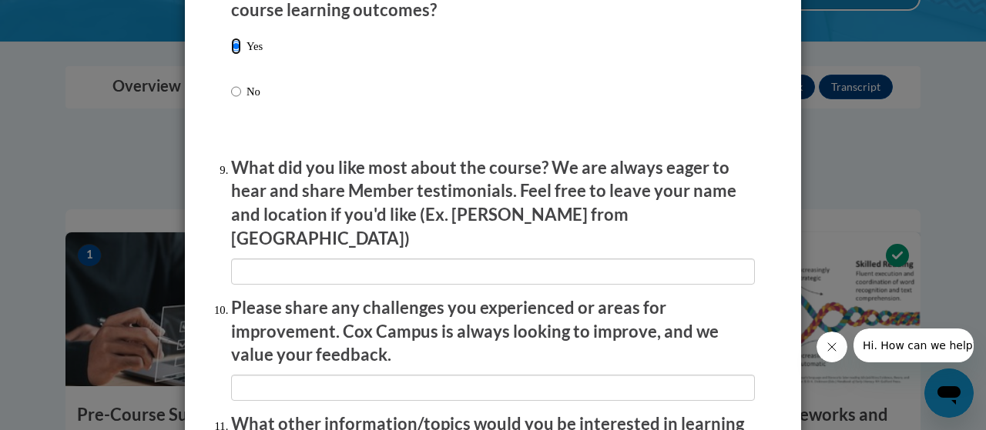
scroll to position [2541, 0]
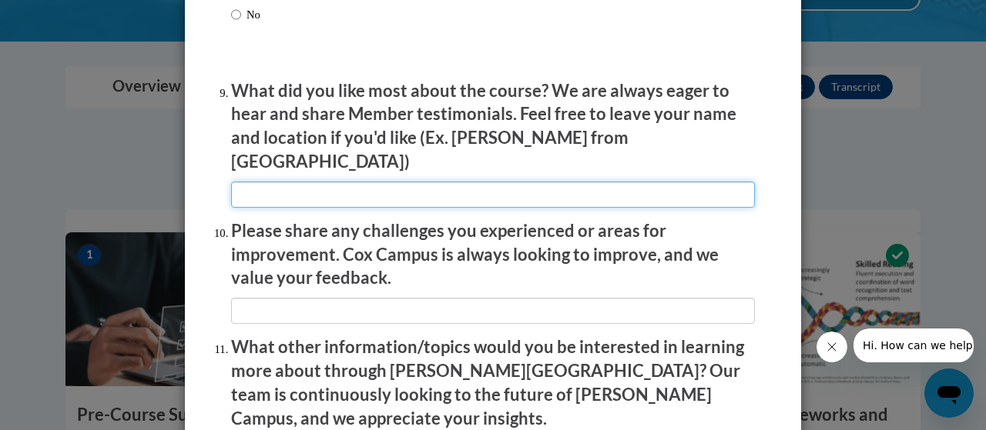
click at [510, 184] on input "textbox" at bounding box center [493, 195] width 524 height 26
type input "N/A"
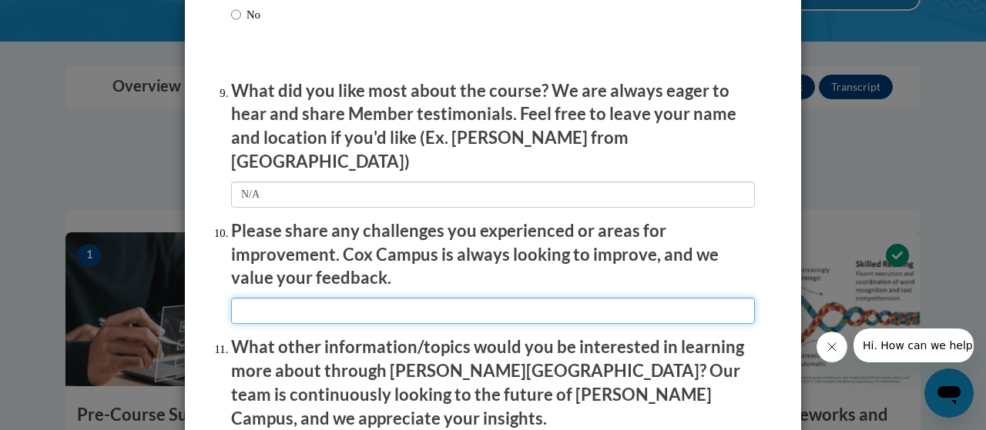
click at [340, 306] on input "textbox" at bounding box center [493, 311] width 524 height 26
type input "V"
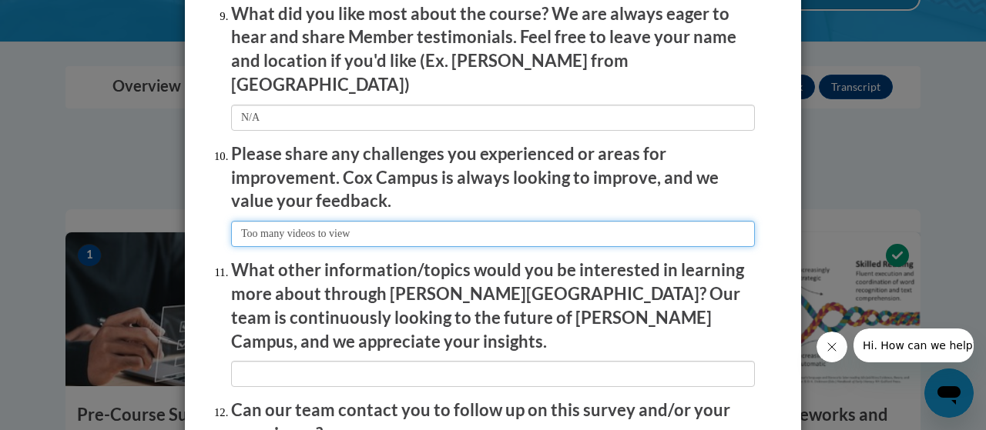
scroll to position [2695, 0]
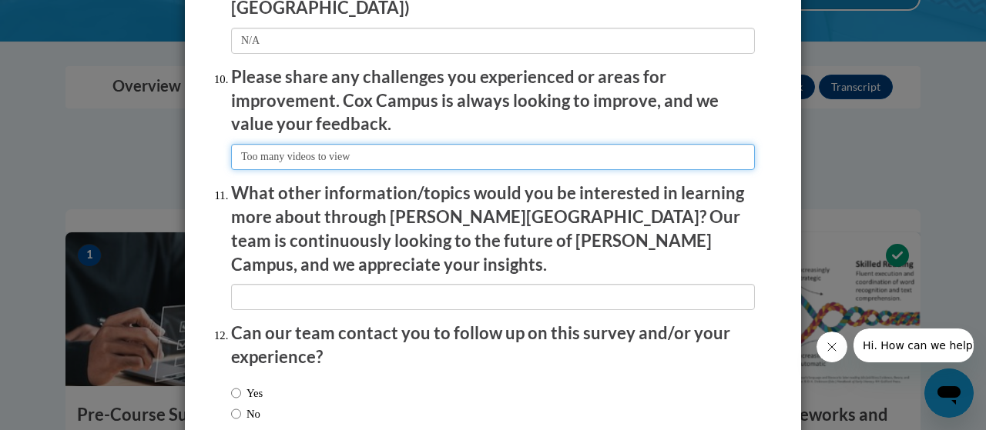
type input "Too many videos to view"
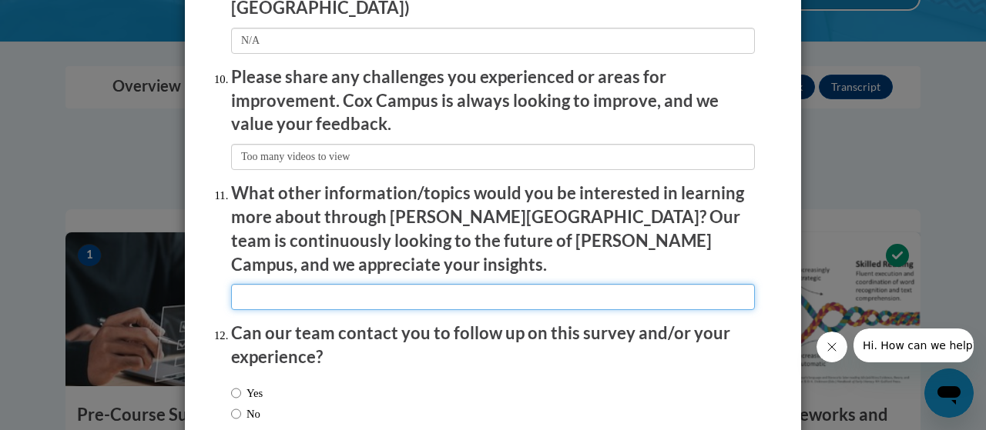
click at [448, 284] on input "textbox" at bounding box center [493, 297] width 524 height 26
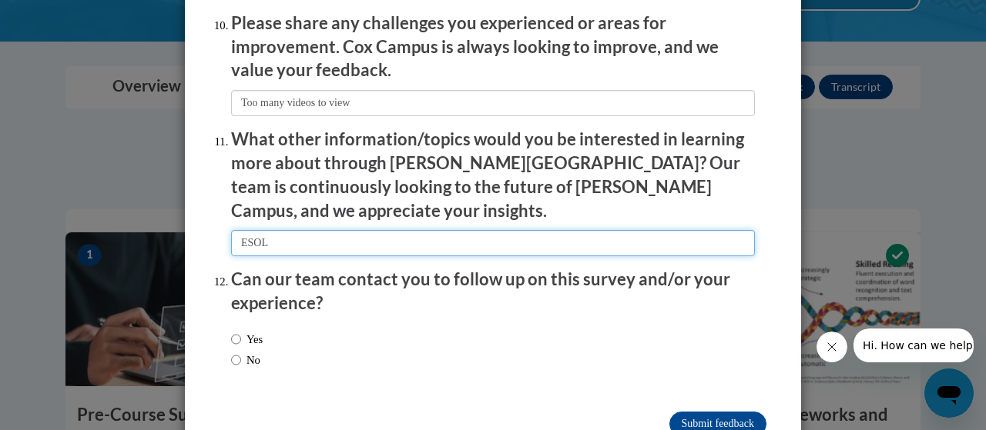
scroll to position [2771, 0]
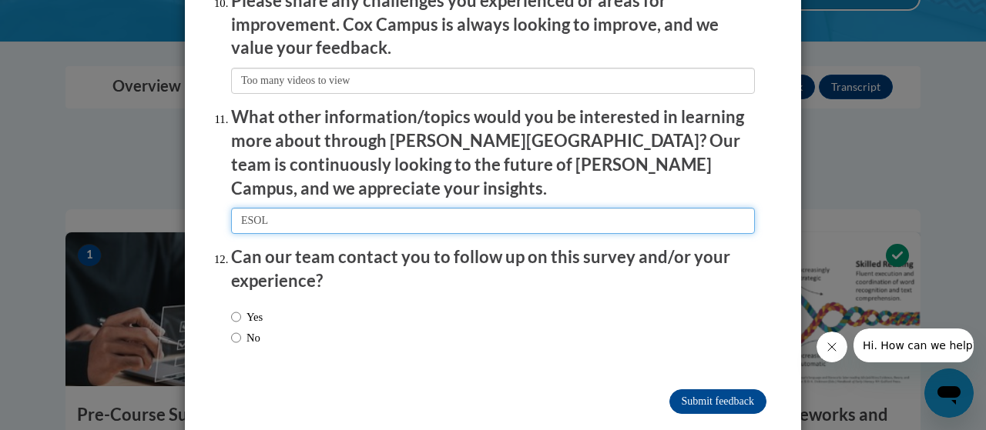
type input "ESOL"
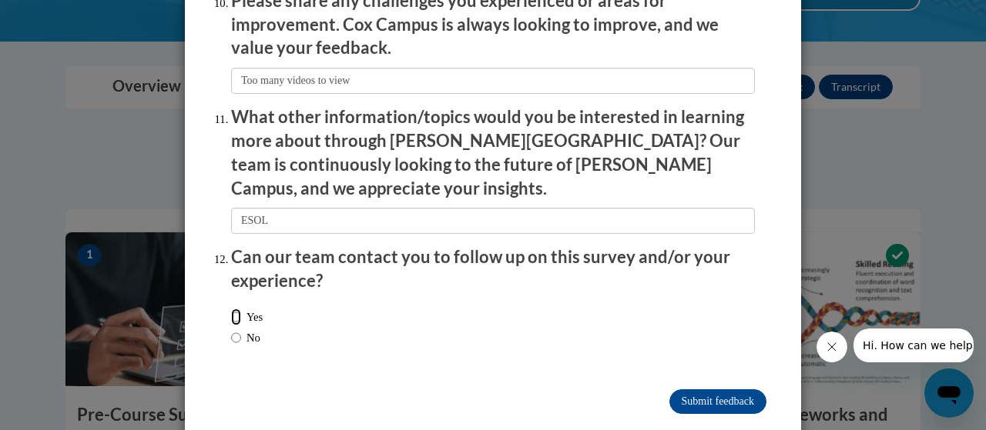
click at [231, 309] on input "Yes" at bounding box center [236, 317] width 10 height 17
radio input "true"
click at [690, 390] on input "Submit feedback" at bounding box center [717, 402] width 97 height 25
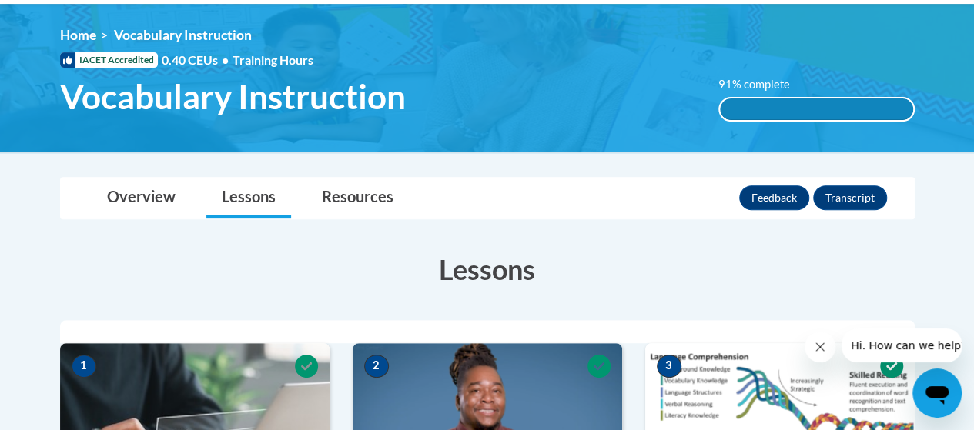
scroll to position [77, 0]
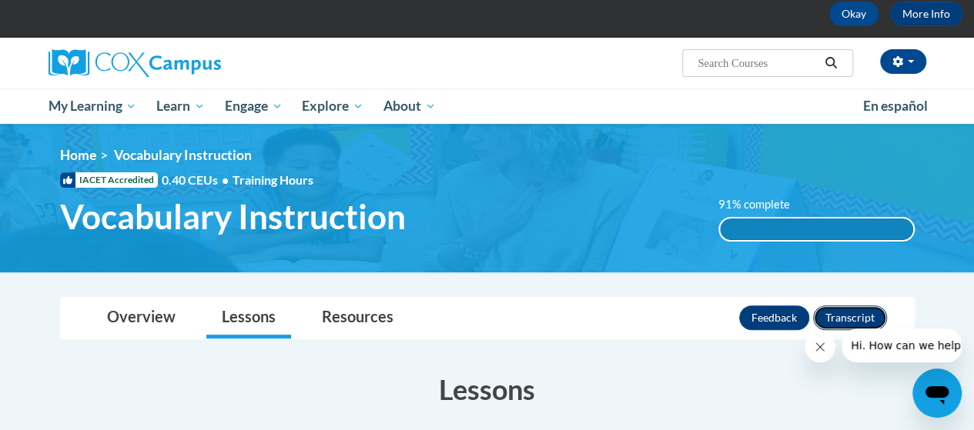
click at [852, 322] on button "Transcript" at bounding box center [850, 318] width 74 height 25
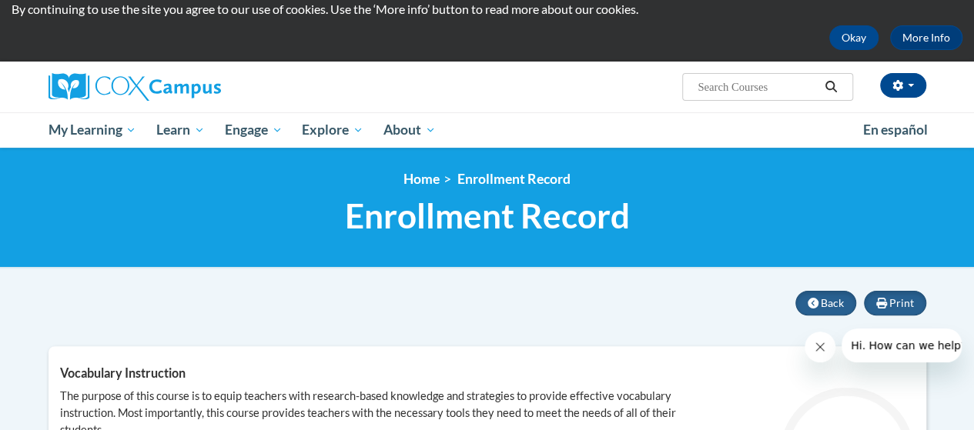
scroll to position [77, 0]
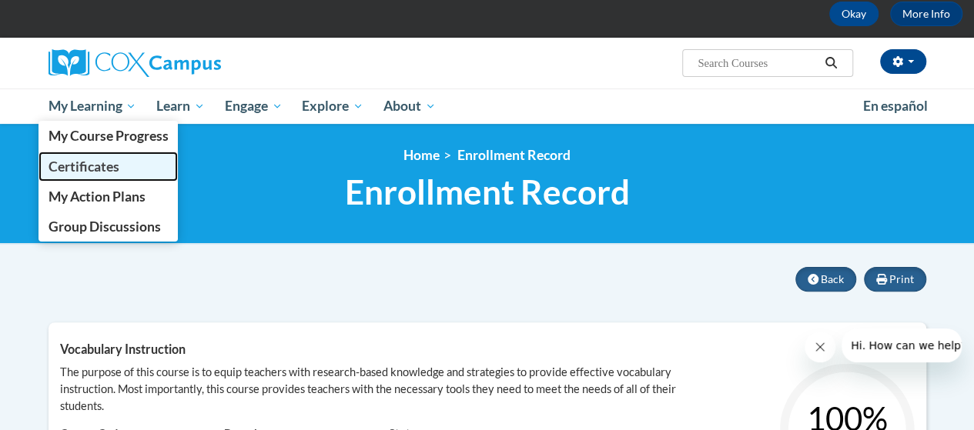
click at [99, 166] on span "Certificates" at bounding box center [83, 167] width 71 height 16
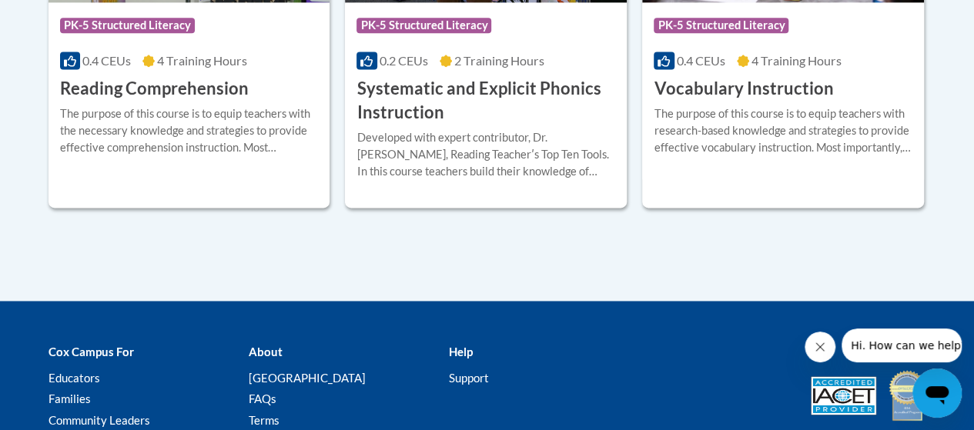
scroll to position [1001, 0]
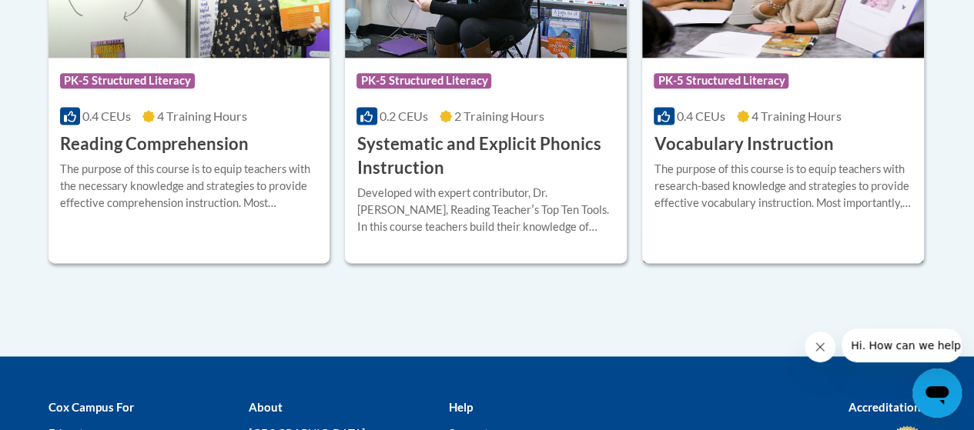
click at [828, 76] on div "Course Category: PK-5 Structured Literacy" at bounding box center [783, 82] width 259 height 35
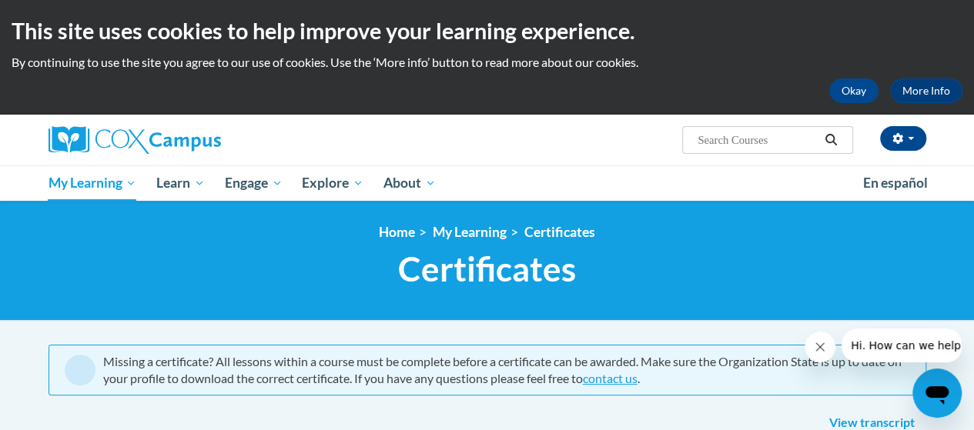
click at [773, 139] on input "Search..." at bounding box center [757, 140] width 123 height 18
type input "esol"
click at [828, 141] on icon "Search" at bounding box center [831, 140] width 14 height 12
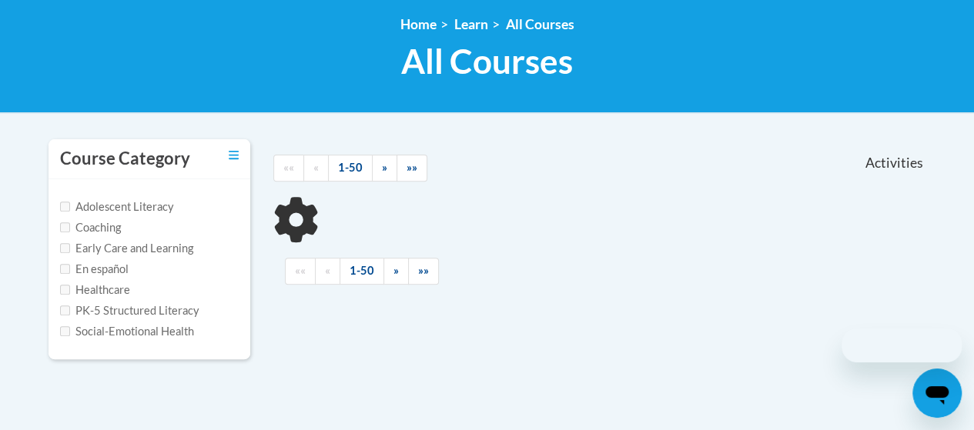
scroll to position [231, 0]
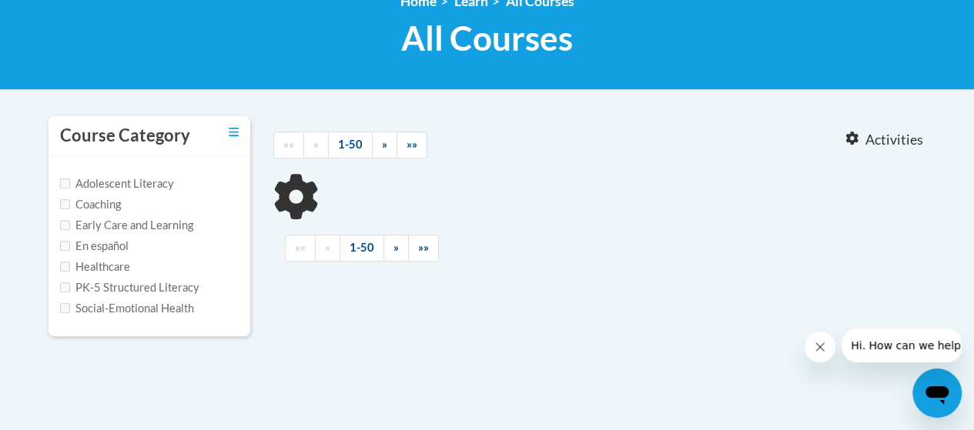
type input "esol"
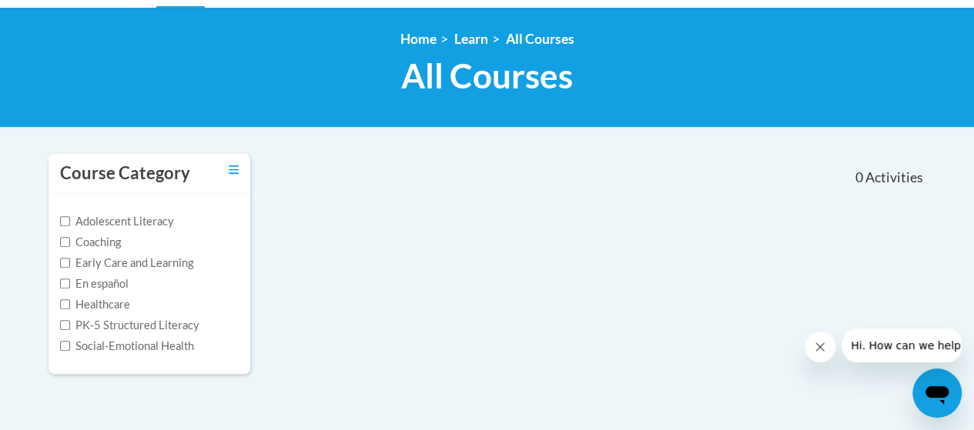
scroll to position [116, 0]
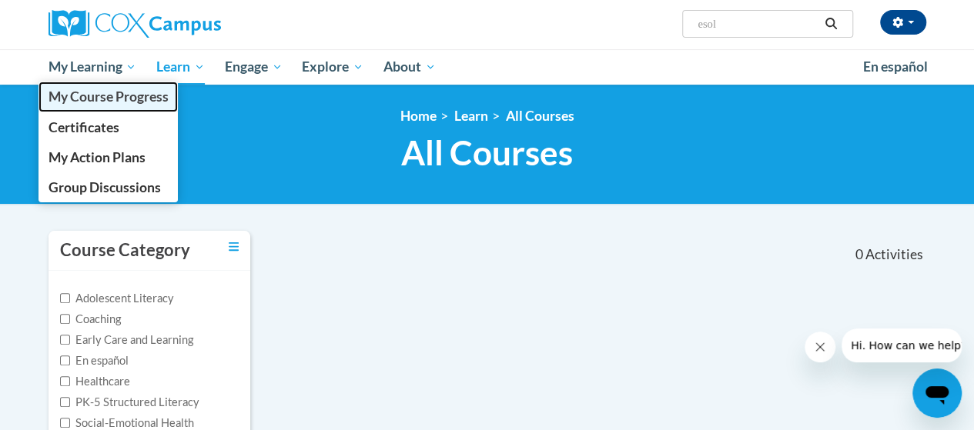
click at [106, 97] on span "My Course Progress" at bounding box center [108, 97] width 120 height 16
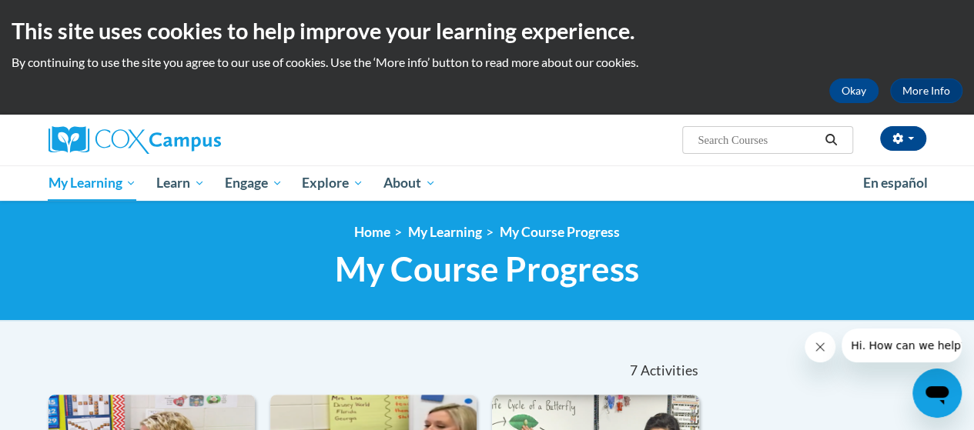
click at [714, 139] on input "Search..." at bounding box center [757, 140] width 123 height 18
type input "language asquitiosn"
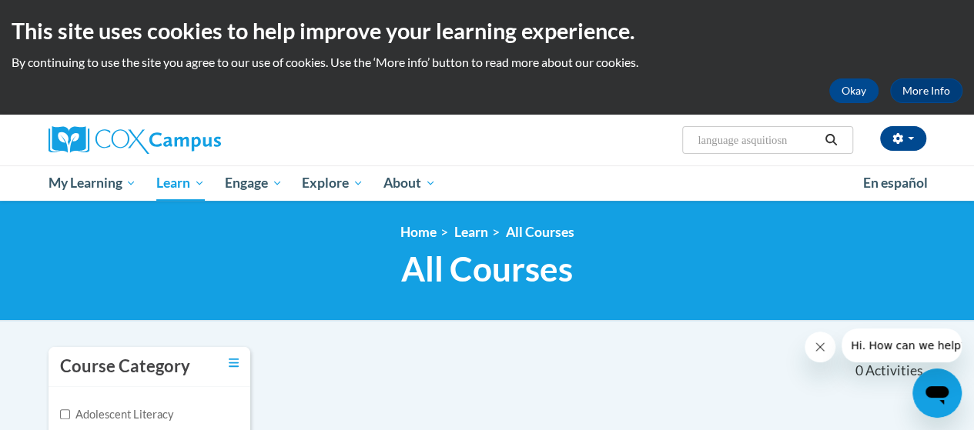
click at [796, 141] on input "language asquitiosn" at bounding box center [757, 140] width 123 height 18
type input "language"
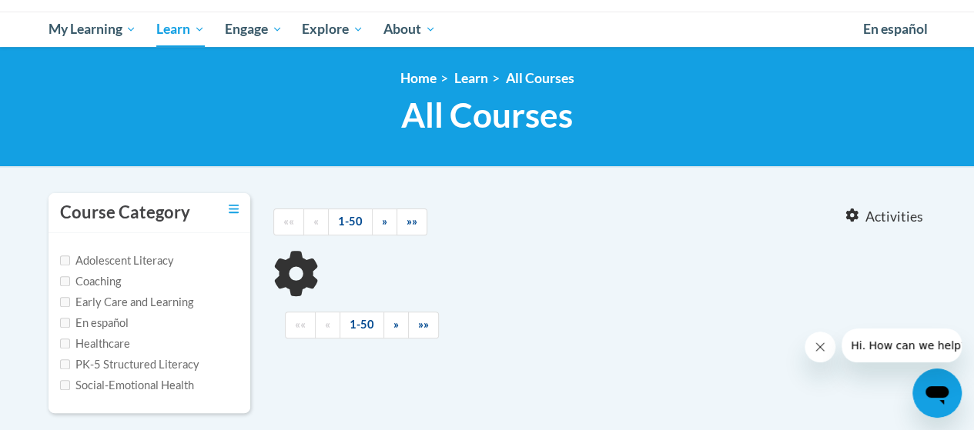
type input "language"
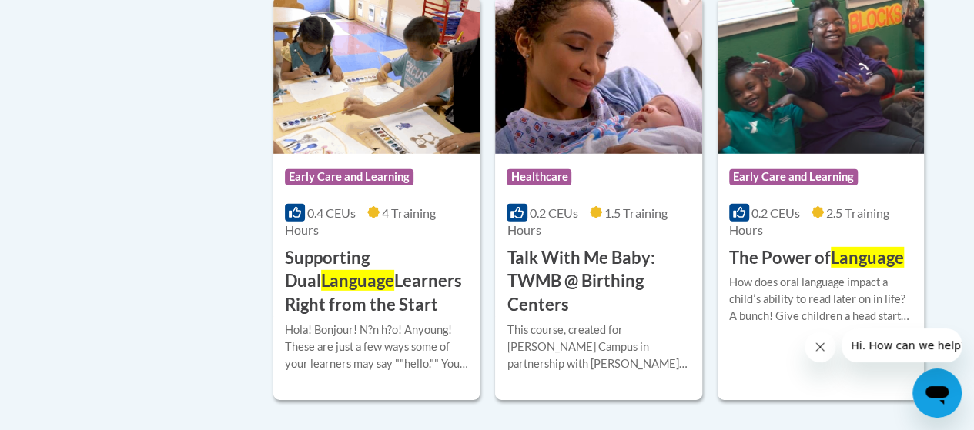
scroll to position [2156, 0]
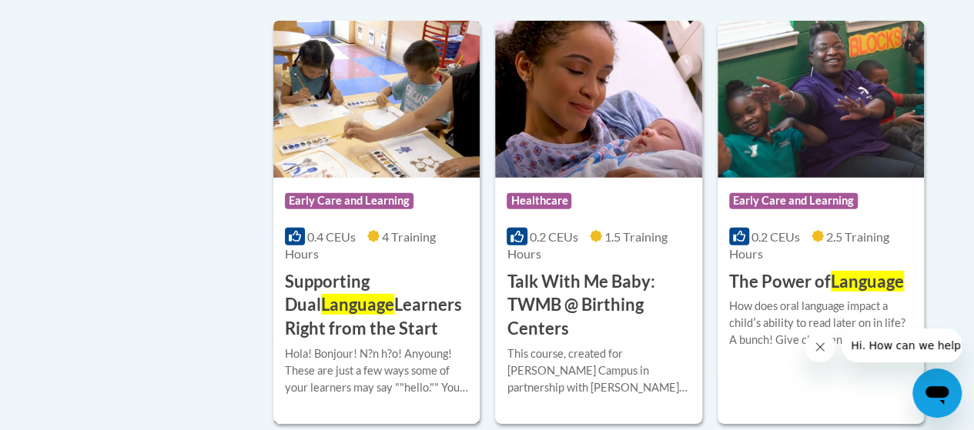
click at [364, 263] on div "Course Category: Early Care and Learning 0.4 CEUs 4 Training Hours COURSE Suppo…" at bounding box center [376, 259] width 206 height 163
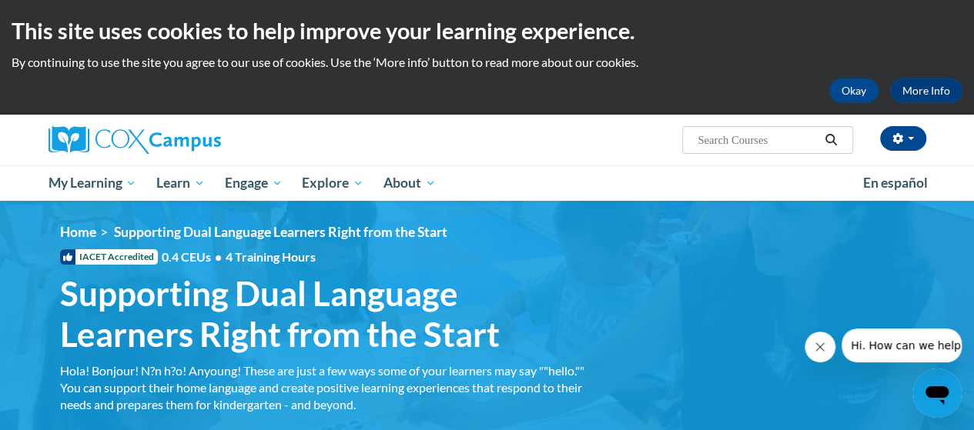
click at [716, 144] on input "Search..." at bounding box center [757, 140] width 123 height 18
type input "L"
type input "Foundations of Language"
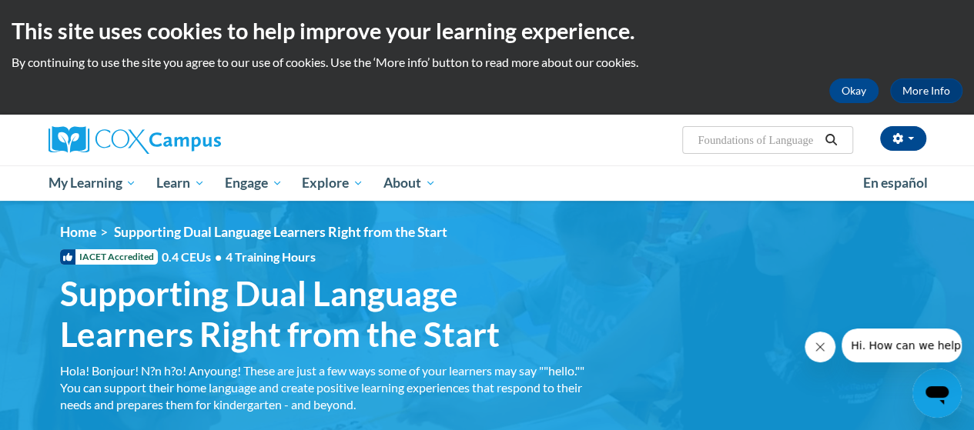
click at [828, 139] on icon "Search" at bounding box center [831, 140] width 14 height 12
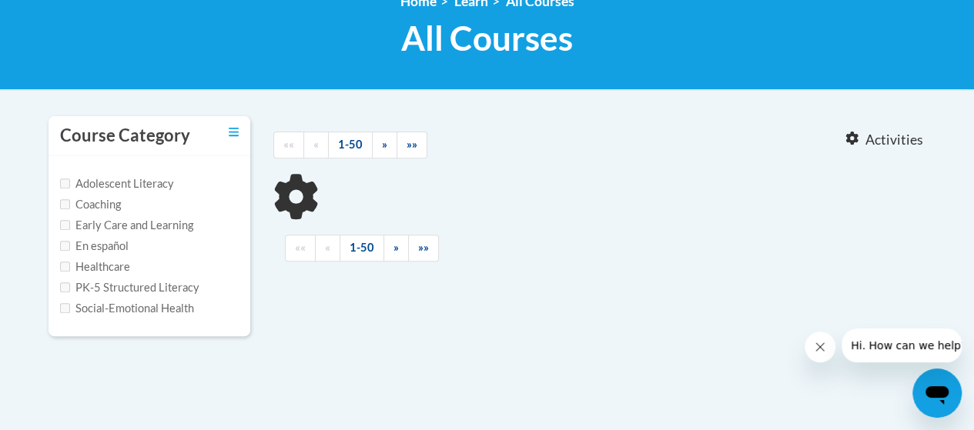
type input "Foundations of Language"
